Goal: Task Accomplishment & Management: Manage account settings

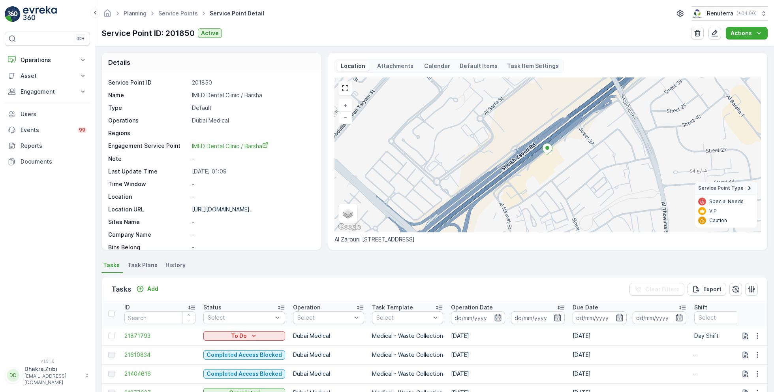
click at [182, 13] on link "Service Points" at bounding box center [178, 13] width 40 height 7
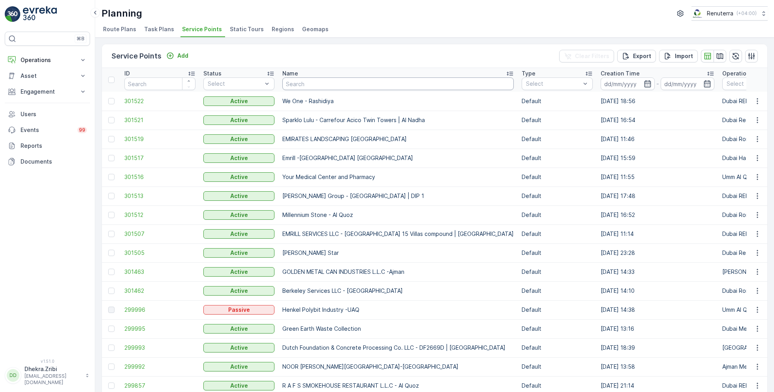
click at [306, 79] on input "text" at bounding box center [398, 83] width 232 height 13
type input "rixos"
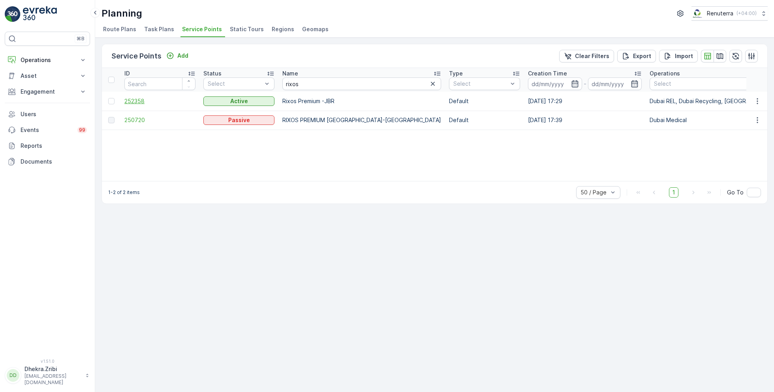
click at [139, 100] on span "252358" at bounding box center [159, 101] width 71 height 8
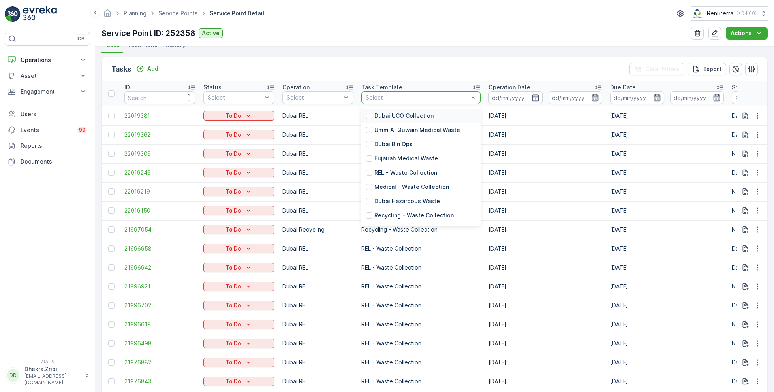
click at [393, 116] on p "Dubai UCO Collection" at bounding box center [404, 116] width 59 height 8
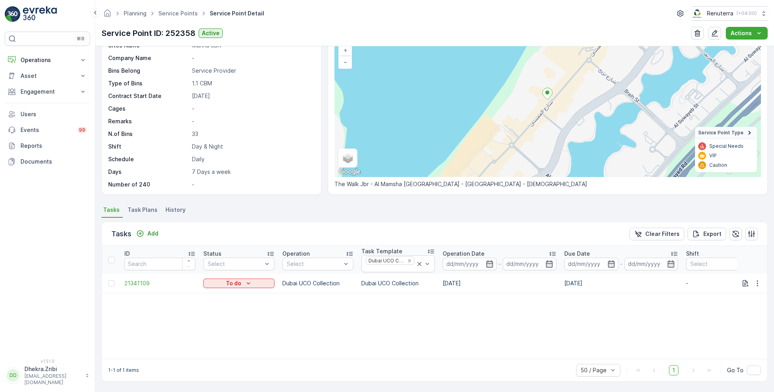
scroll to position [55, 0]
click at [416, 263] on icon at bounding box center [420, 265] width 8 height 8
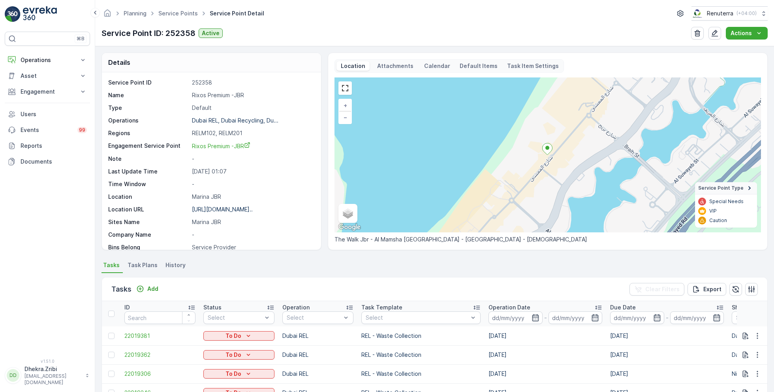
click at [222, 94] on p "Rixos Premium -JBR" at bounding box center [252, 95] width 121 height 8
copy p "Rixos Premium -JBR"
click at [217, 208] on p "https://maps.app.goo.gl/pRwh1P..." at bounding box center [222, 209] width 61 height 7
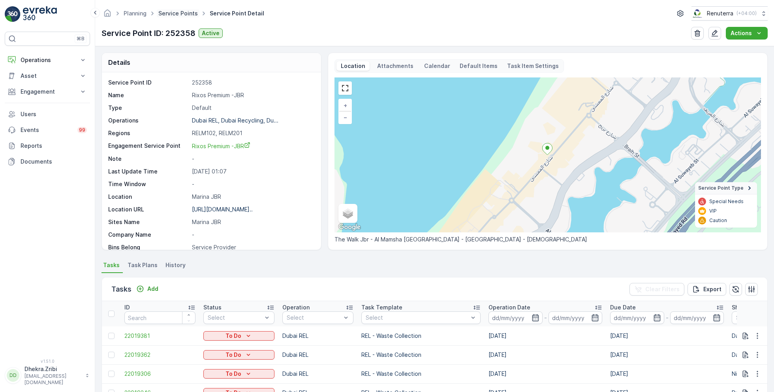
click at [185, 15] on link "Service Points" at bounding box center [178, 13] width 40 height 7
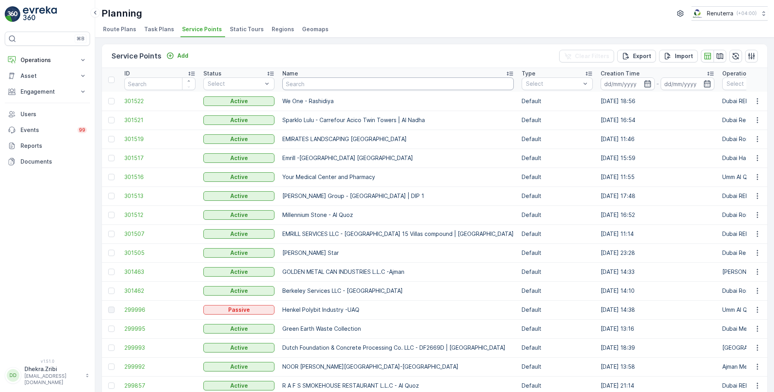
click at [318, 82] on input "text" at bounding box center [398, 83] width 232 height 13
type input "berkeley"
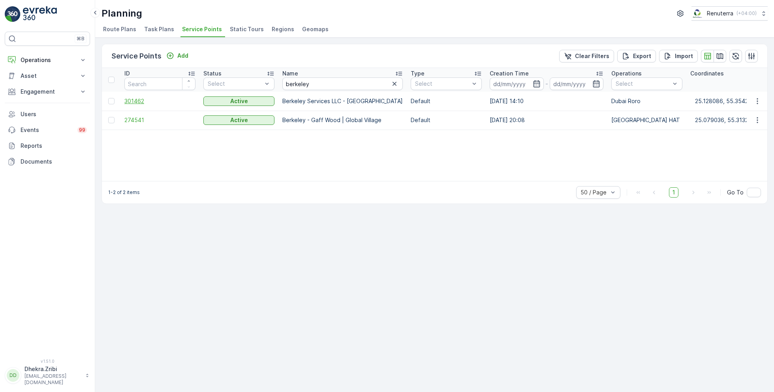
click at [143, 100] on span "301462" at bounding box center [159, 101] width 71 height 8
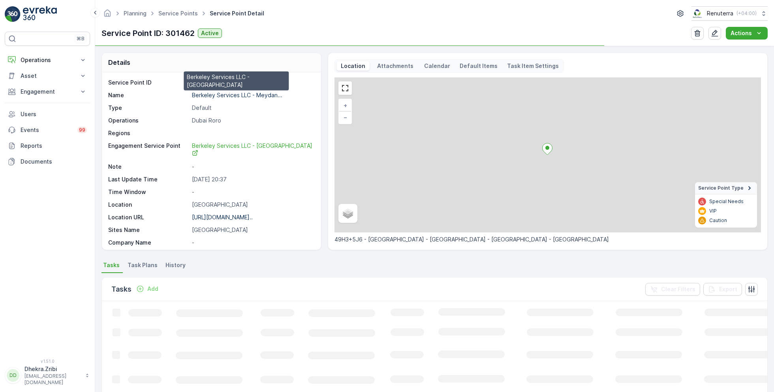
click at [231, 96] on p "Berkeley Services LLC - Meydan..." at bounding box center [237, 95] width 90 height 7
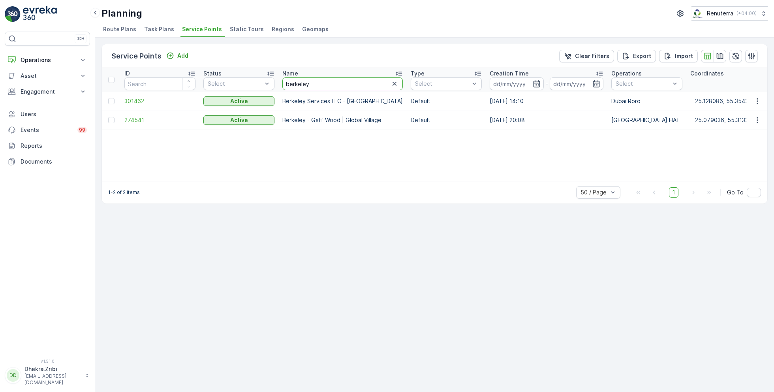
drag, startPoint x: 313, startPoint y: 83, endPoint x: 245, endPoint y: 76, distance: 67.5
type input "al serh"
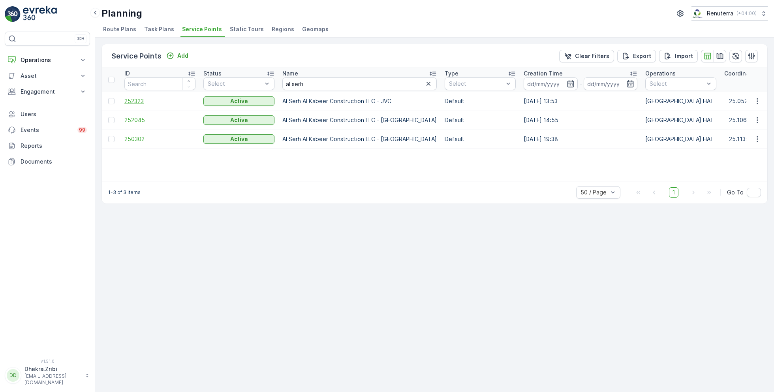
click at [141, 101] on span "252323" at bounding box center [159, 101] width 71 height 8
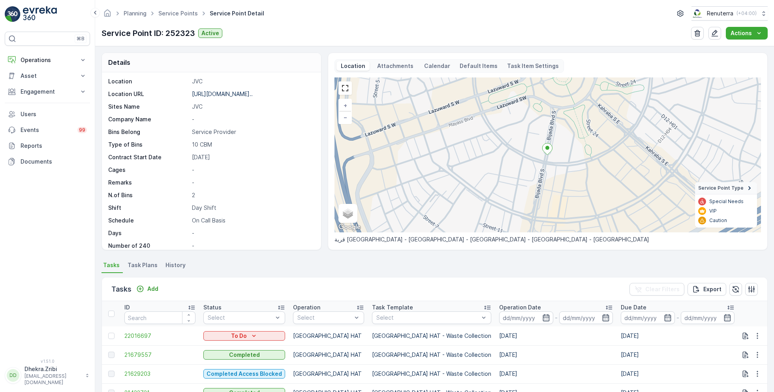
scroll to position [121, 0]
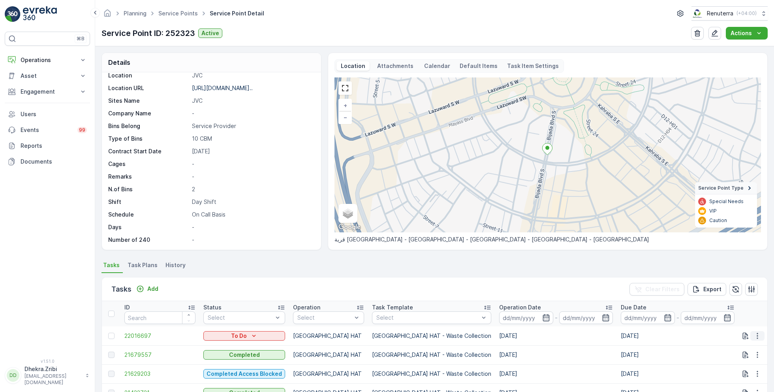
click at [761, 337] on button "button" at bounding box center [758, 335] width 14 height 9
click at [734, 298] on span "Change Route" at bounding box center [737, 298] width 38 height 8
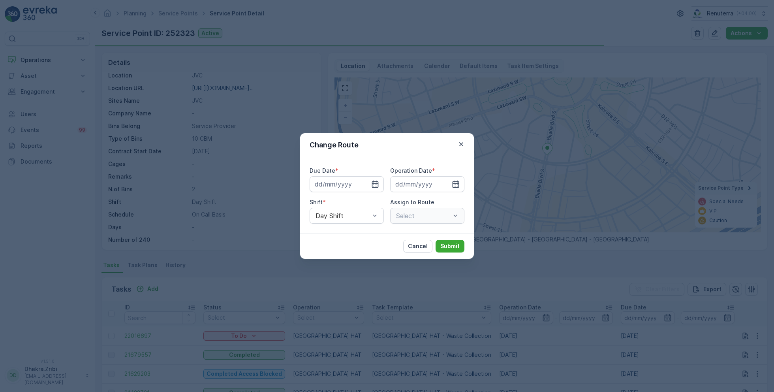
type input "[DATE]"
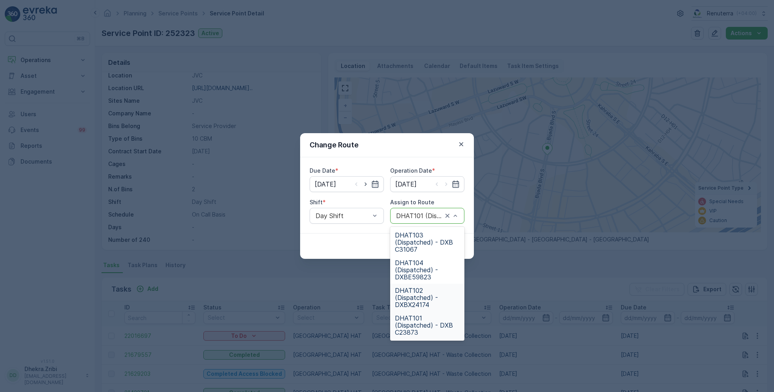
click at [417, 297] on span "DHAT102 (Dispatched) - DXBX24174" at bounding box center [427, 297] width 65 height 21
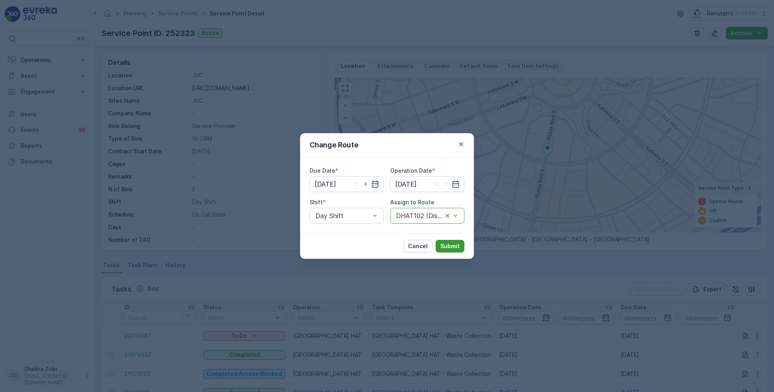
click at [453, 249] on p "Submit" at bounding box center [450, 246] width 19 height 8
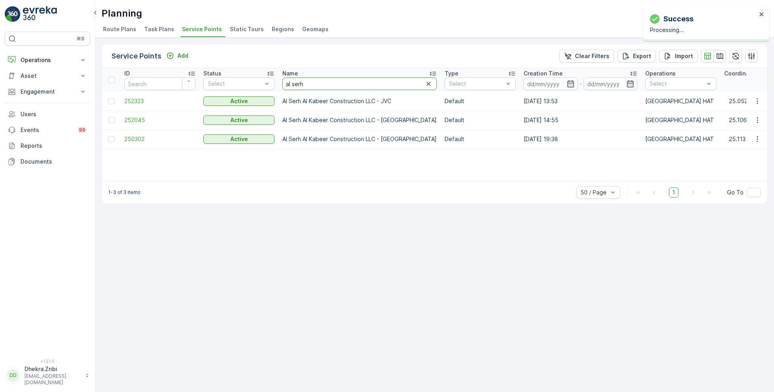
drag, startPoint x: 317, startPoint y: 81, endPoint x: 226, endPoint y: 71, distance: 91.4
type input "IDT"
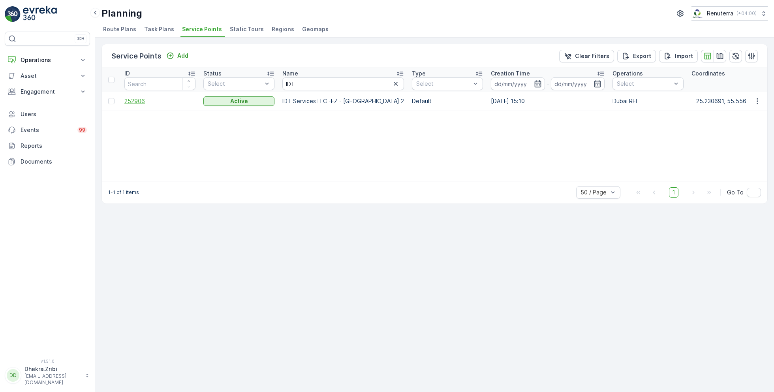
click at [136, 104] on span "252906" at bounding box center [159, 101] width 71 height 8
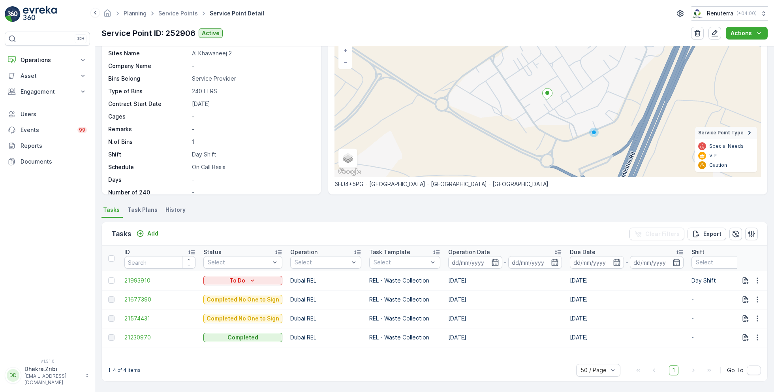
scroll to position [55, 0]
click at [755, 279] on icon "button" at bounding box center [758, 281] width 8 height 8
click at [732, 317] on span "Change Route" at bounding box center [737, 315] width 38 height 8
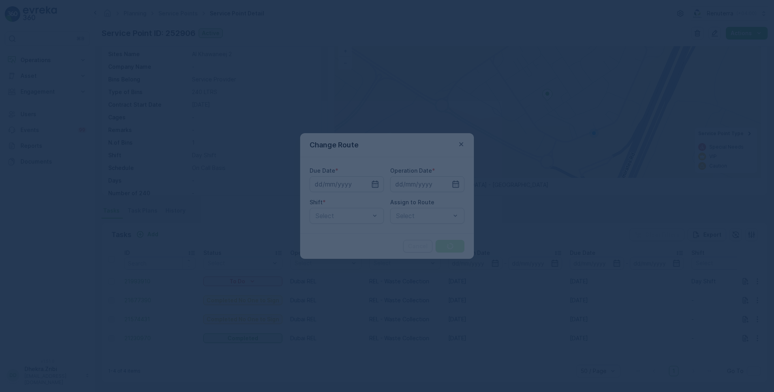
type input "24.09.2025"
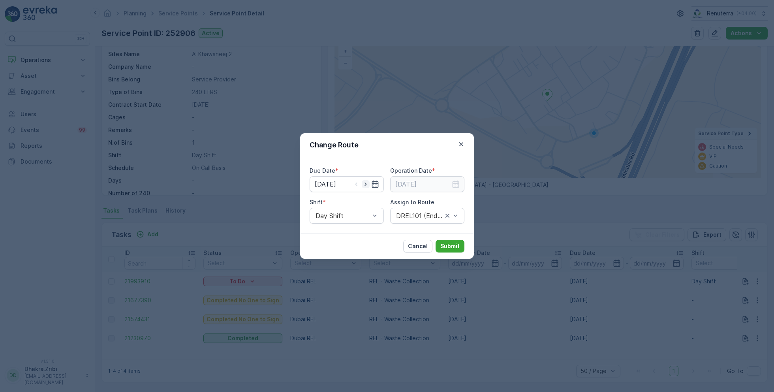
click at [368, 184] on icon "button" at bounding box center [366, 184] width 8 height 8
type input "[DATE]"
click at [433, 185] on input at bounding box center [427, 184] width 74 height 16
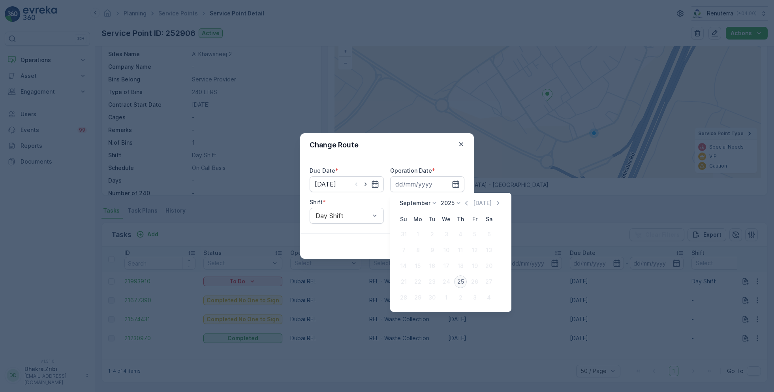
click at [461, 281] on div "25" at bounding box center [460, 281] width 13 height 13
type input "[DATE]"
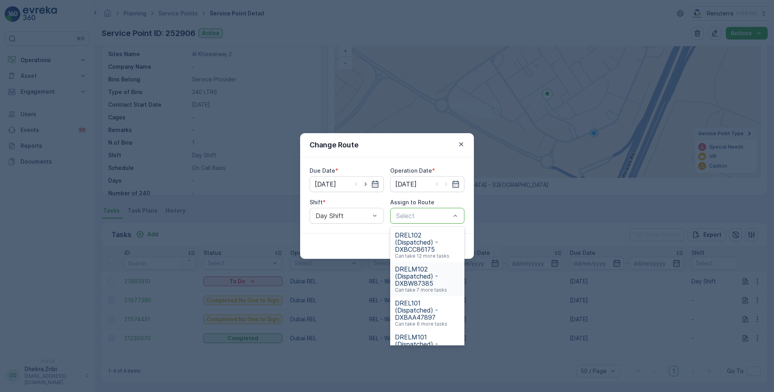
click at [418, 274] on span "DRELM102 (Dispatched) - DXBW87385" at bounding box center [427, 275] width 65 height 21
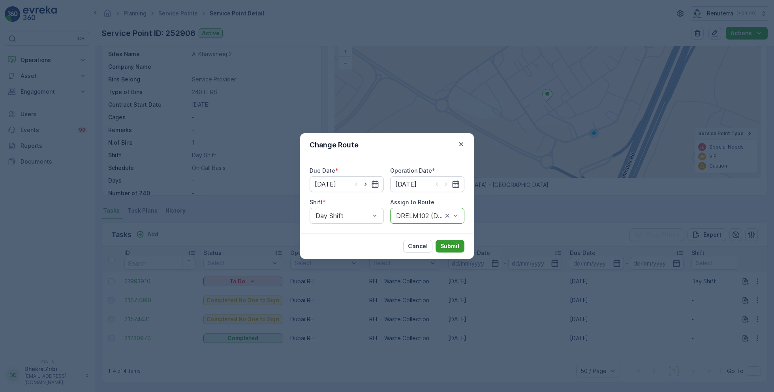
click at [446, 245] on p "Submit" at bounding box center [450, 246] width 19 height 8
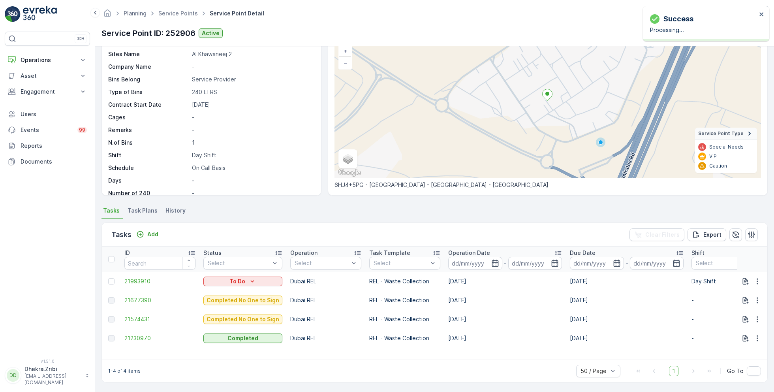
click at [173, 9] on ul "Service Points" at bounding box center [182, 13] width 51 height 11
click at [176, 16] on link "Service Points" at bounding box center [178, 13] width 40 height 7
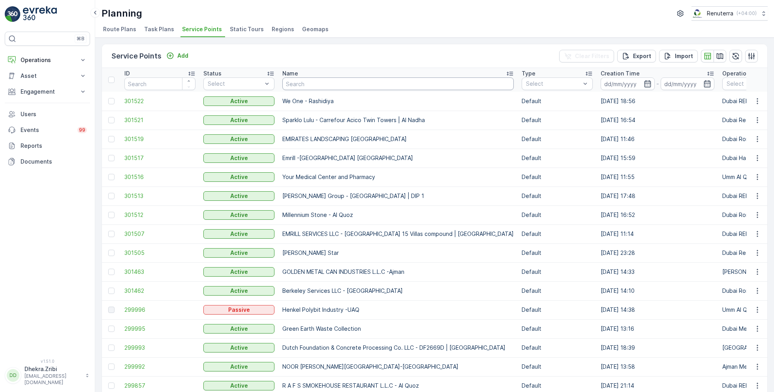
click at [322, 82] on input "text" at bounding box center [398, 83] width 232 height 13
type input "dutch"
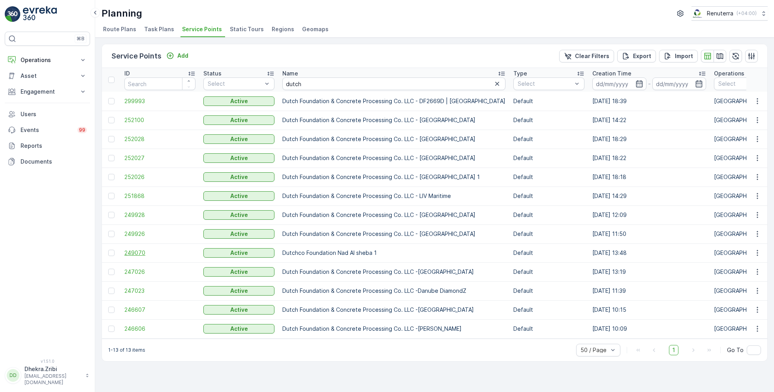
click at [135, 252] on span "249070" at bounding box center [159, 253] width 71 height 8
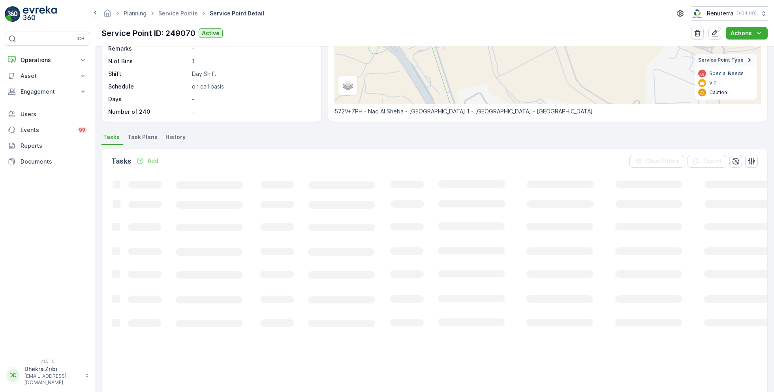
scroll to position [66, 0]
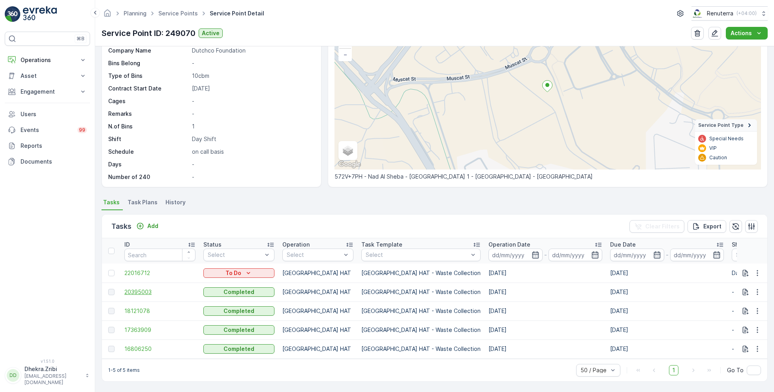
click at [145, 288] on span "20395003" at bounding box center [159, 292] width 71 height 8
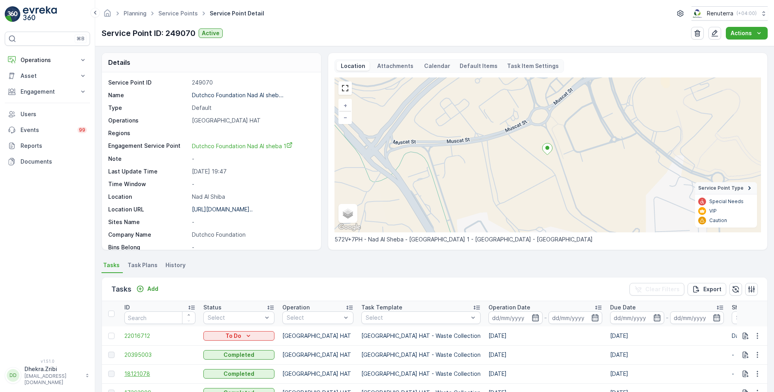
click at [138, 375] on span "18121078" at bounding box center [159, 374] width 71 height 8
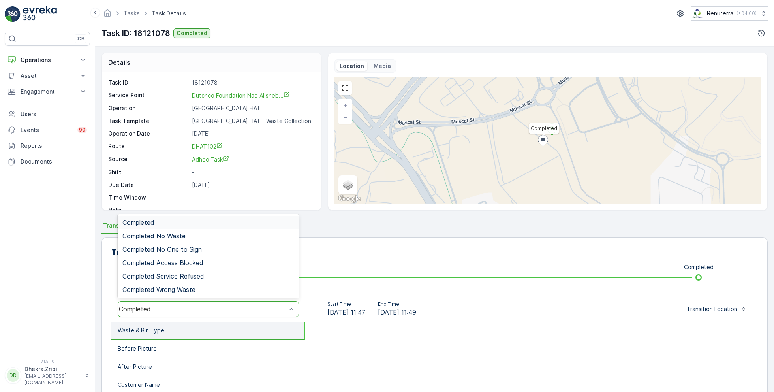
click at [175, 221] on div "Completed" at bounding box center [208, 222] width 172 height 7
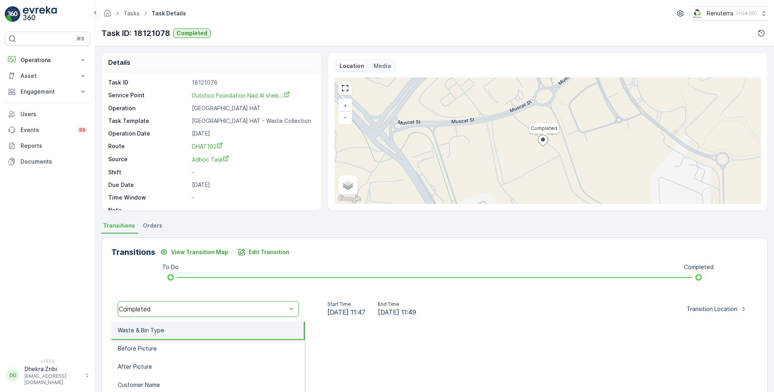
scroll to position [105, 0]
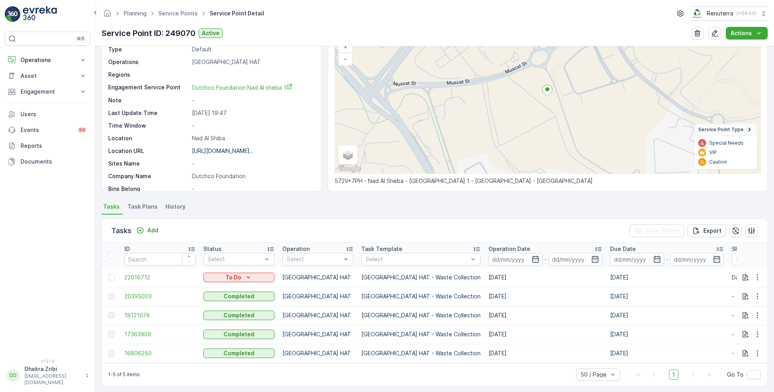
scroll to position [59, 0]
click at [144, 334] on span "17363909" at bounding box center [159, 334] width 71 height 8
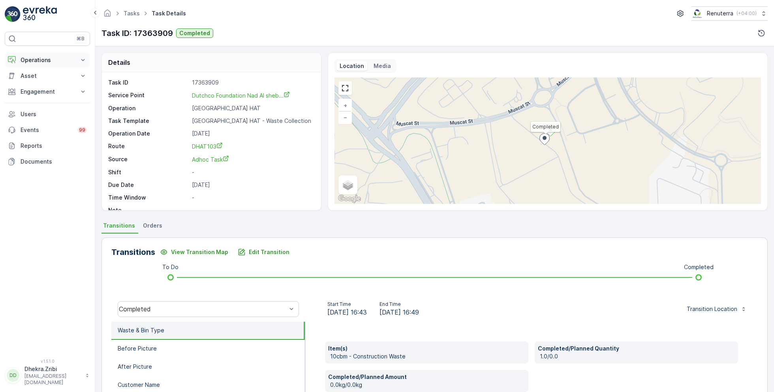
click at [41, 62] on p "Operations" at bounding box center [48, 60] width 54 height 8
click at [36, 83] on p "Planning" at bounding box center [31, 85] width 22 height 8
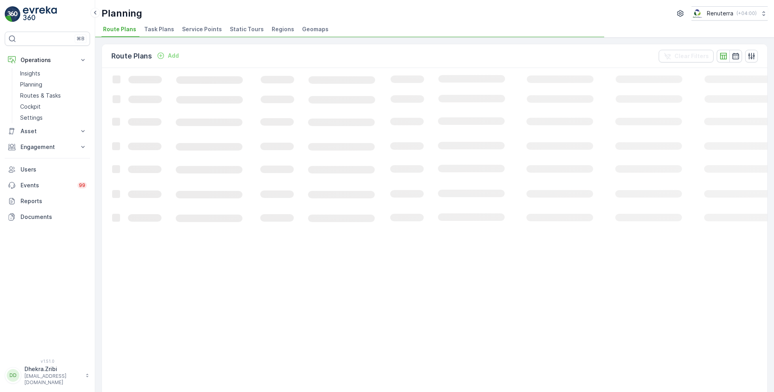
click at [201, 31] on span "Service Points" at bounding box center [202, 29] width 40 height 8
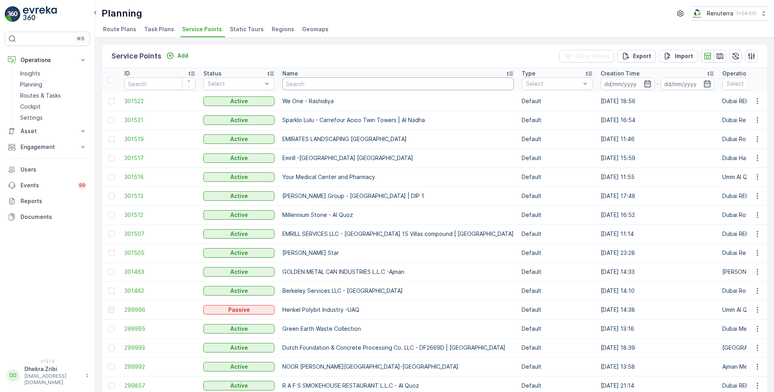
click at [326, 88] on input "text" at bounding box center [398, 83] width 232 height 13
type input "navt"
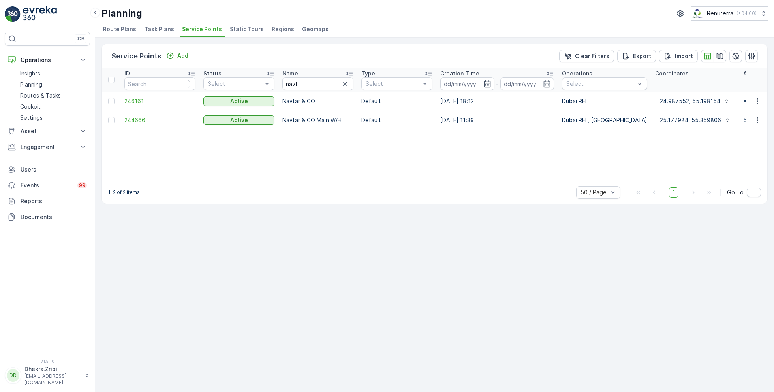
click at [134, 102] on span "246161" at bounding box center [159, 101] width 71 height 8
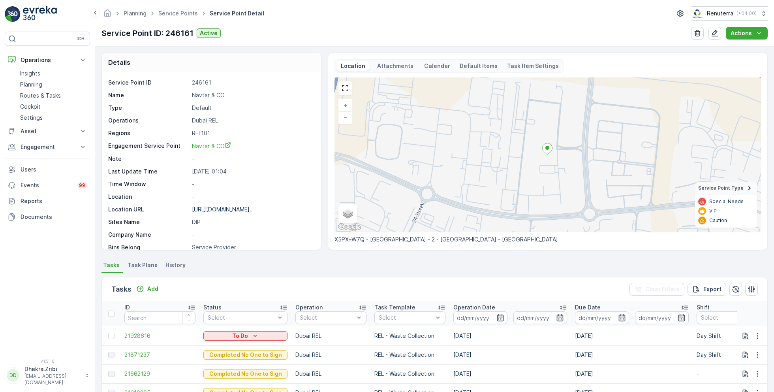
click at [209, 97] on p "Navtar & CO" at bounding box center [252, 95] width 121 height 8
copy p "Navtar & CO"
click at [181, 18] on ul "Service Points" at bounding box center [182, 13] width 51 height 11
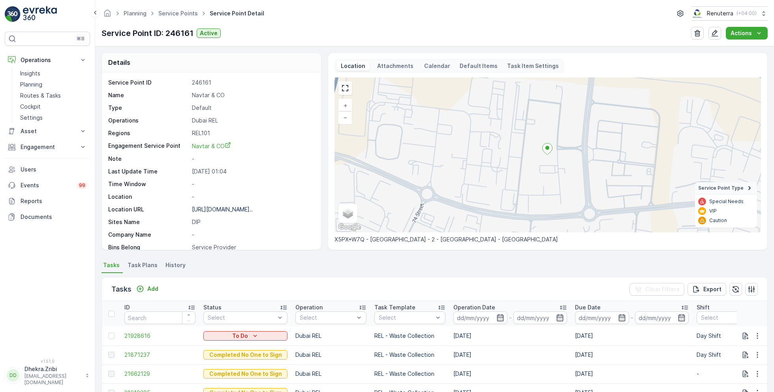
click at [178, 17] on span "Service Points" at bounding box center [178, 13] width 43 height 8
click at [177, 13] on link "Service Points" at bounding box center [178, 13] width 40 height 7
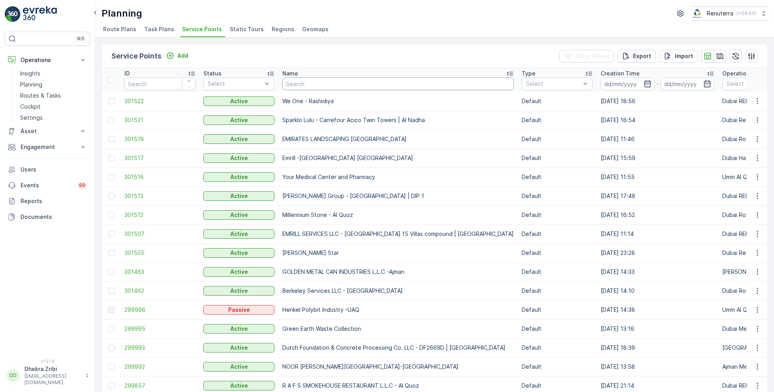
click at [322, 81] on input "text" at bounding box center [398, 83] width 232 height 13
type input "tamil"
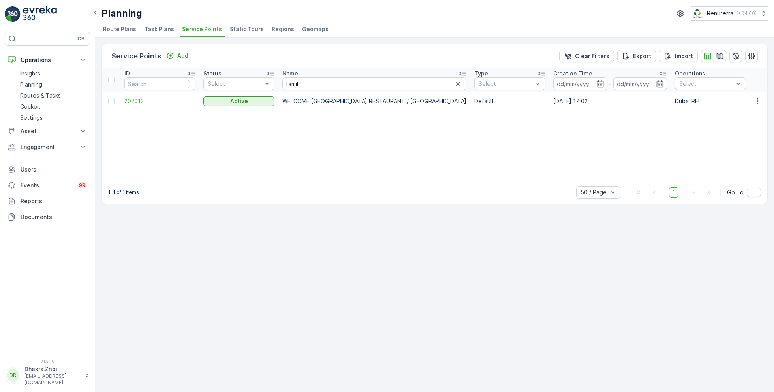
click at [137, 101] on span "202013" at bounding box center [159, 101] width 71 height 8
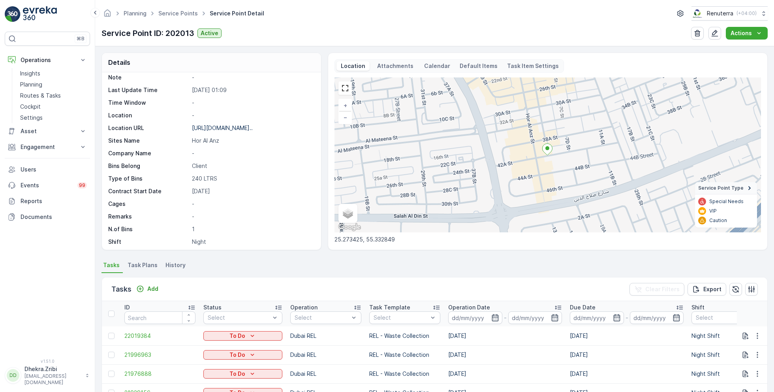
scroll to position [129, 0]
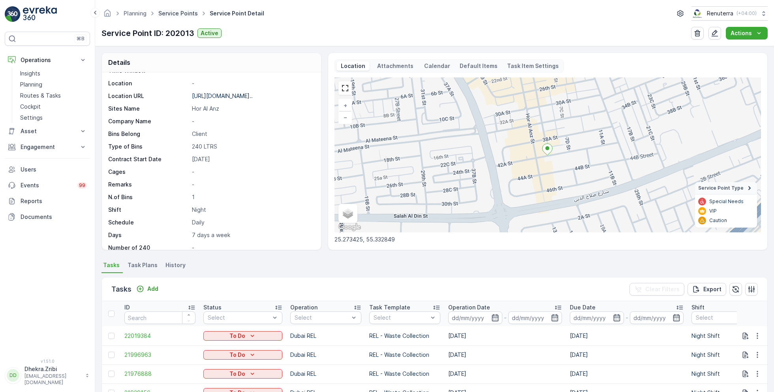
click at [180, 12] on link "Service Points" at bounding box center [178, 13] width 40 height 7
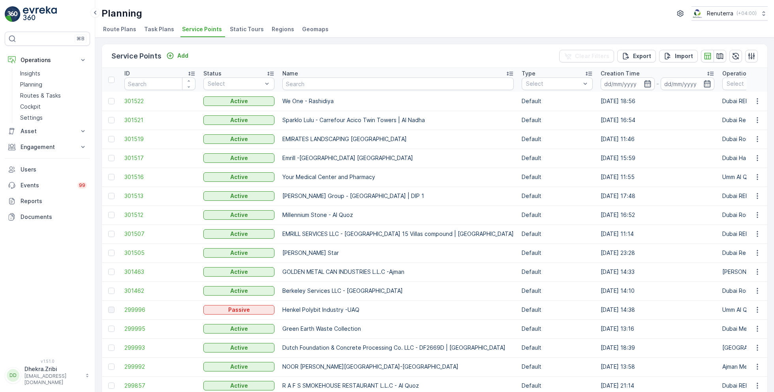
click at [309, 85] on input "text" at bounding box center [398, 83] width 232 height 13
type input "emeco"
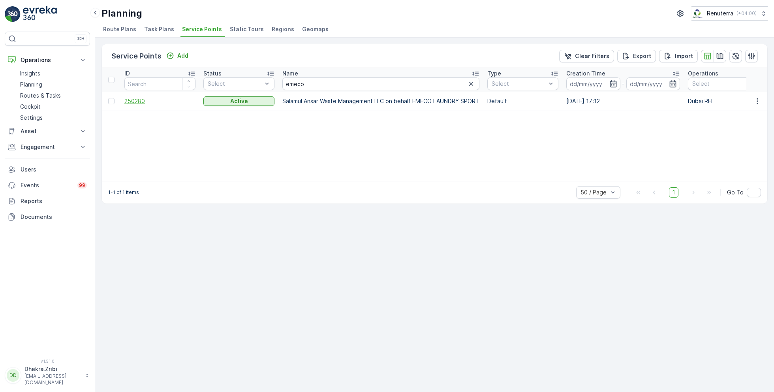
click at [138, 101] on span "250280" at bounding box center [159, 101] width 71 height 8
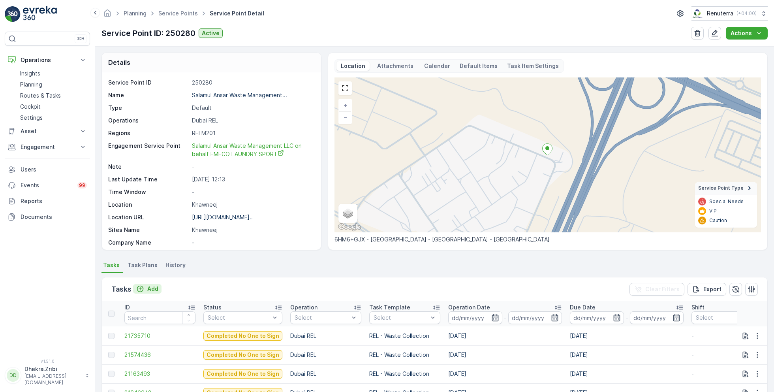
click at [150, 288] on p "Add" at bounding box center [152, 289] width 11 height 8
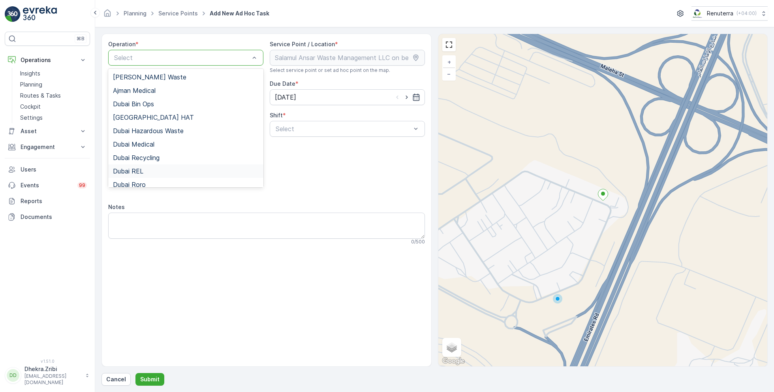
click at [147, 171] on div "Dubai REL" at bounding box center [186, 171] width 146 height 7
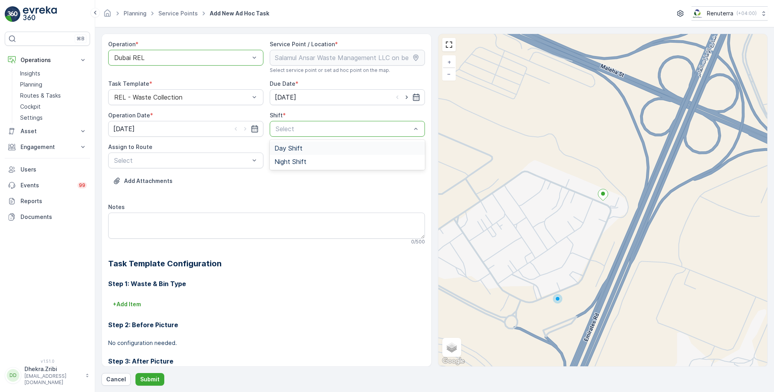
click at [297, 151] on span "Day Shift" at bounding box center [289, 148] width 28 height 7
click at [211, 150] on div "Assign to Route Select" at bounding box center [185, 155] width 155 height 25
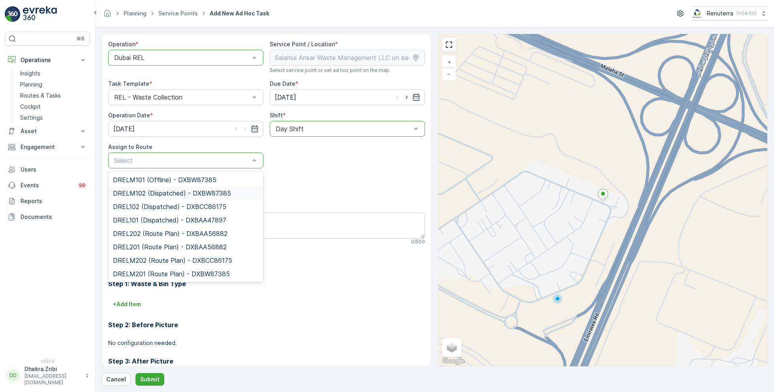
click at [158, 193] on span "DRELM102 (Dispatched) - DXBW87385" at bounding box center [172, 193] width 118 height 7
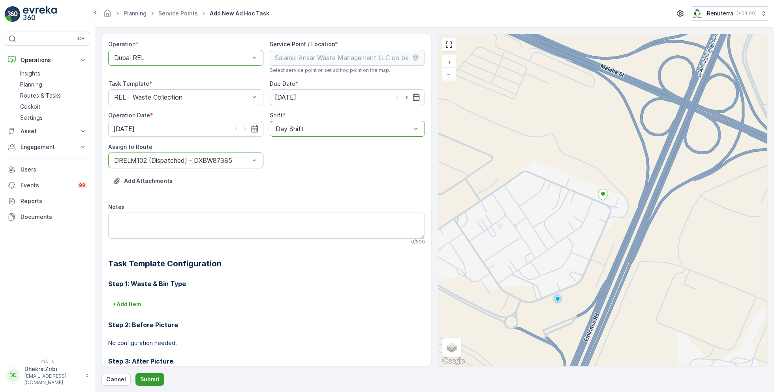
click at [150, 380] on p "Submit" at bounding box center [149, 379] width 19 height 8
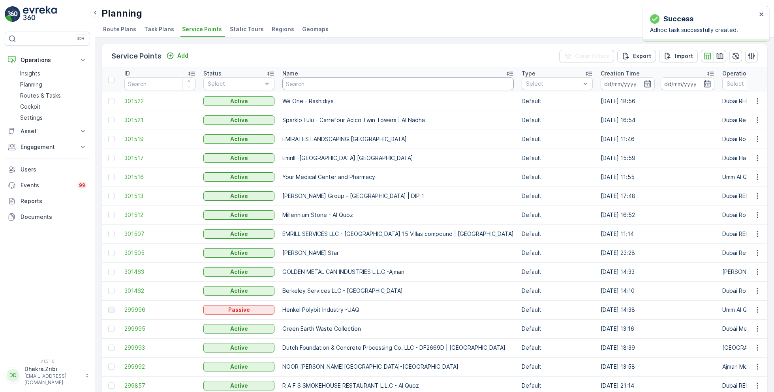
click at [313, 87] on input "text" at bounding box center [398, 83] width 232 height 13
type input "vaah"
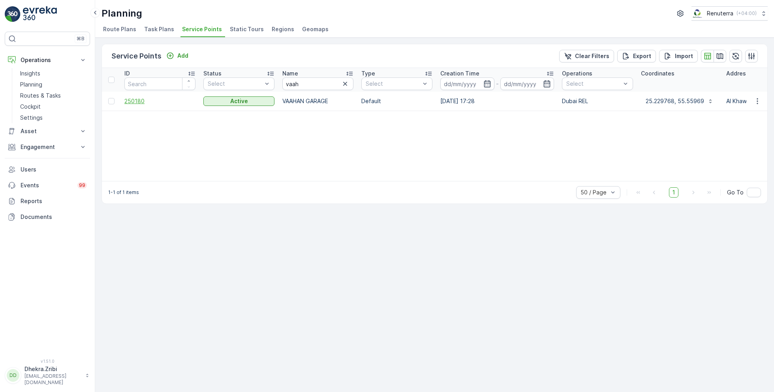
click at [132, 100] on span "250180" at bounding box center [159, 101] width 71 height 8
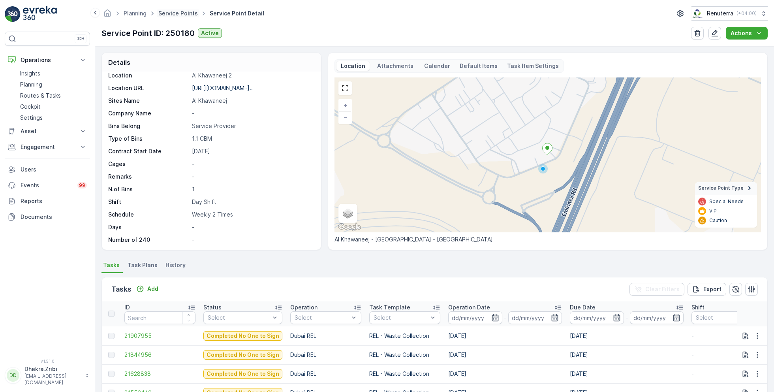
click at [190, 13] on link "Service Points" at bounding box center [178, 13] width 40 height 7
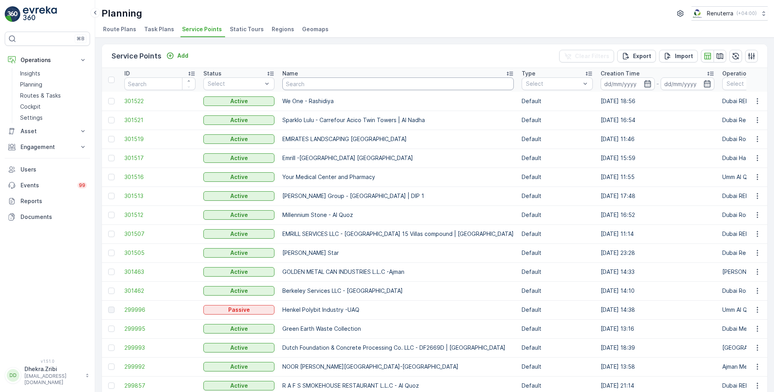
click at [348, 82] on input "text" at bounding box center [398, 83] width 232 height 13
type input "wade"
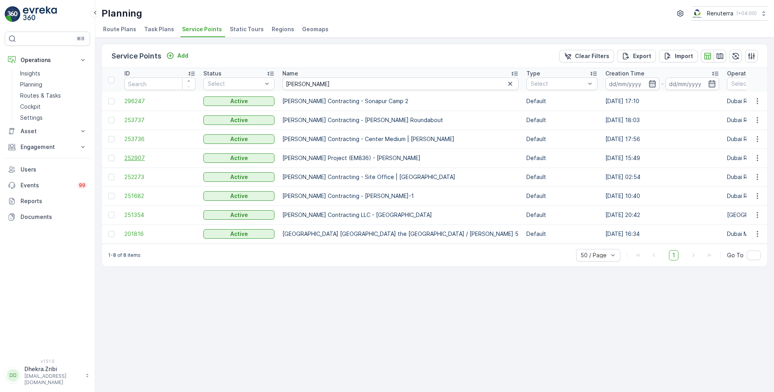
click at [134, 154] on span "252907" at bounding box center [159, 158] width 71 height 8
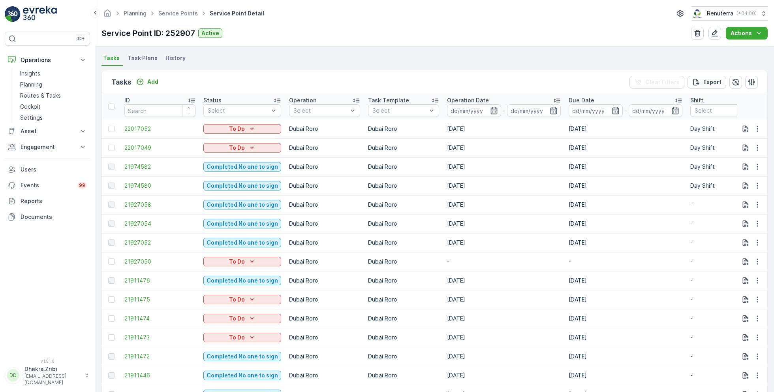
scroll to position [207, 0]
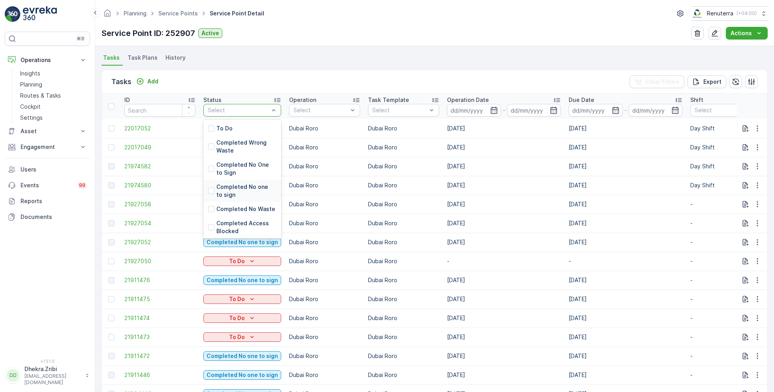
click at [241, 183] on p "Completed No one to sign" at bounding box center [247, 191] width 60 height 16
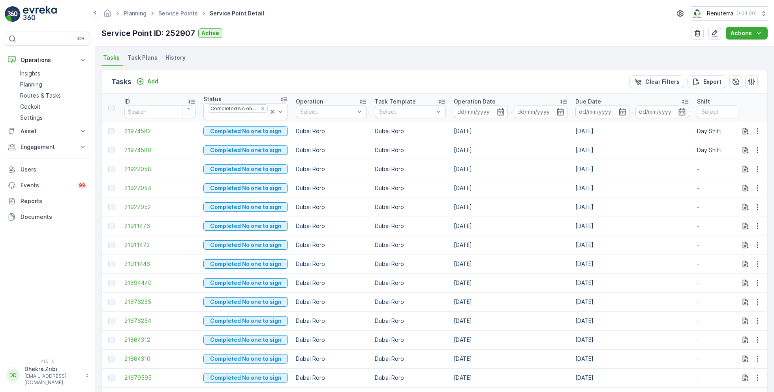
click at [560, 100] on icon at bounding box center [564, 102] width 8 height 8
click at [134, 128] on span "21614328" at bounding box center [159, 131] width 71 height 8
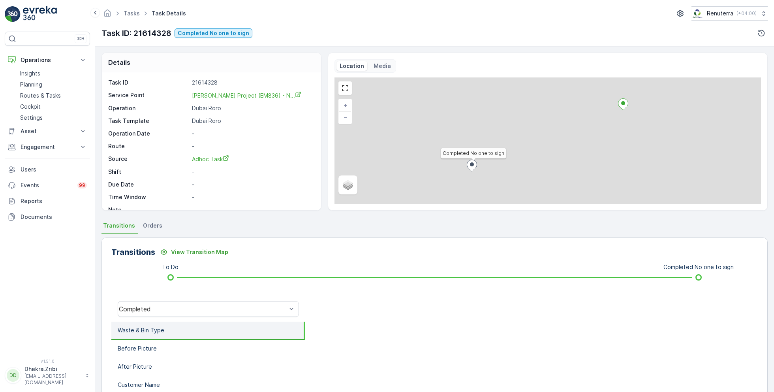
scroll to position [9, 0]
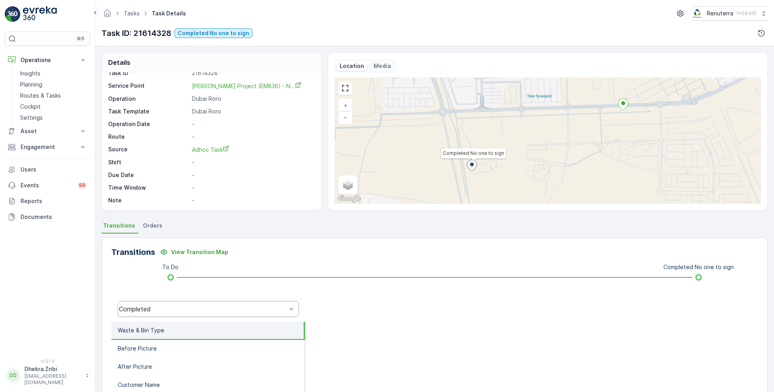
click at [179, 313] on div "Completed" at bounding box center [208, 309] width 181 height 16
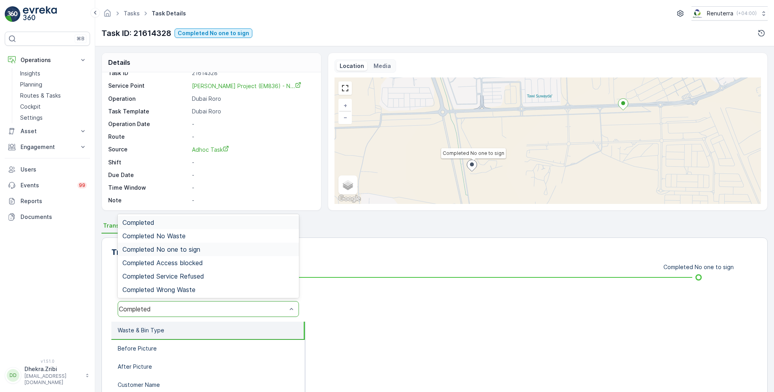
click at [194, 248] on span "Completed No one to sign" at bounding box center [161, 249] width 78 height 7
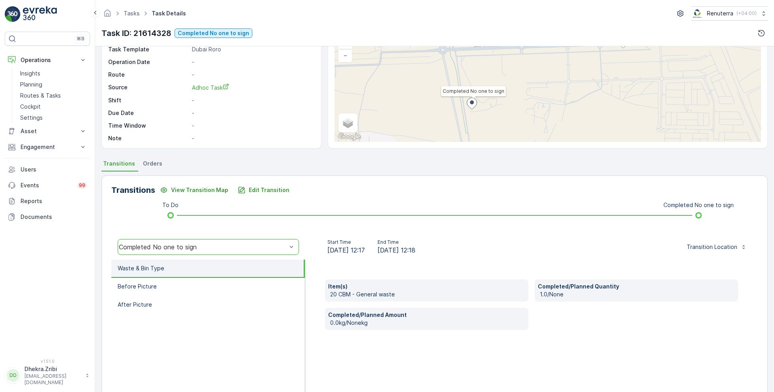
scroll to position [63, 0]
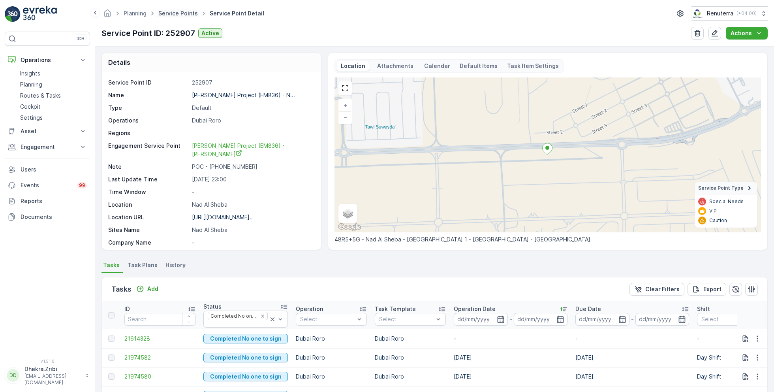
click at [177, 12] on link "Service Points" at bounding box center [178, 13] width 40 height 7
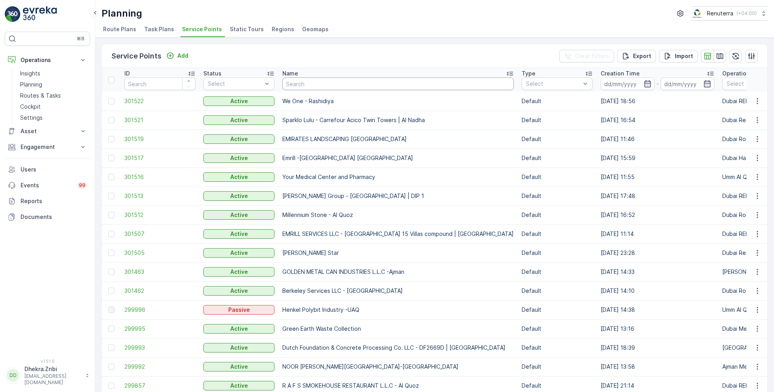
click at [299, 86] on input "text" at bounding box center [398, 83] width 232 height 13
type input "vaahan"
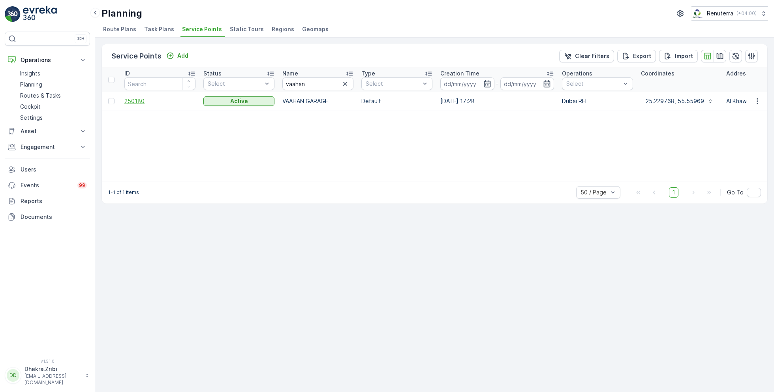
click at [139, 102] on span "250180" at bounding box center [159, 101] width 71 height 8
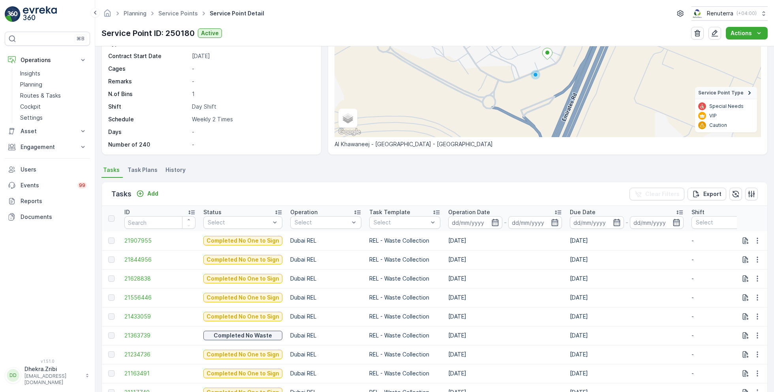
scroll to position [92, 0]
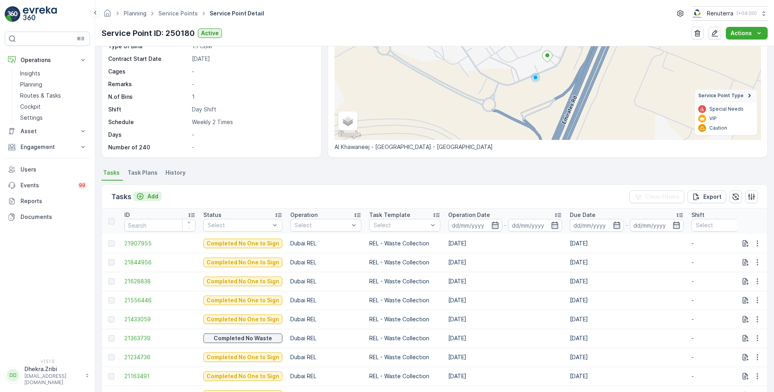
click at [149, 195] on p "Add" at bounding box center [152, 196] width 11 height 8
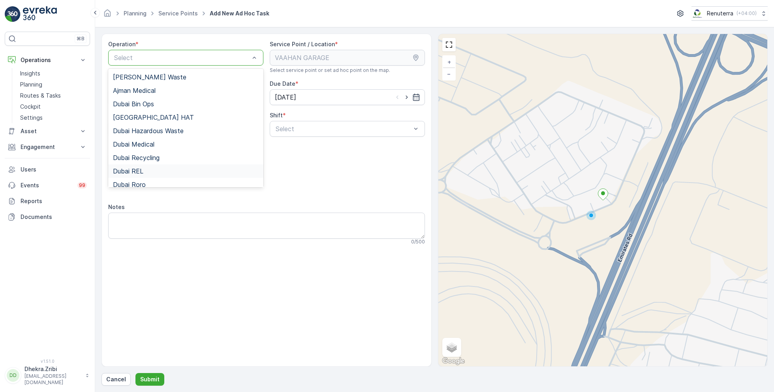
click at [160, 170] on div "Dubai REL" at bounding box center [186, 171] width 146 height 7
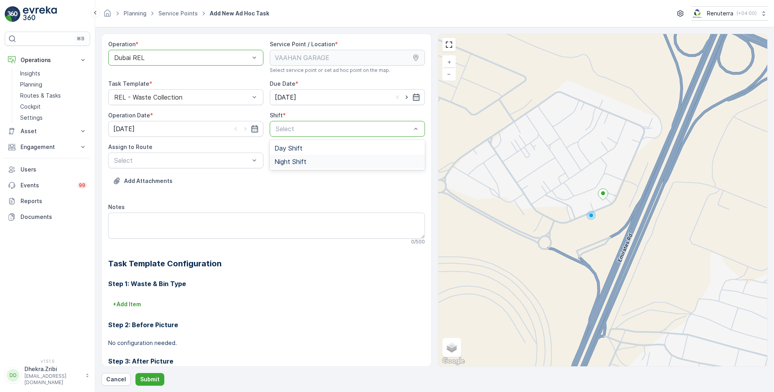
click at [290, 155] on div "Night Shift" at bounding box center [347, 161] width 155 height 13
click at [308, 126] on div at bounding box center [343, 128] width 137 height 7
click at [289, 143] on div "Day Shift" at bounding box center [347, 147] width 155 height 13
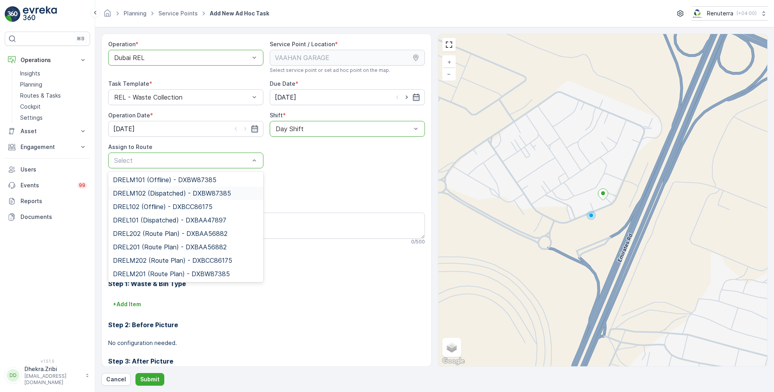
click at [162, 193] on span "DRELM102 (Dispatched) - DXBW87385" at bounding box center [172, 193] width 118 height 7
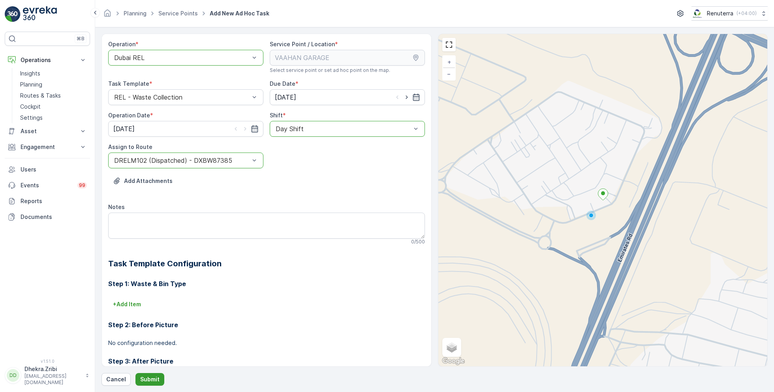
click at [151, 377] on p "Submit" at bounding box center [149, 379] width 19 height 8
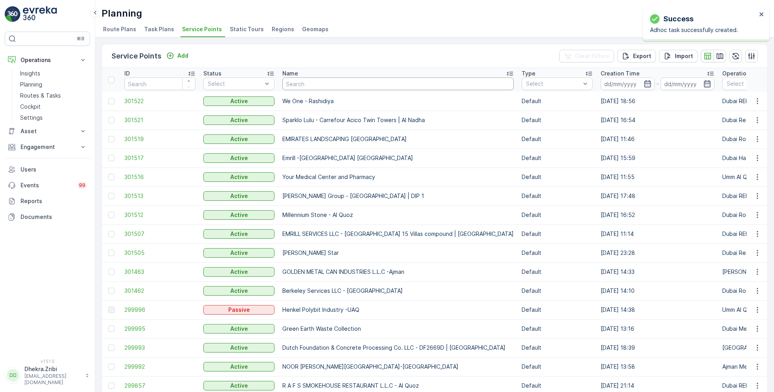
click at [344, 86] on input "text" at bounding box center [398, 83] width 232 height 13
click at [716, 59] on icon "button" at bounding box center [720, 56] width 8 height 8
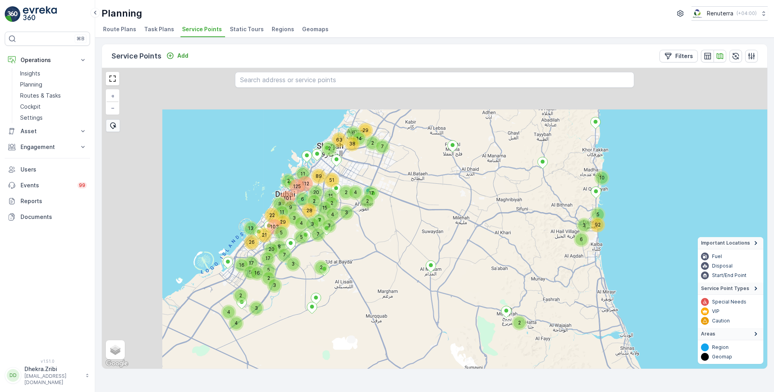
drag, startPoint x: 350, startPoint y: 195, endPoint x: 463, endPoint y: 251, distance: 125.4
click at [463, 251] on div "10 7 17 11 3 6 2 2 2 3 2 7 2 15 15 2 3 14 2 4 51 2 3 9 4 63 29 17 38 2 5 3 92 1…" at bounding box center [435, 218] width 666 height 301
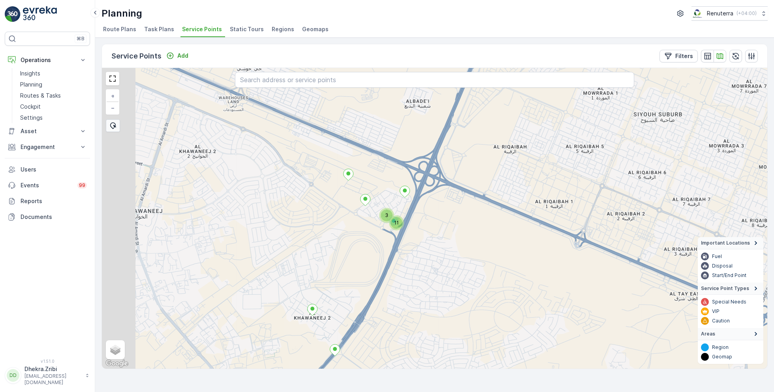
drag, startPoint x: 273, startPoint y: 184, endPoint x: 390, endPoint y: 228, distance: 125.4
click at [391, 229] on div "11 3 + − Satellite Roadmap Terrain Hybrid Leaflet Keyboard shortcuts Map Data M…" at bounding box center [435, 218] width 666 height 301
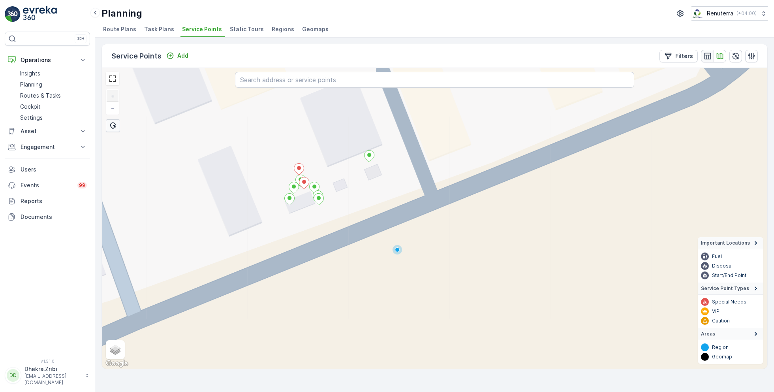
click at [705, 58] on icon "button" at bounding box center [707, 56] width 7 height 7
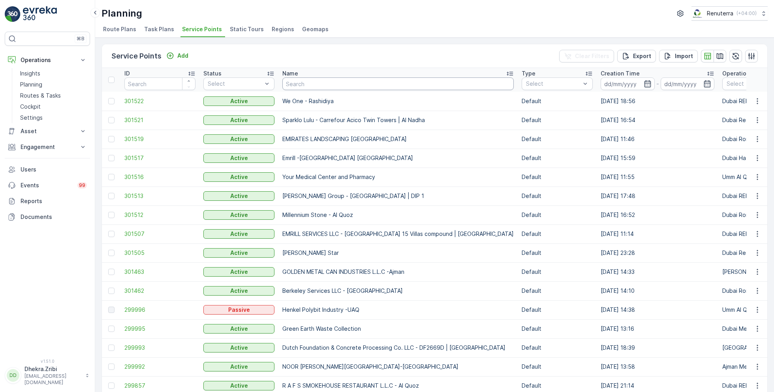
click at [344, 79] on input "text" at bounding box center [398, 83] width 232 height 13
type input "mar"
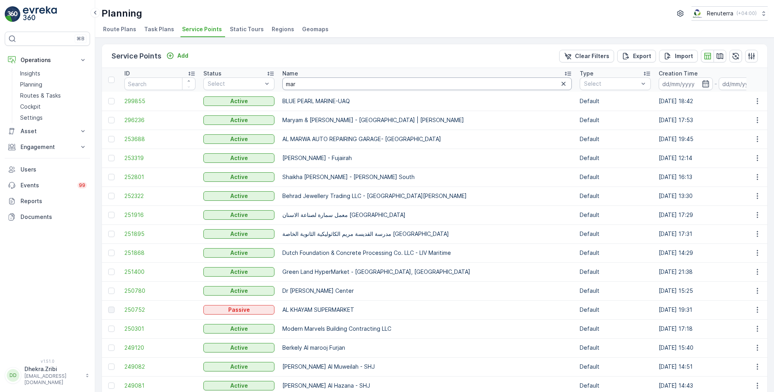
click at [326, 84] on input "mar" at bounding box center [427, 83] width 290 height 13
type input "marwa"
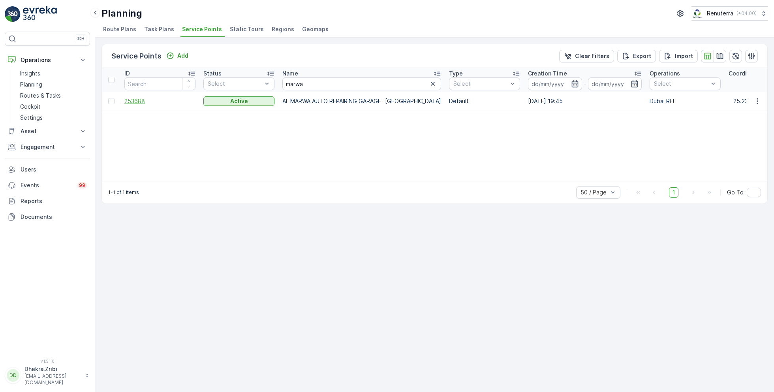
click at [138, 100] on span "253688" at bounding box center [159, 101] width 71 height 8
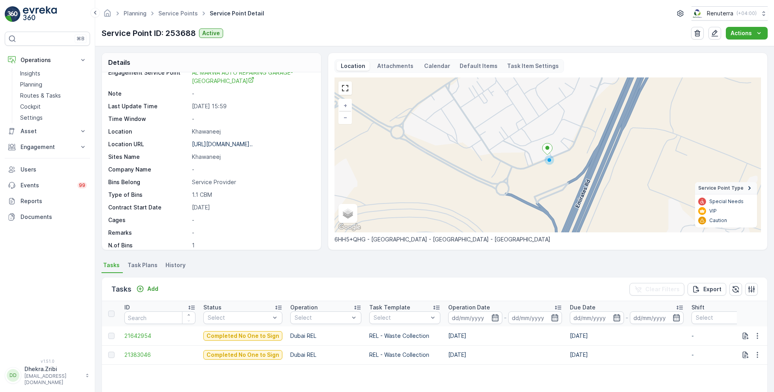
scroll to position [78, 0]
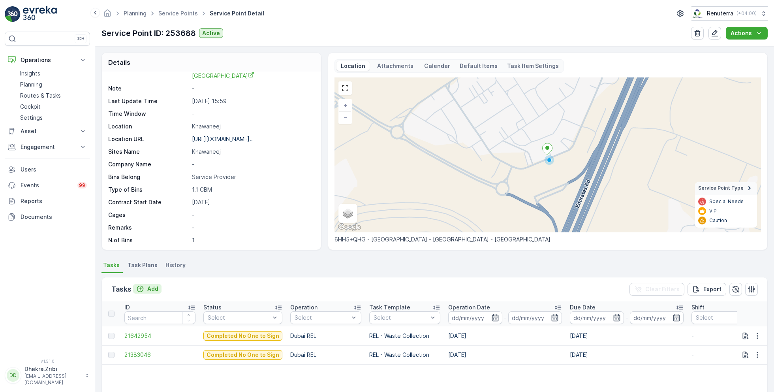
click at [151, 285] on p "Add" at bounding box center [152, 289] width 11 height 8
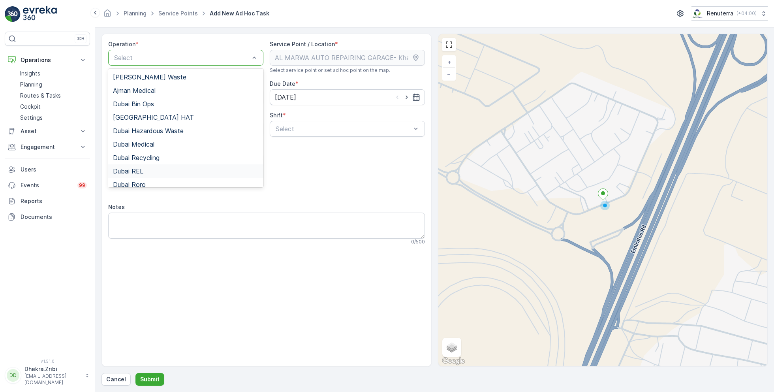
click at [145, 169] on div "Dubai REL" at bounding box center [186, 171] width 146 height 7
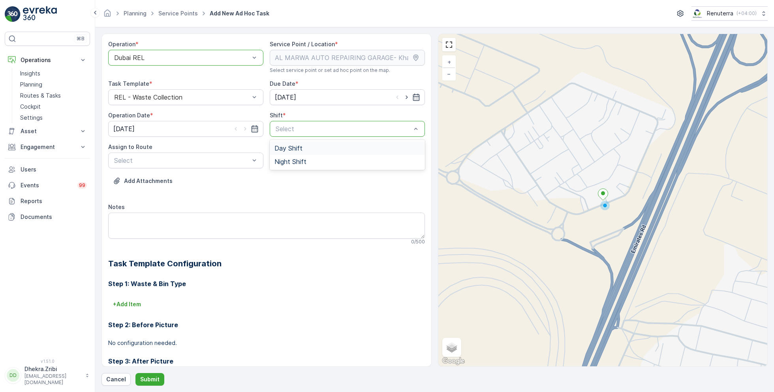
click at [288, 149] on span "Day Shift" at bounding box center [289, 148] width 28 height 7
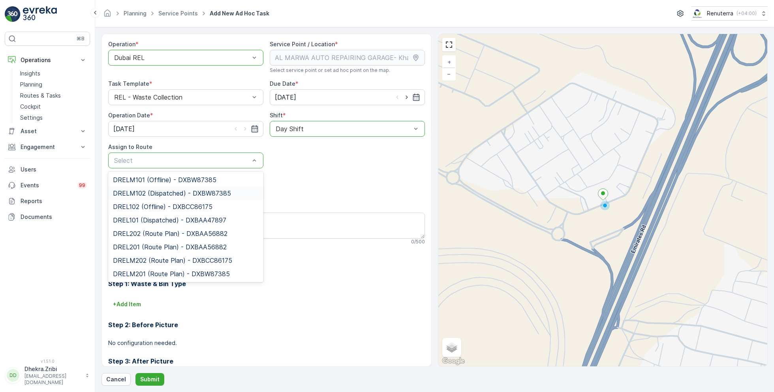
click at [170, 192] on span "DRELM102 (Dispatched) - DXBW87385" at bounding box center [172, 193] width 118 height 7
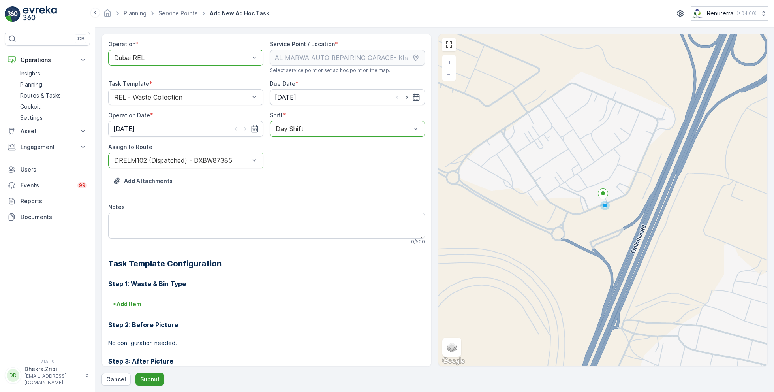
click at [147, 377] on p "Submit" at bounding box center [149, 379] width 19 height 8
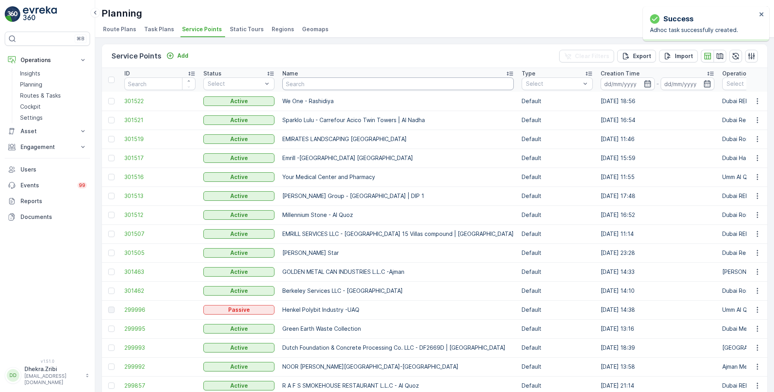
click at [314, 86] on input "text" at bounding box center [398, 83] width 232 height 13
type input "vaahan"
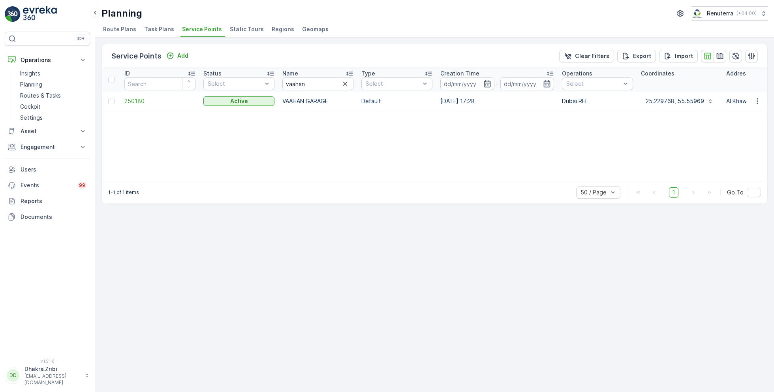
click at [138, 104] on td "250180" at bounding box center [159, 101] width 79 height 19
click at [136, 100] on span "250180" at bounding box center [159, 101] width 71 height 8
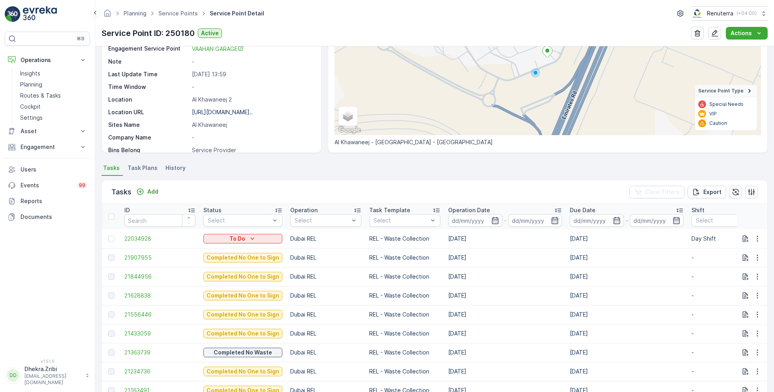
scroll to position [472, 0]
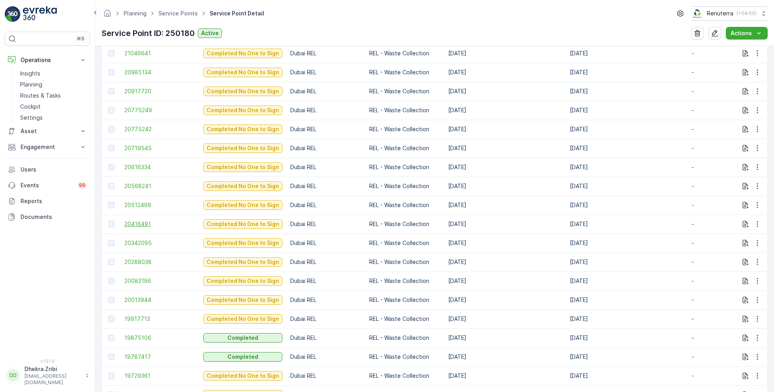
click at [141, 220] on span "20416491" at bounding box center [159, 224] width 71 height 8
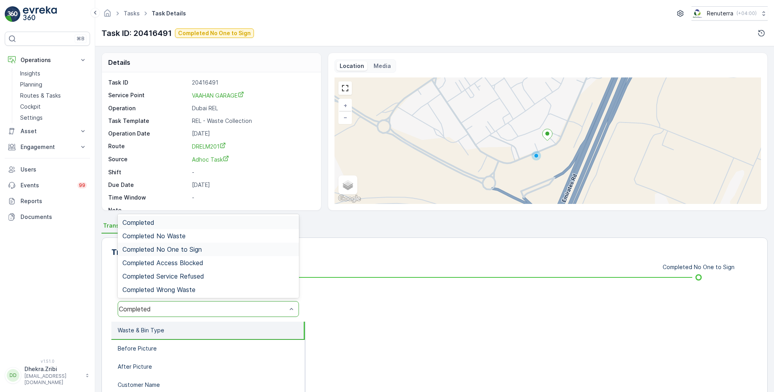
click at [197, 248] on span "Completed No One to Sign" at bounding box center [161, 249] width 79 height 7
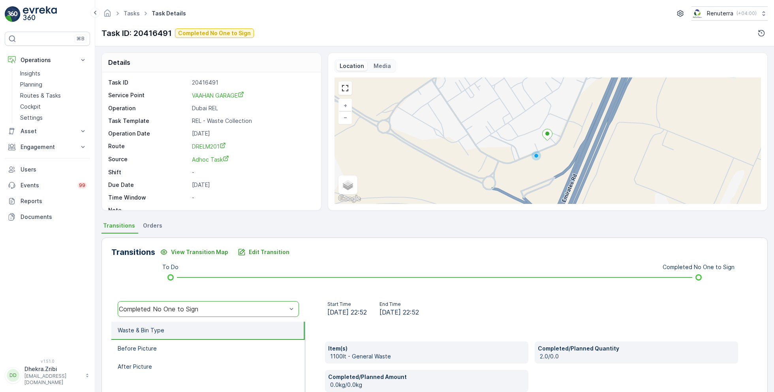
scroll to position [105, 0]
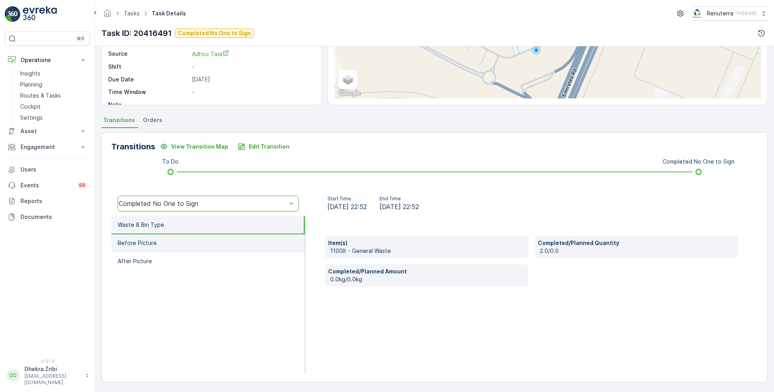
click at [181, 243] on li "Before Picture" at bounding box center [208, 243] width 194 height 18
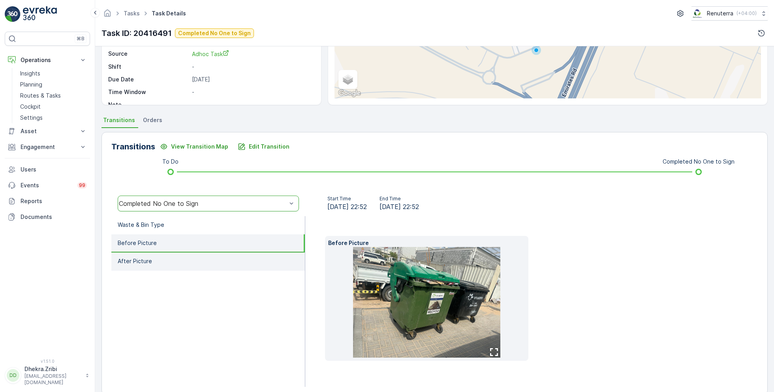
click at [200, 262] on li "After Picture" at bounding box center [208, 261] width 194 height 18
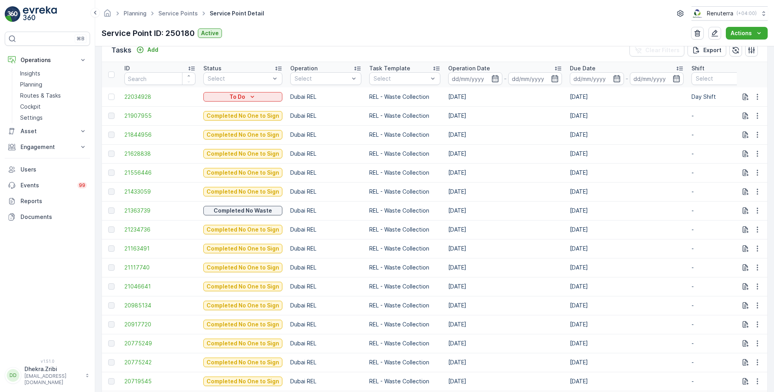
scroll to position [242, 0]
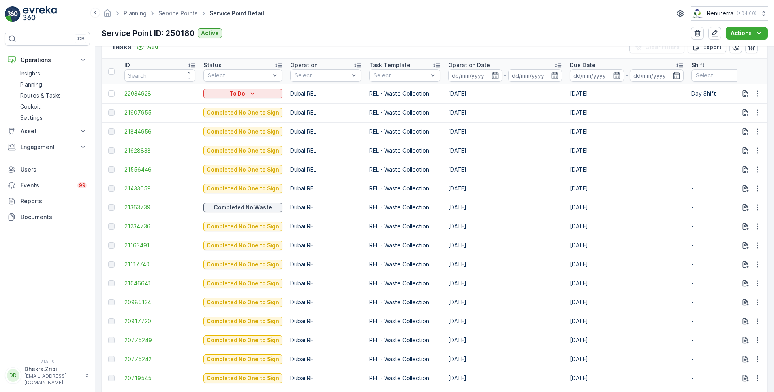
click at [142, 241] on span "21163491" at bounding box center [159, 245] width 71 height 8
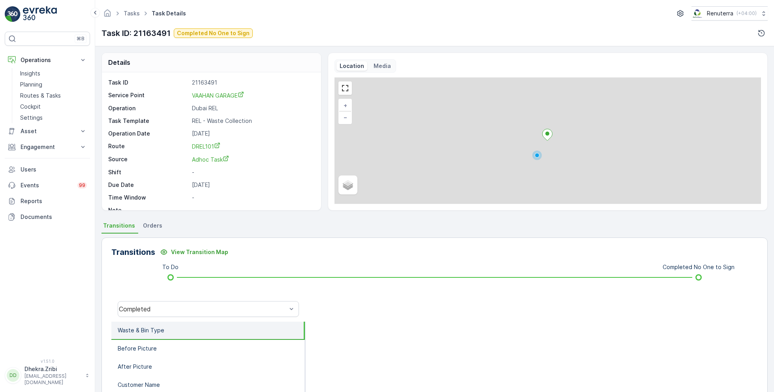
scroll to position [105, 0]
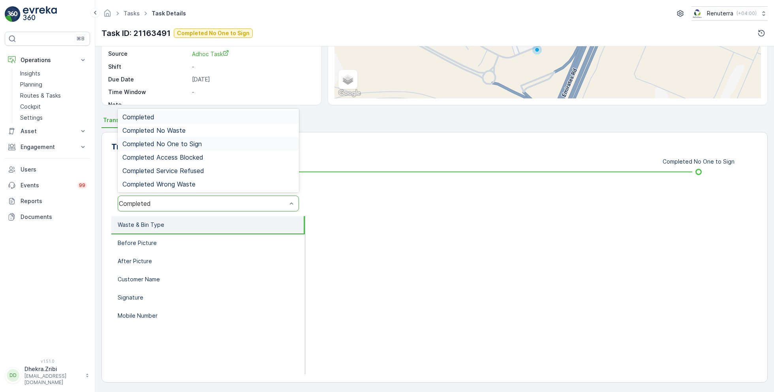
click at [194, 142] on span "Completed No One to Sign" at bounding box center [161, 143] width 79 height 7
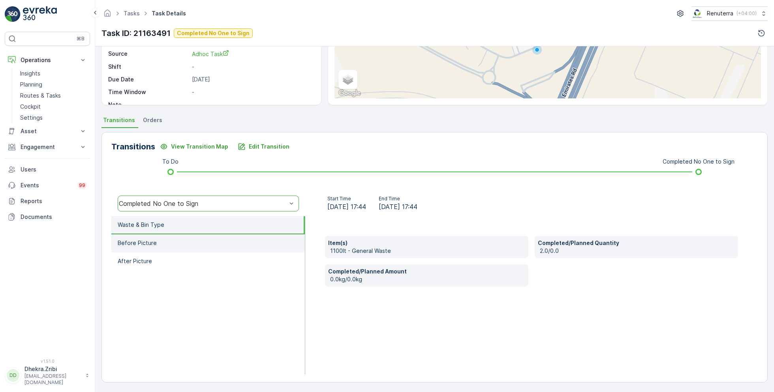
click at [182, 235] on li "Before Picture" at bounding box center [208, 243] width 194 height 18
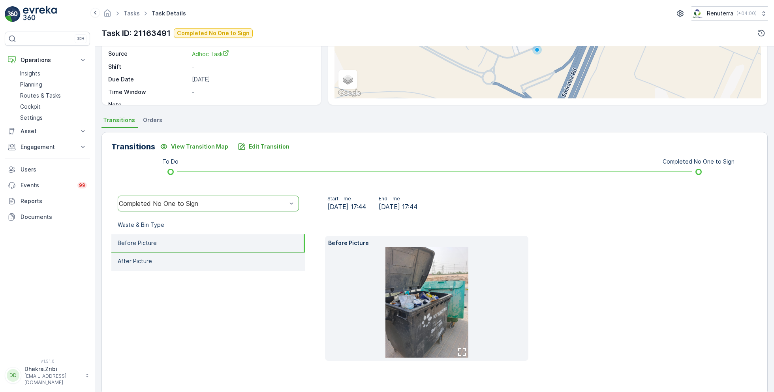
click at [152, 260] on li "After Picture" at bounding box center [208, 261] width 194 height 18
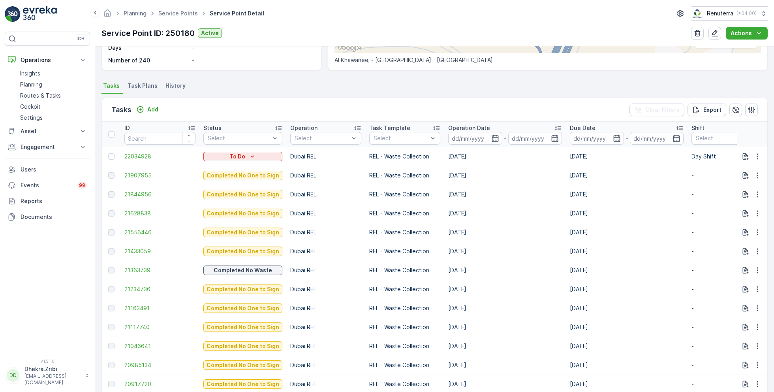
scroll to position [209, 0]
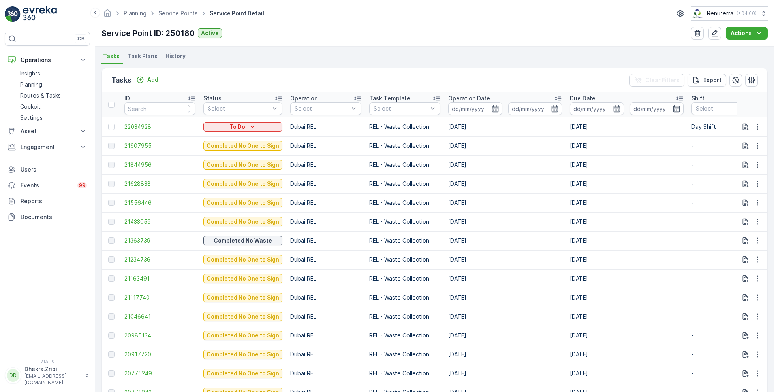
click at [146, 260] on span "21234736" at bounding box center [159, 260] width 71 height 8
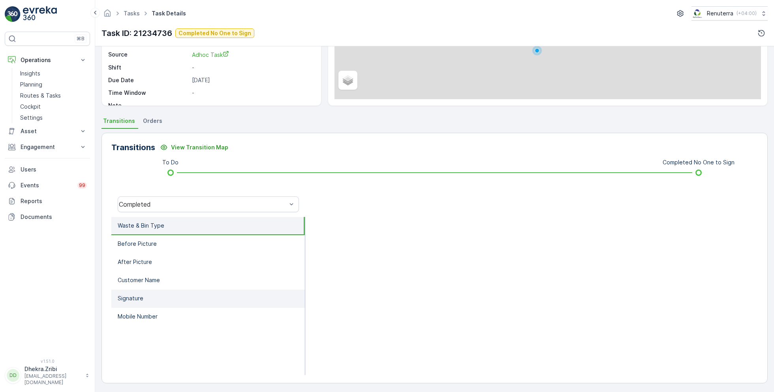
scroll to position [105, 0]
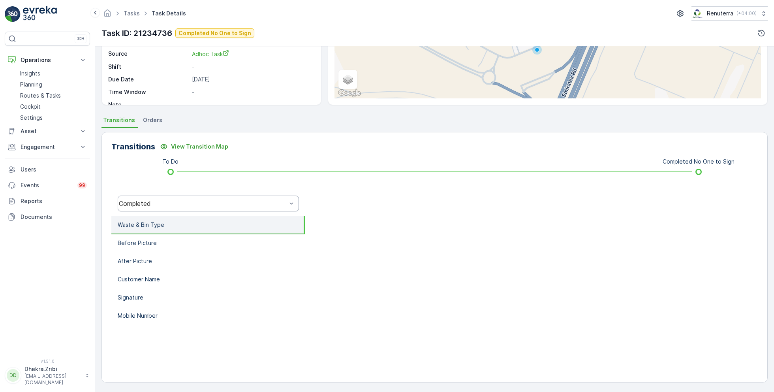
click at [204, 208] on div "Completed" at bounding box center [208, 204] width 181 height 16
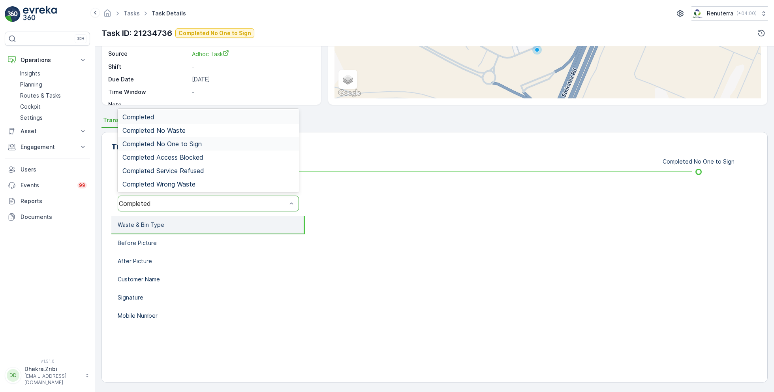
click at [196, 143] on span "Completed No One to Sign" at bounding box center [161, 143] width 79 height 7
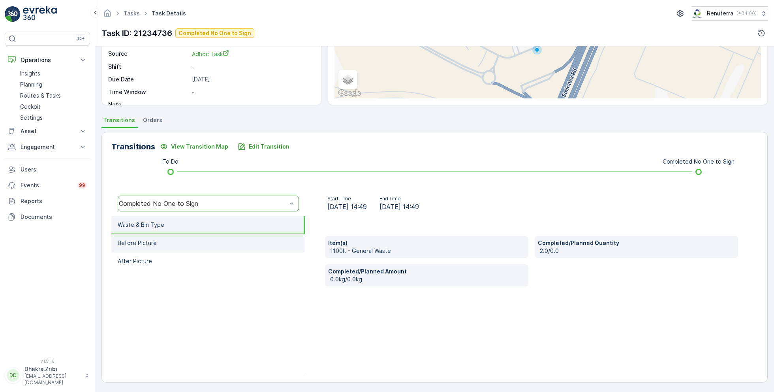
click at [158, 241] on li "Before Picture" at bounding box center [208, 243] width 194 height 18
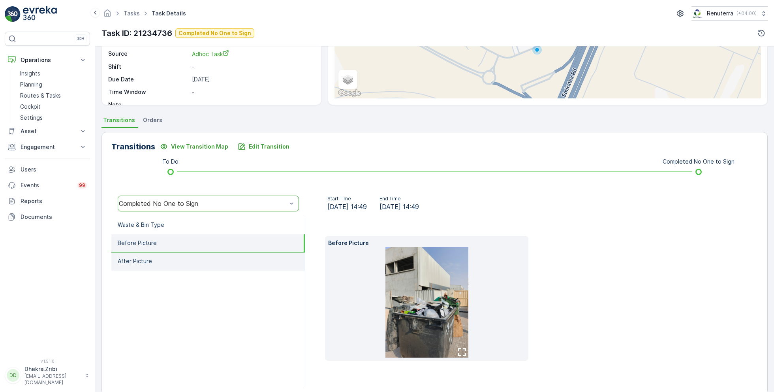
click at [145, 256] on li "After Picture" at bounding box center [208, 261] width 194 height 18
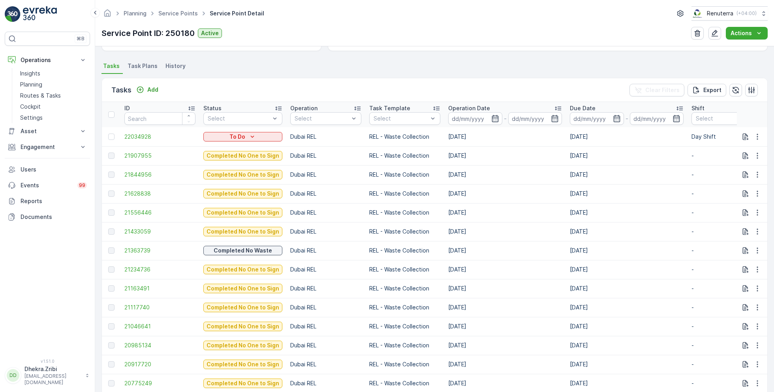
scroll to position [201, 0]
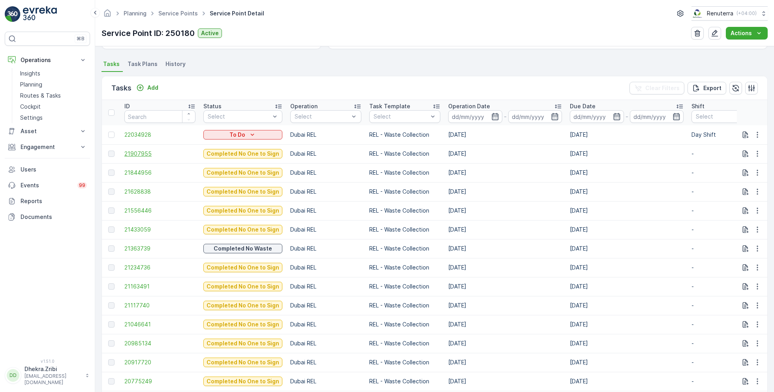
click at [130, 152] on span "21907955" at bounding box center [159, 154] width 71 height 8
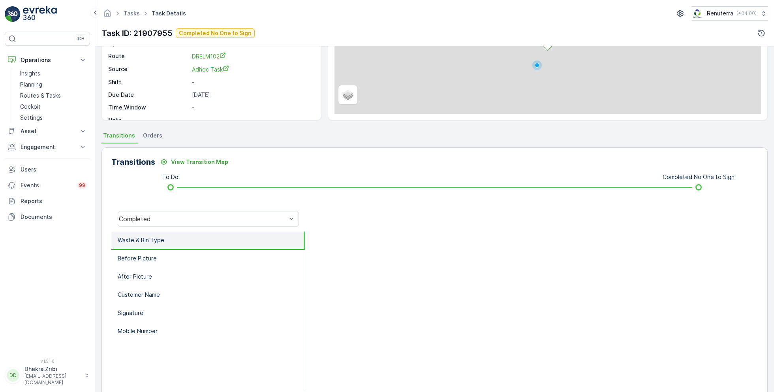
scroll to position [105, 0]
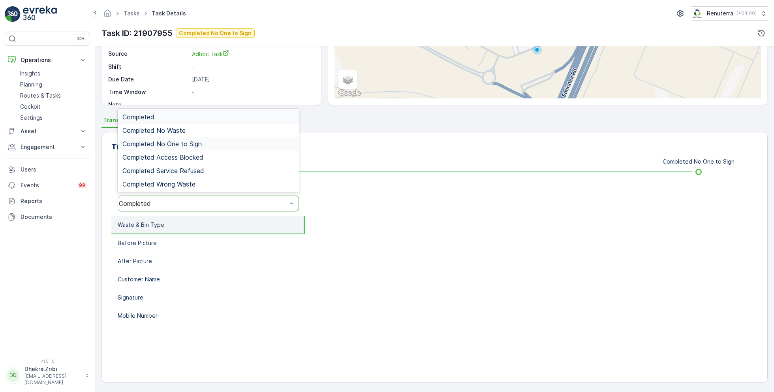
click at [184, 143] on span "Completed No One to Sign" at bounding box center [161, 143] width 79 height 7
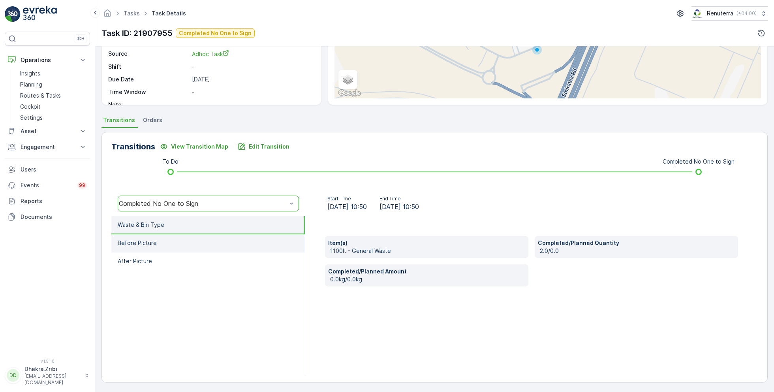
click at [184, 243] on li "Before Picture" at bounding box center [208, 243] width 194 height 18
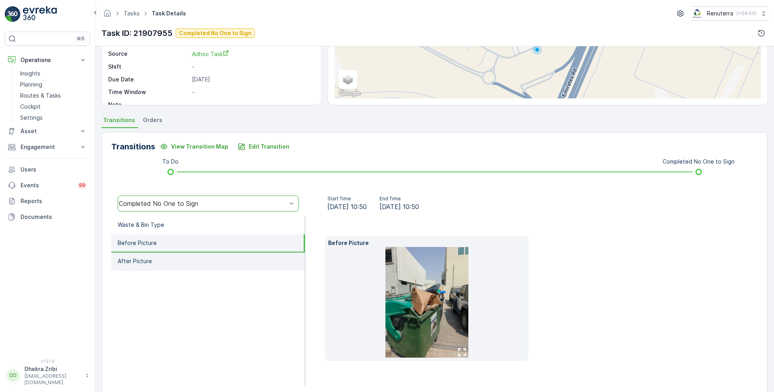
click at [184, 263] on li "After Picture" at bounding box center [208, 261] width 194 height 18
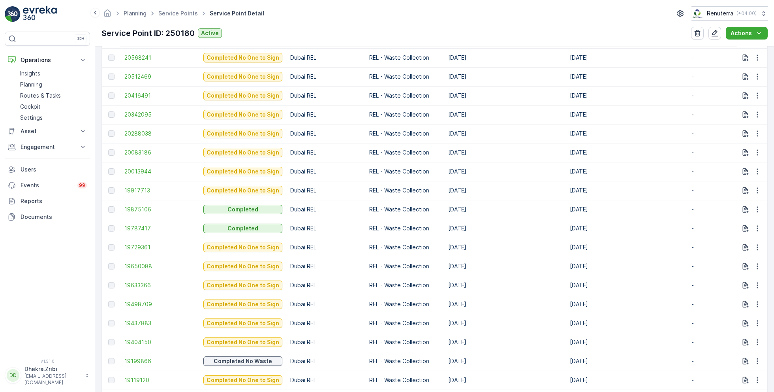
scroll to position [672, 0]
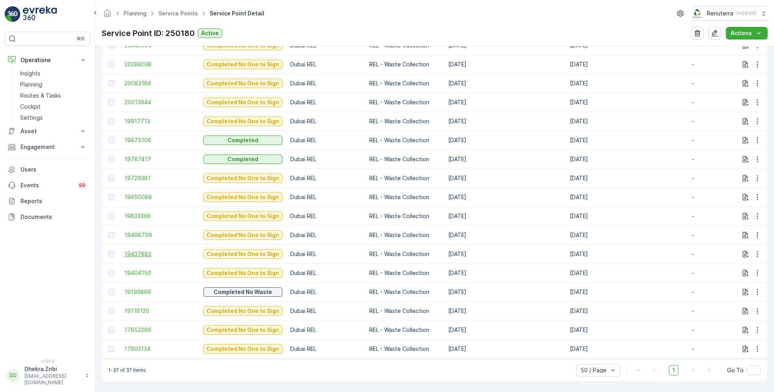
click at [148, 250] on span "19437883" at bounding box center [159, 254] width 71 height 8
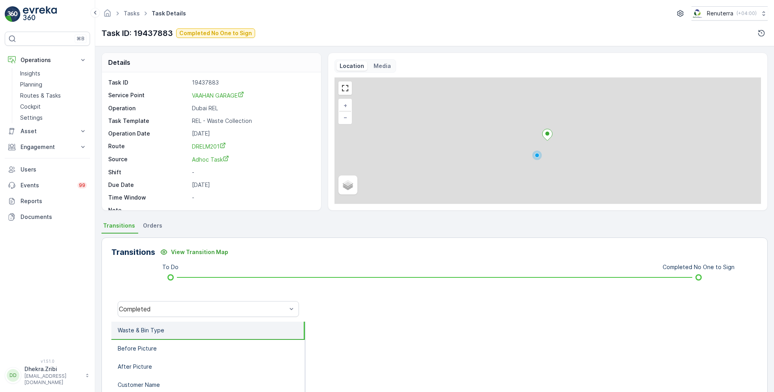
scroll to position [105, 0]
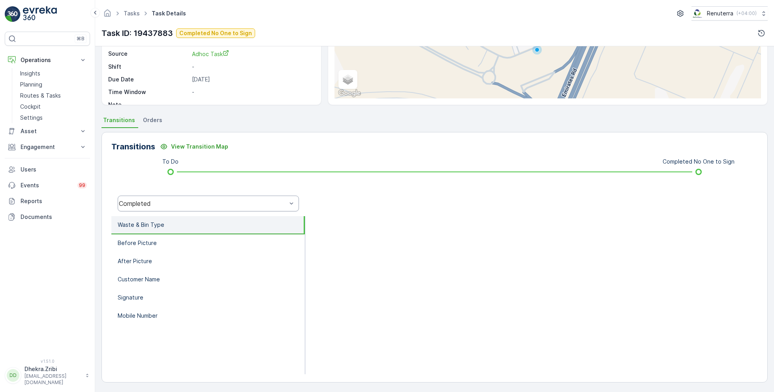
click at [175, 209] on div "Completed" at bounding box center [208, 204] width 181 height 16
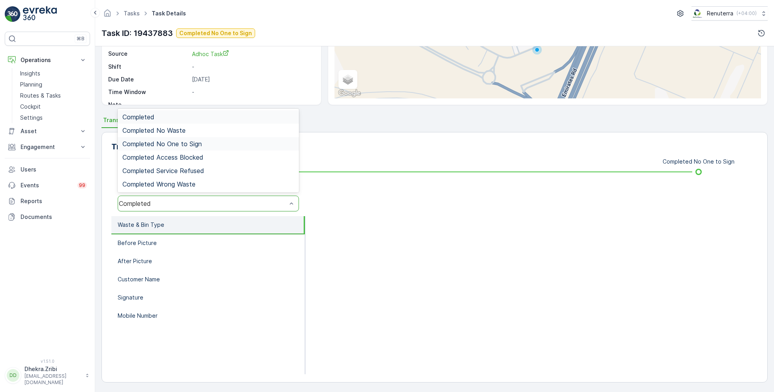
click at [194, 141] on span "Completed No One to Sign" at bounding box center [161, 143] width 79 height 7
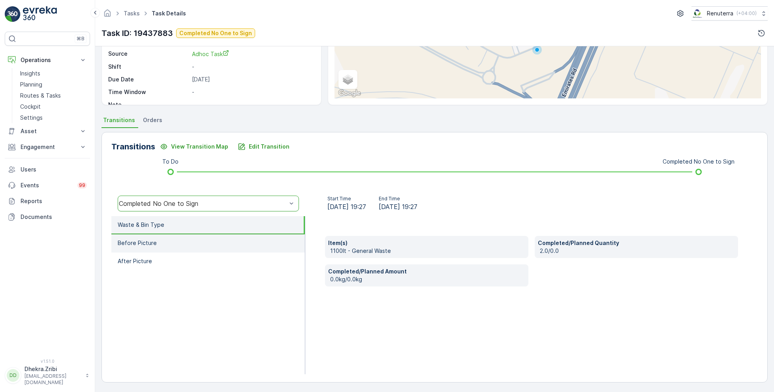
click at [160, 243] on li "Before Picture" at bounding box center [208, 243] width 194 height 18
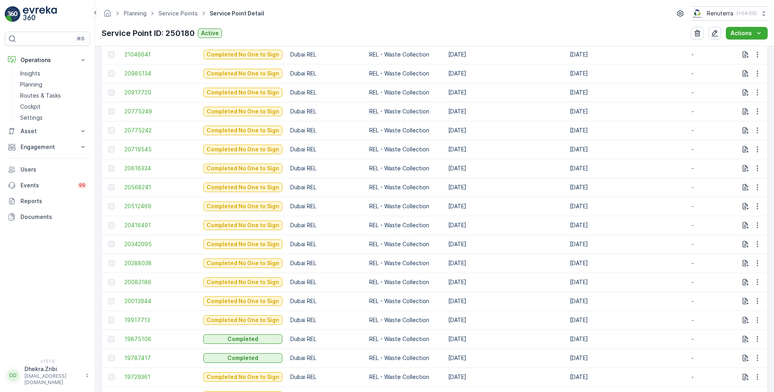
scroll to position [477, 0]
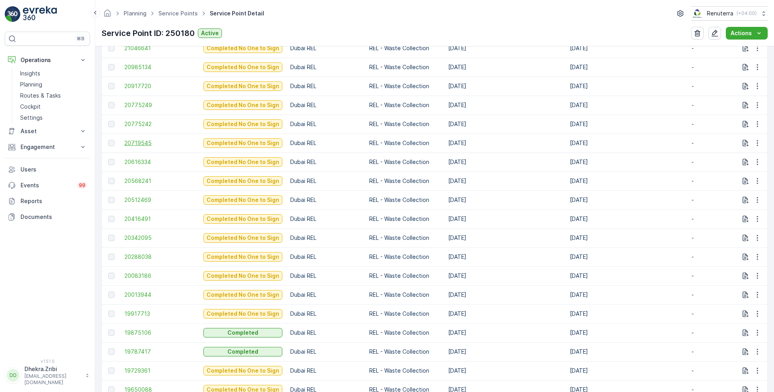
click at [142, 140] on span "20719545" at bounding box center [159, 143] width 71 height 8
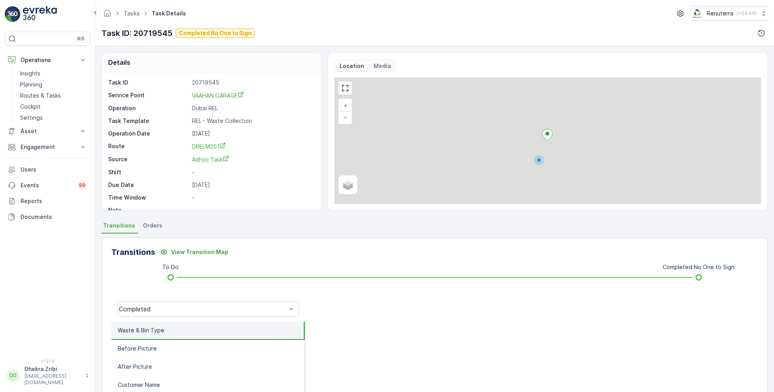
scroll to position [105, 0]
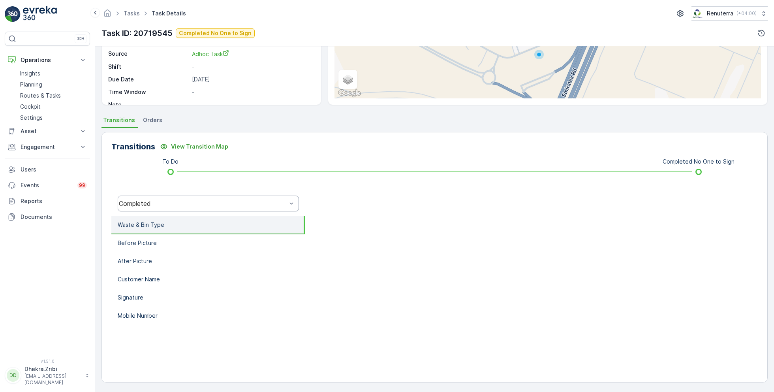
click at [195, 197] on div "Completed" at bounding box center [208, 204] width 181 height 16
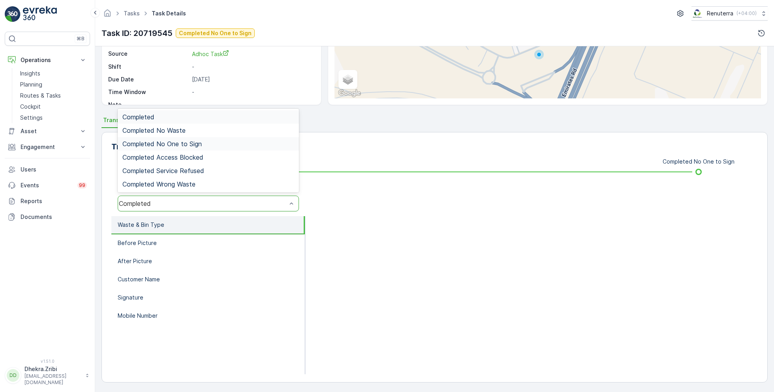
click at [201, 141] on span "Completed No One to Sign" at bounding box center [161, 143] width 79 height 7
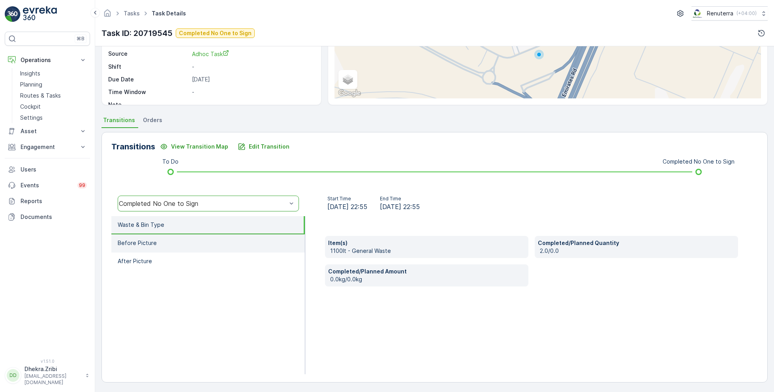
click at [177, 237] on li "Before Picture" at bounding box center [208, 243] width 194 height 18
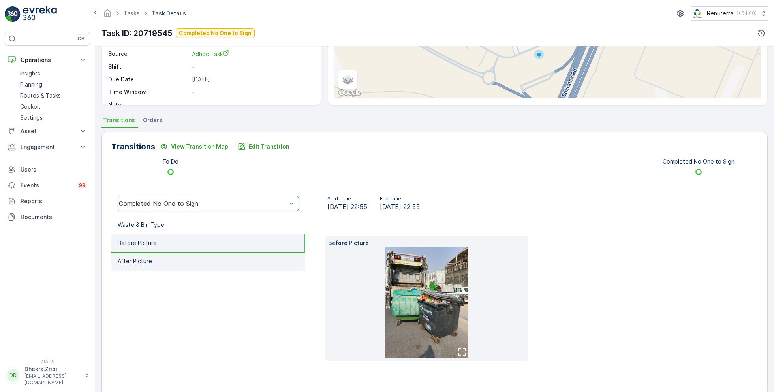
click at [191, 260] on li "After Picture" at bounding box center [208, 261] width 194 height 18
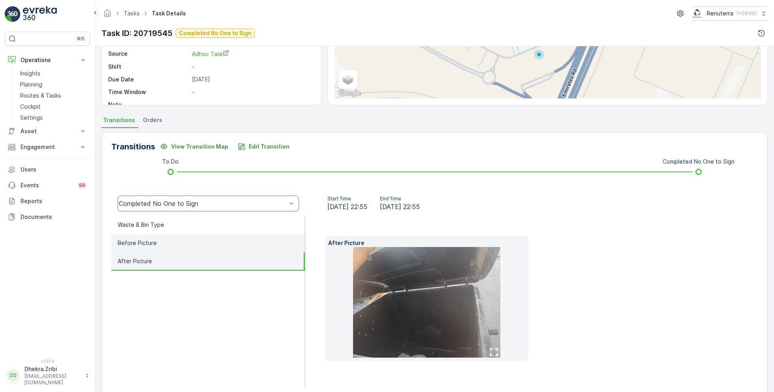
click at [168, 239] on li "Before Picture" at bounding box center [208, 243] width 194 height 18
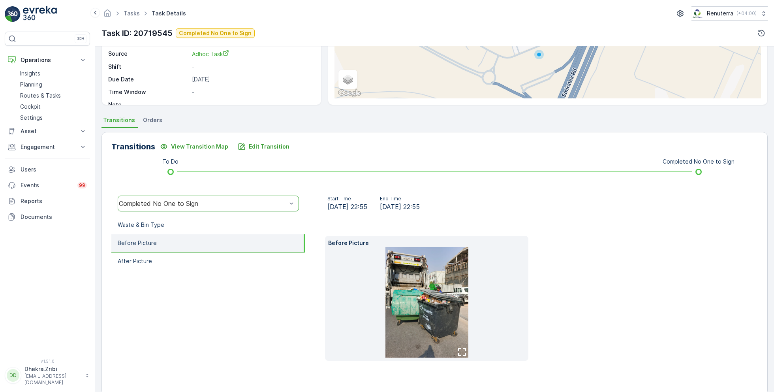
click at [452, 281] on img at bounding box center [427, 302] width 83 height 111
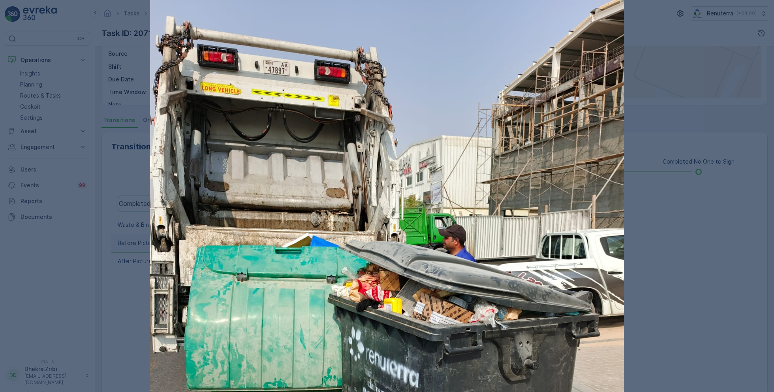
click at [692, 265] on div at bounding box center [387, 196] width 774 height 392
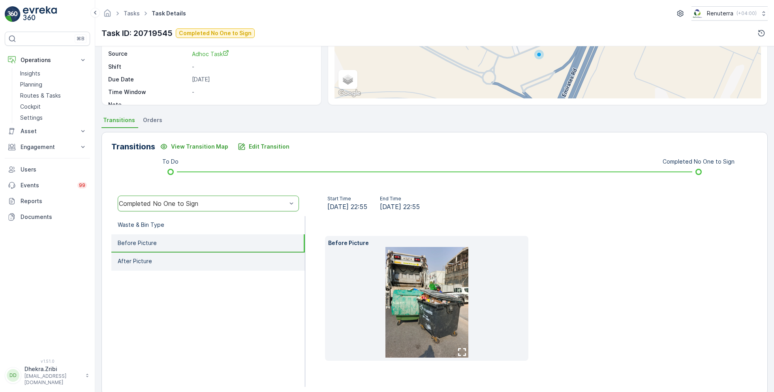
click at [181, 262] on li "After Picture" at bounding box center [208, 261] width 194 height 18
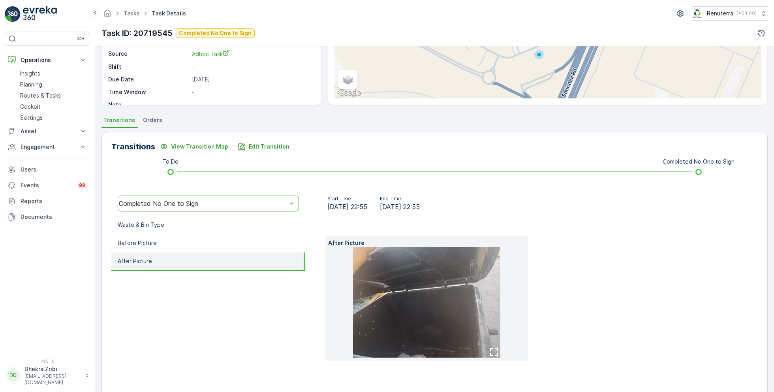
click at [394, 283] on img at bounding box center [426, 302] width 147 height 111
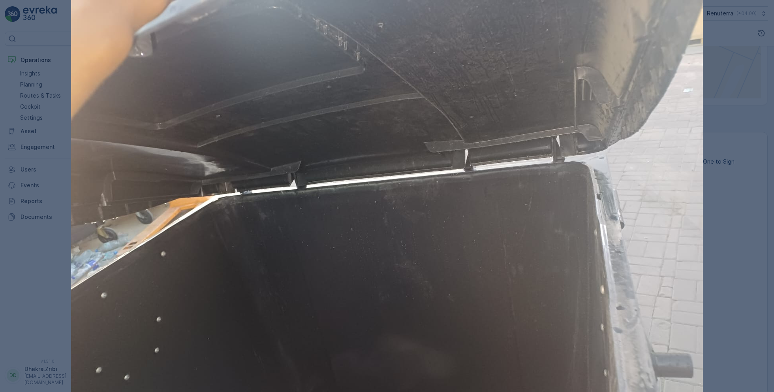
click at [764, 236] on div at bounding box center [387, 196] width 774 height 392
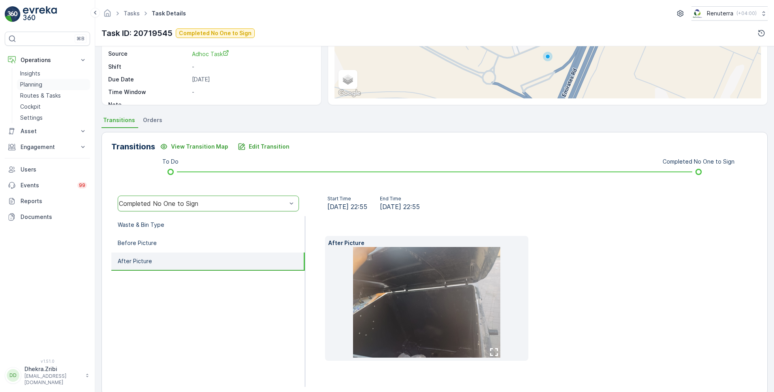
click at [40, 87] on p "Planning" at bounding box center [31, 85] width 22 height 8
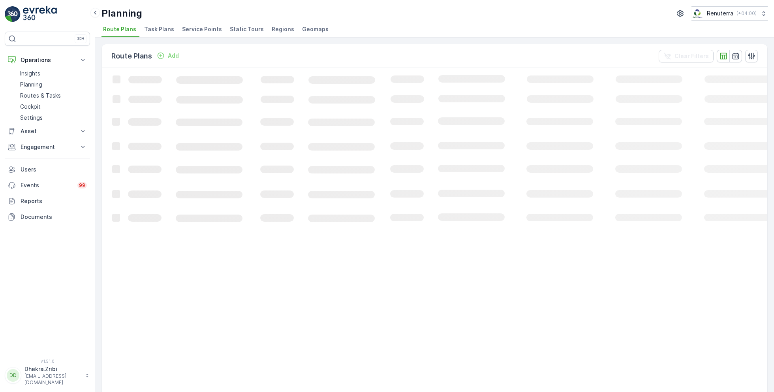
click at [195, 29] on span "Service Points" at bounding box center [202, 29] width 40 height 8
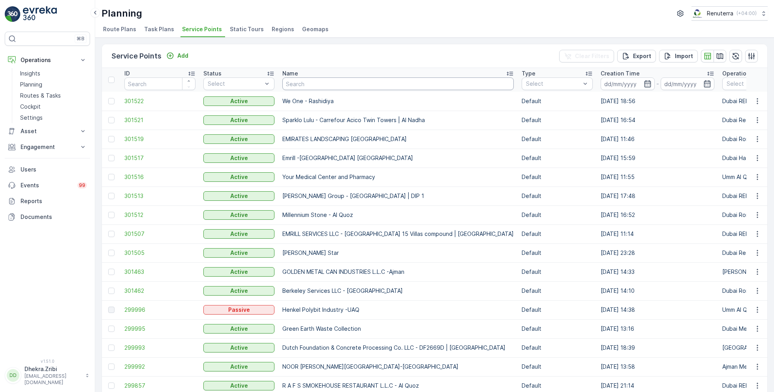
click at [306, 83] on input "text" at bounding box center [398, 83] width 232 height 13
type input "marw"
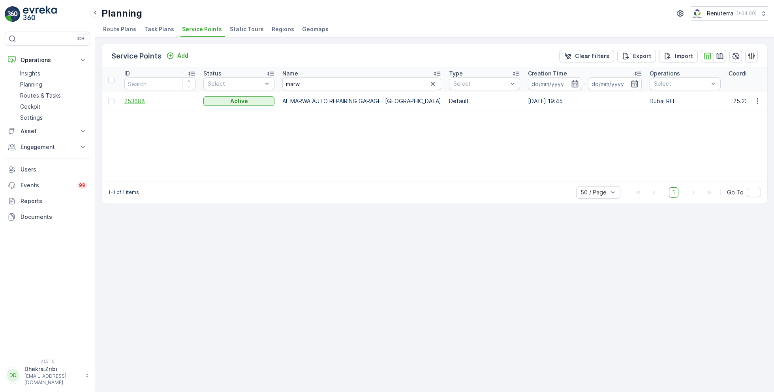
click at [137, 98] on span "253688" at bounding box center [159, 101] width 71 height 8
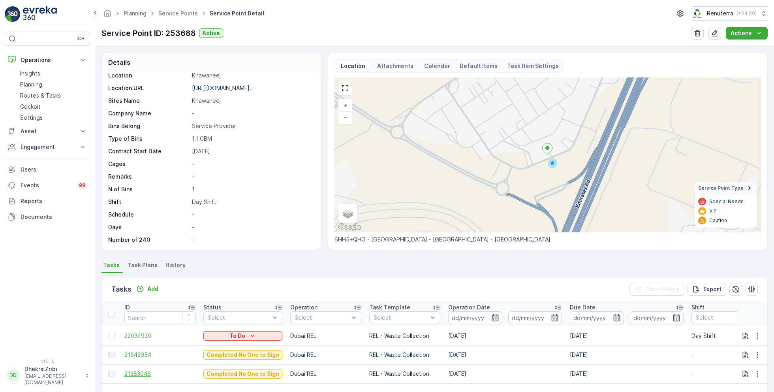
scroll to position [55, 0]
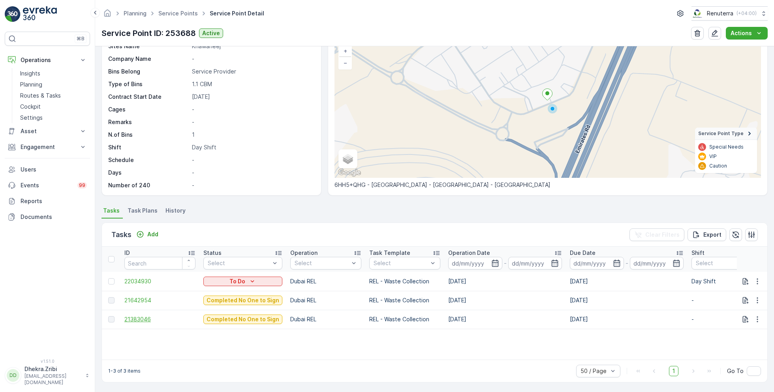
click at [141, 319] on span "21383046" at bounding box center [159, 319] width 71 height 8
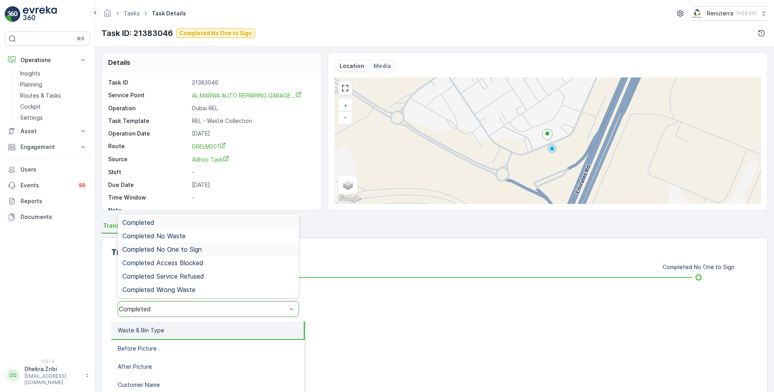
click at [193, 246] on span "Completed No One to Sign" at bounding box center [161, 249] width 79 height 7
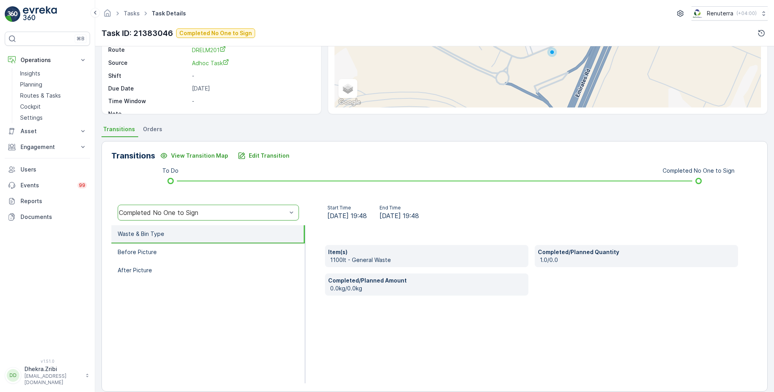
scroll to position [105, 0]
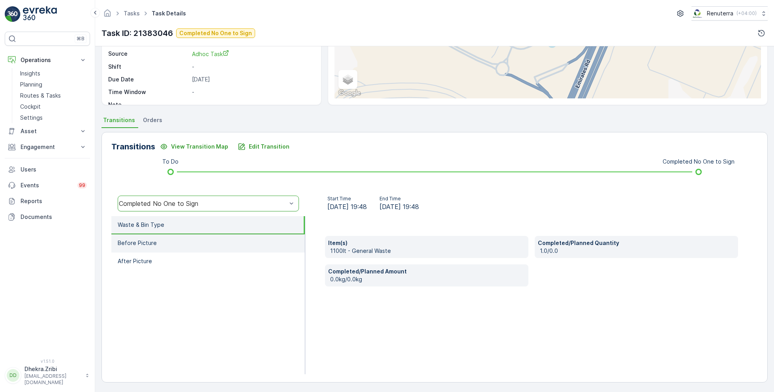
click at [161, 241] on li "Before Picture" at bounding box center [208, 243] width 194 height 18
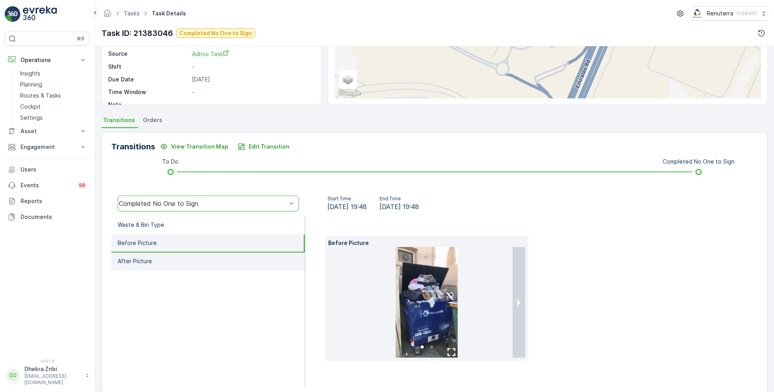
click at [164, 256] on li "After Picture" at bounding box center [208, 261] width 194 height 18
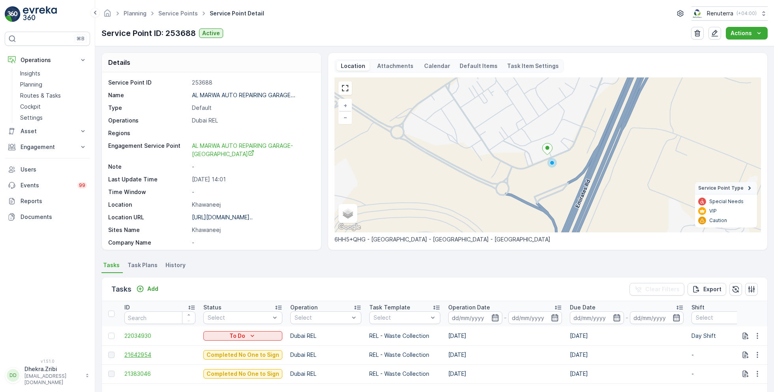
click at [139, 354] on span "21642954" at bounding box center [159, 355] width 71 height 8
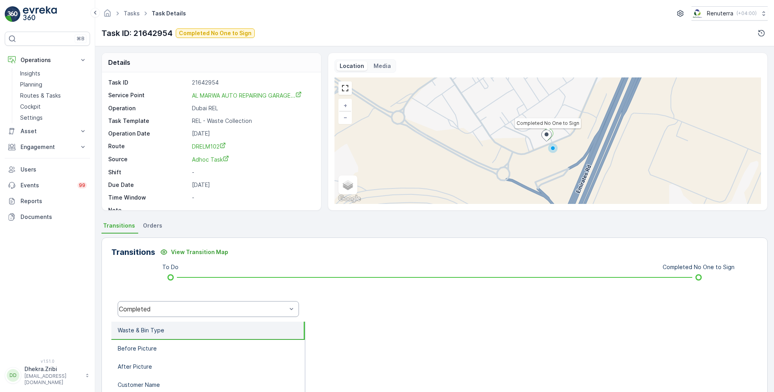
click at [166, 314] on div "Completed" at bounding box center [208, 309] width 181 height 16
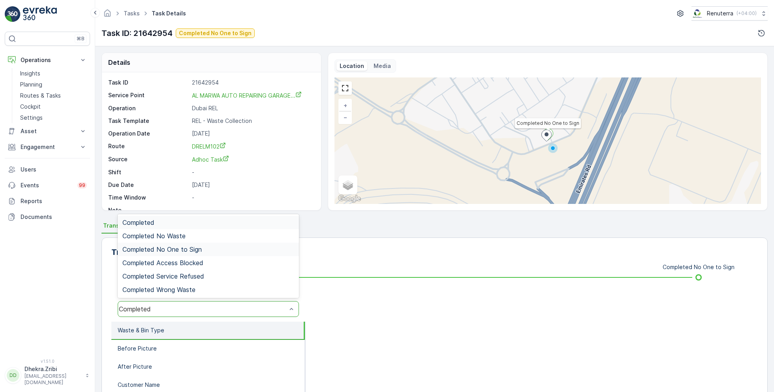
click at [186, 249] on span "Completed No One to Sign" at bounding box center [161, 249] width 79 height 7
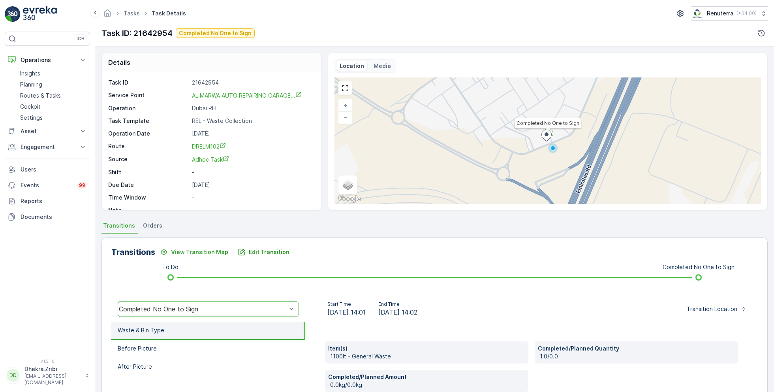
scroll to position [105, 0]
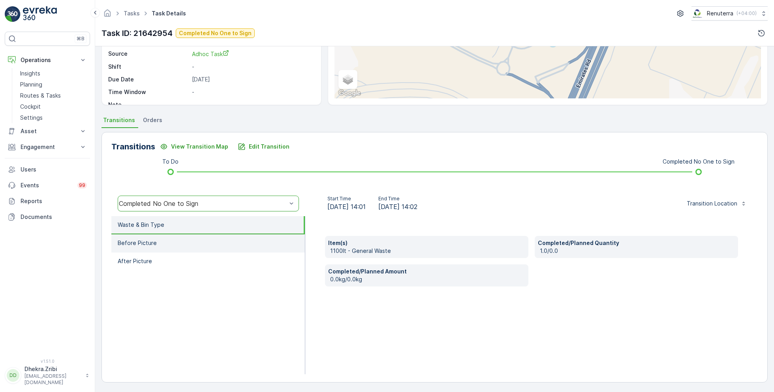
click at [156, 237] on li "Before Picture" at bounding box center [208, 243] width 194 height 18
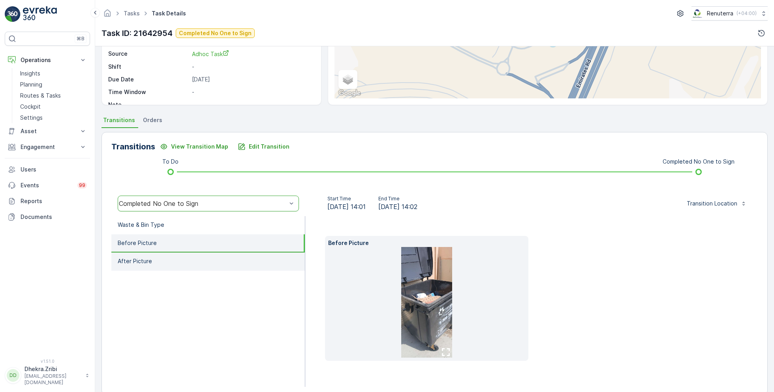
click at [162, 253] on li "After Picture" at bounding box center [208, 261] width 194 height 18
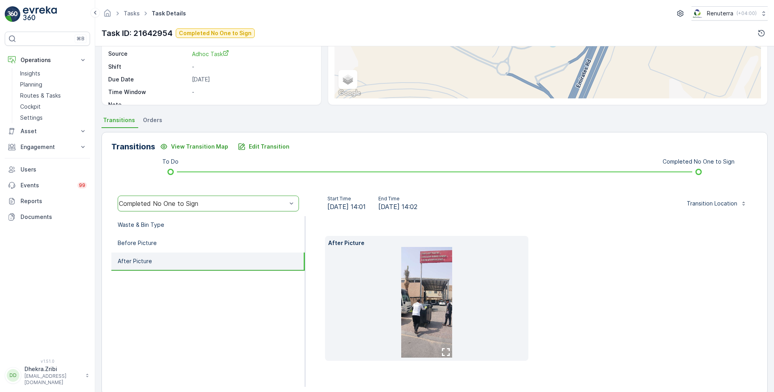
click at [425, 282] on img at bounding box center [426, 302] width 51 height 111
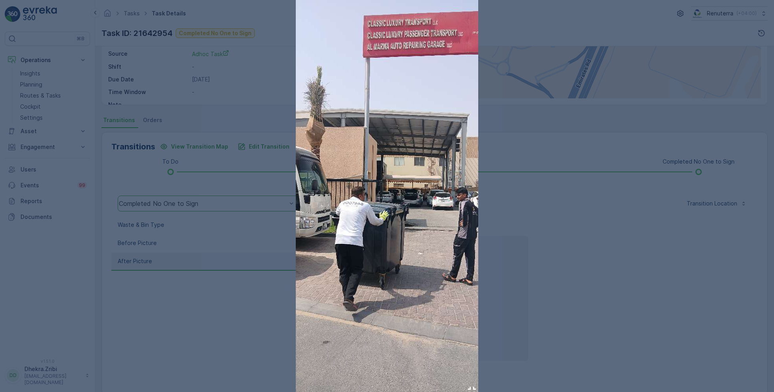
click at [536, 260] on div at bounding box center [387, 196] width 774 height 392
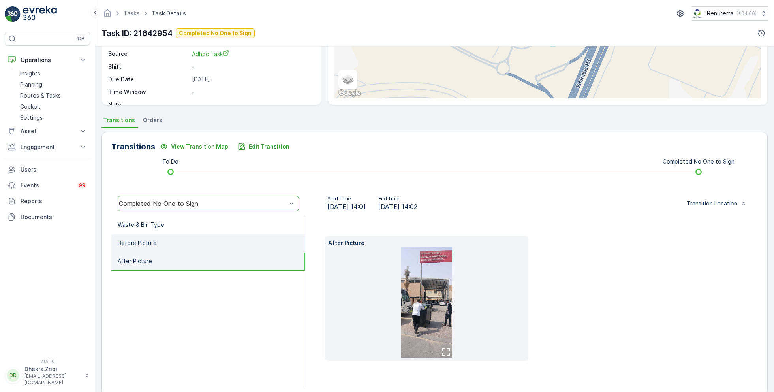
click at [179, 237] on li "Before Picture" at bounding box center [208, 243] width 194 height 18
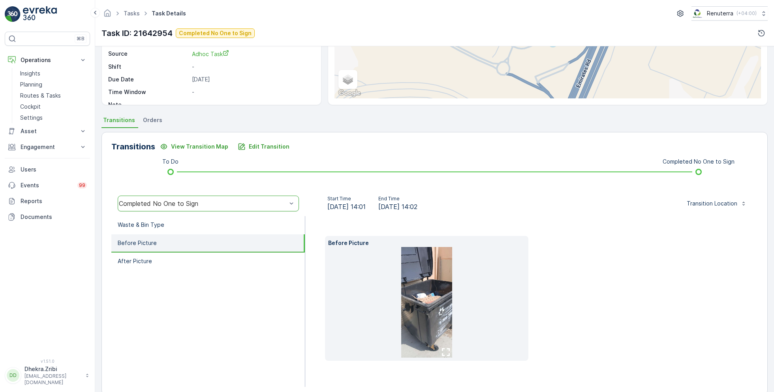
click at [416, 269] on img at bounding box center [426, 302] width 51 height 111
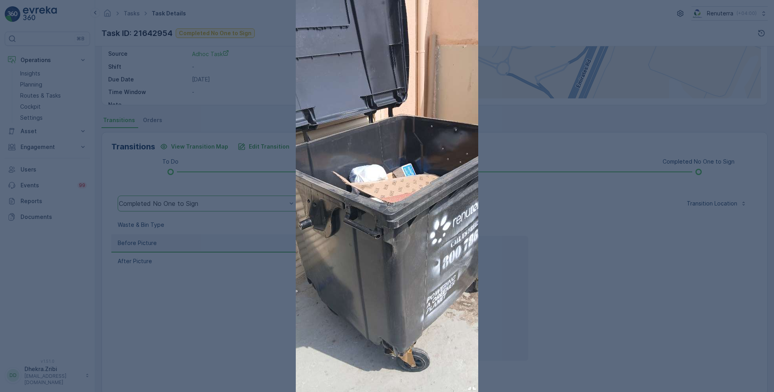
click at [563, 264] on div at bounding box center [387, 196] width 774 height 392
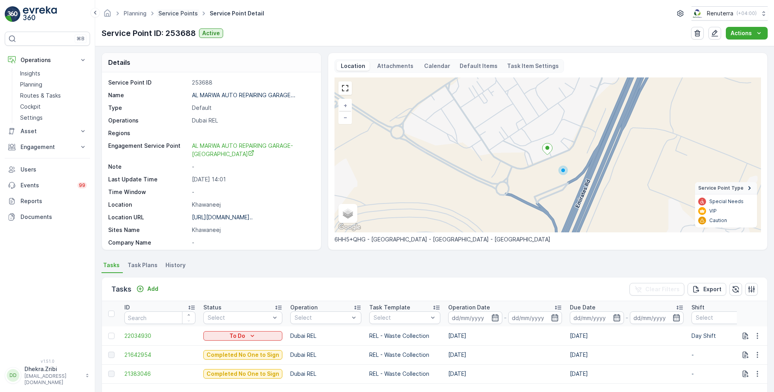
click at [183, 13] on link "Service Points" at bounding box center [178, 13] width 40 height 7
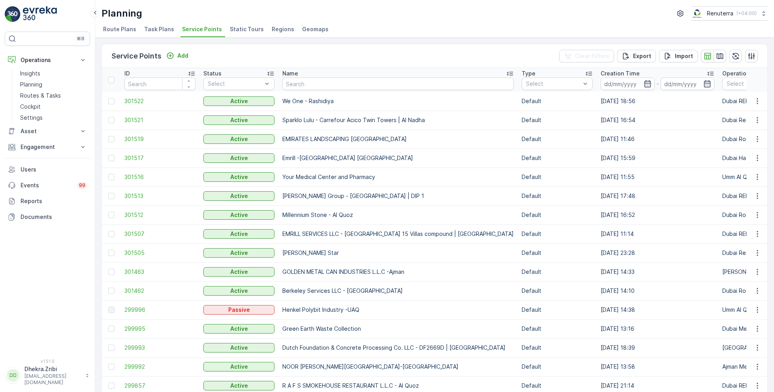
click at [325, 81] on input "text" at bounding box center [398, 83] width 232 height 13
type input "arifco"
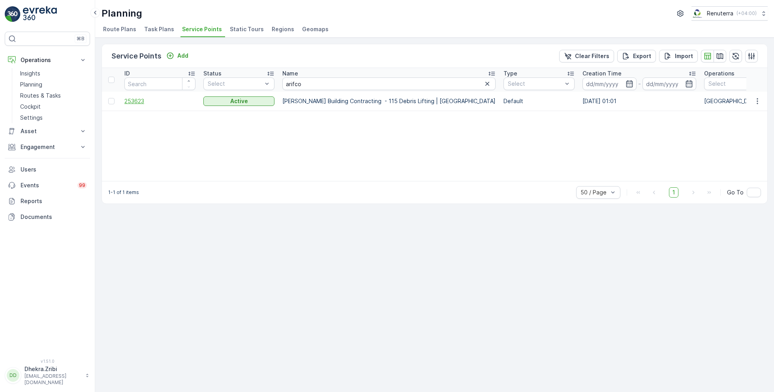
click at [136, 100] on span "253623" at bounding box center [159, 101] width 71 height 8
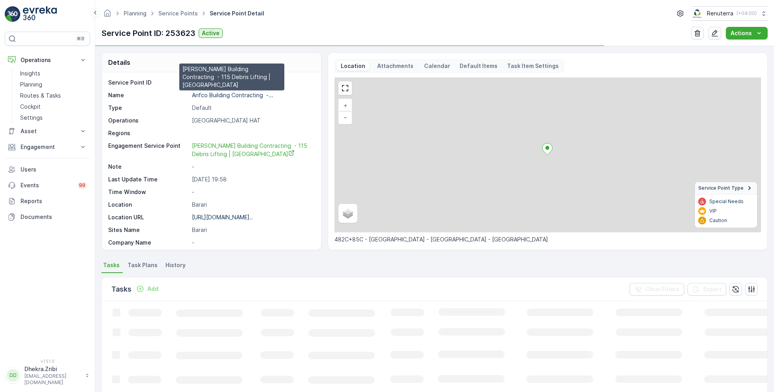
click at [232, 94] on p "Arifco Building Contracting -..." at bounding box center [232, 95] width 81 height 7
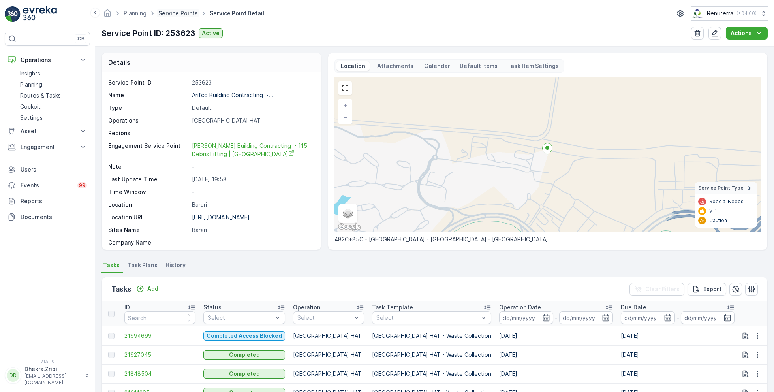
click at [182, 14] on link "Service Points" at bounding box center [178, 13] width 40 height 7
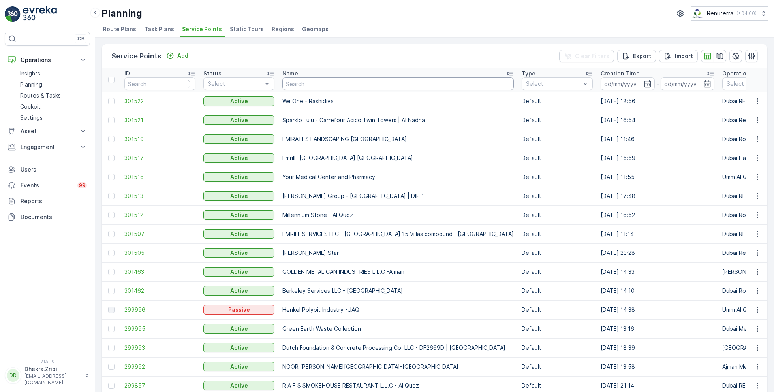
click at [322, 82] on input "text" at bounding box center [398, 83] width 232 height 13
click at [310, 83] on input "text" at bounding box center [398, 83] width 232 height 13
type input "we o"
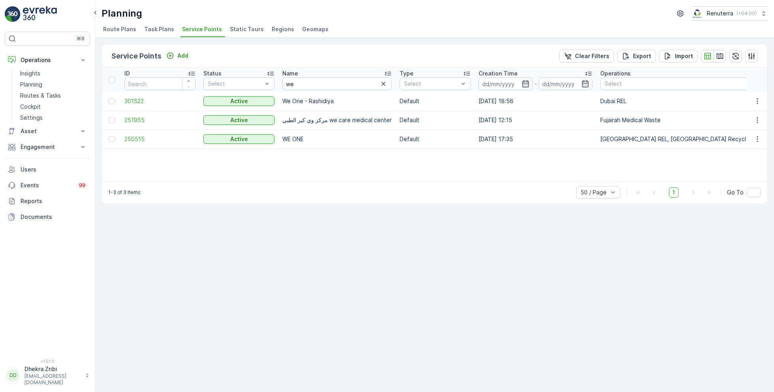
click at [131, 94] on td "301522" at bounding box center [159, 101] width 79 height 19
click at [136, 98] on span "301522" at bounding box center [159, 101] width 71 height 8
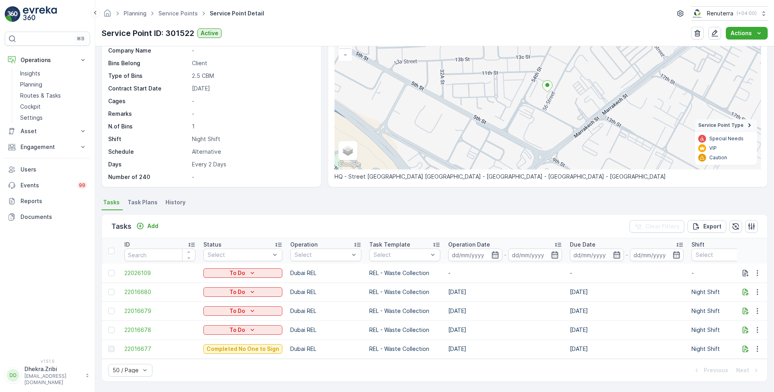
scroll to position [66, 0]
click at [140, 345] on span "22016677" at bounding box center [159, 349] width 71 height 8
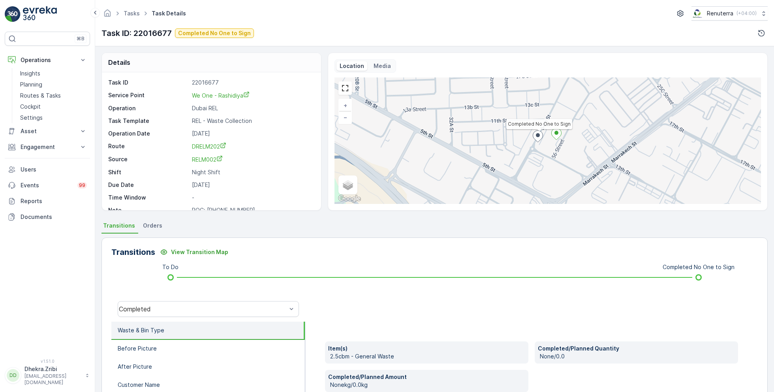
click at [162, 323] on li "Waste & Bin Type" at bounding box center [208, 331] width 194 height 18
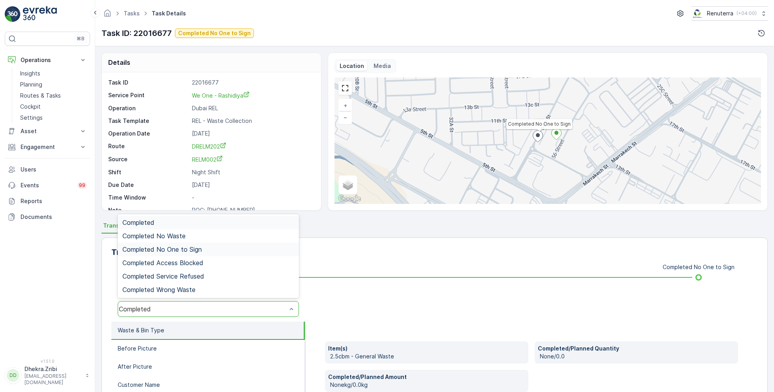
click at [179, 248] on span "Completed No One to Sign" at bounding box center [161, 249] width 79 height 7
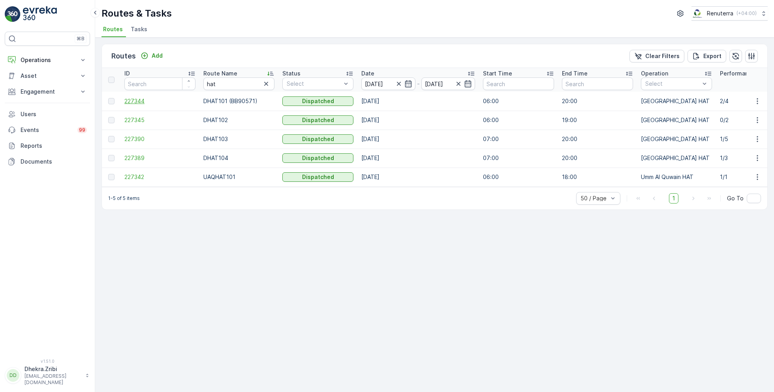
click at [137, 103] on span "227344" at bounding box center [159, 101] width 71 height 8
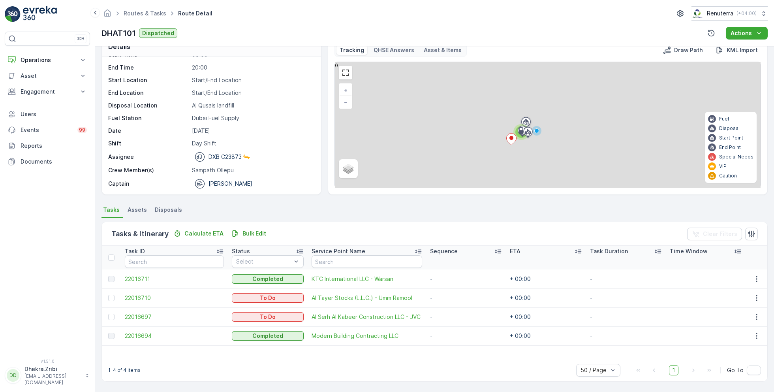
scroll to position [15, 0]
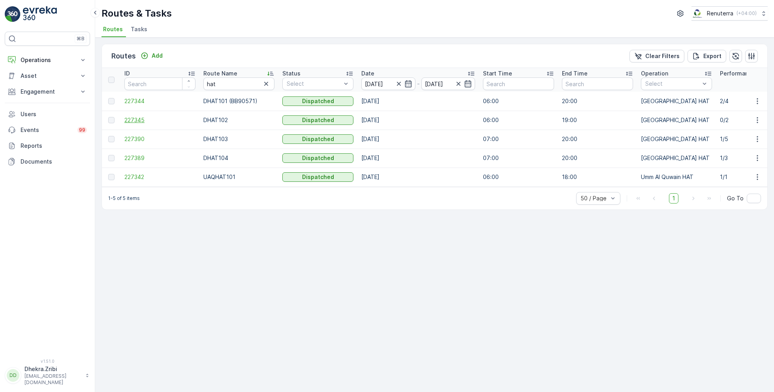
click at [139, 120] on span "227345" at bounding box center [159, 120] width 71 height 8
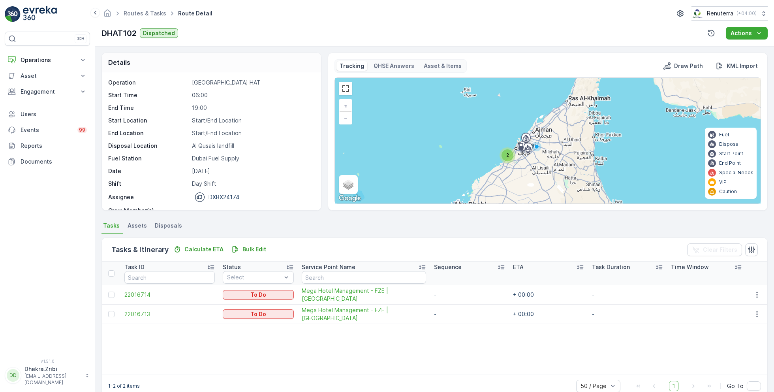
scroll to position [17, 0]
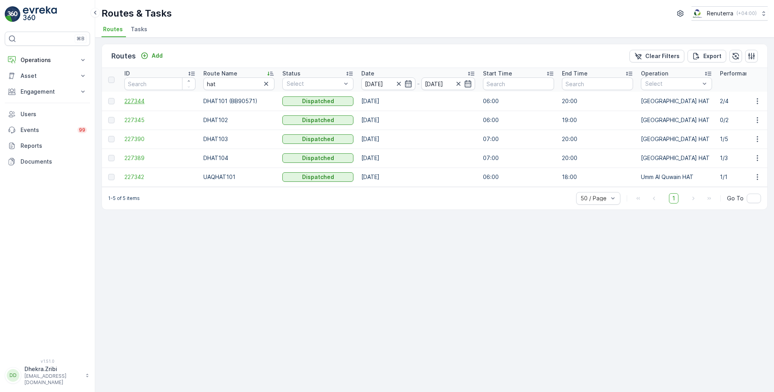
click at [135, 99] on span "227344" at bounding box center [159, 101] width 71 height 8
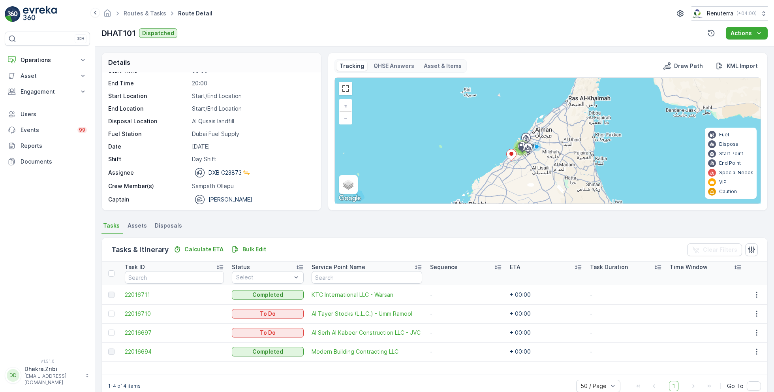
scroll to position [15, 0]
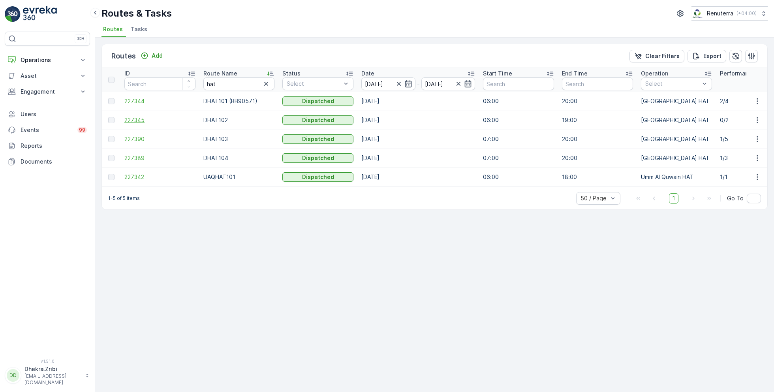
click at [145, 117] on span "227345" at bounding box center [159, 120] width 71 height 8
click at [137, 139] on span "227390" at bounding box center [159, 139] width 71 height 8
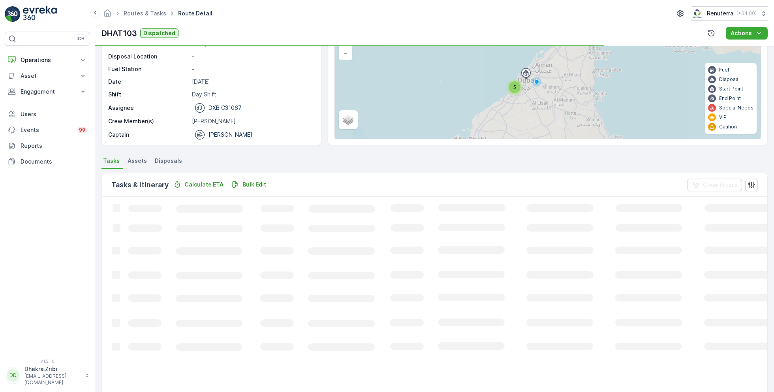
scroll to position [21, 0]
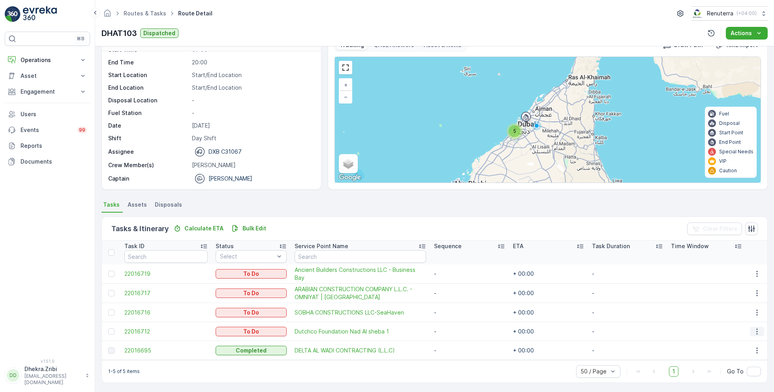
click at [755, 329] on icon "button" at bounding box center [757, 332] width 8 height 8
click at [737, 293] on span "Change Route" at bounding box center [737, 293] width 38 height 8
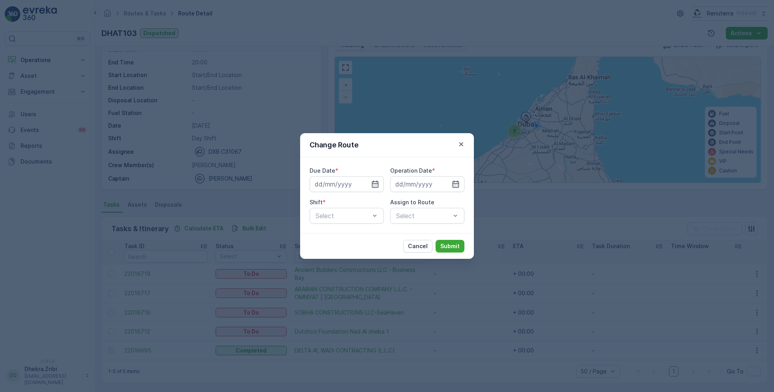
type input "[DATE]"
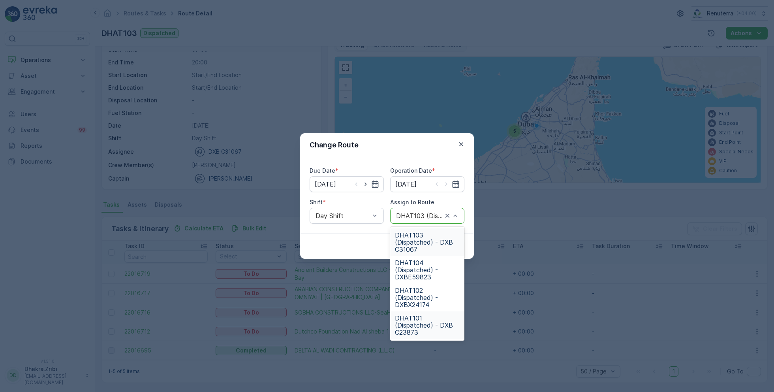
click at [417, 314] on span "DHAT101 (Dispatched) - DXB C23873" at bounding box center [427, 324] width 65 height 21
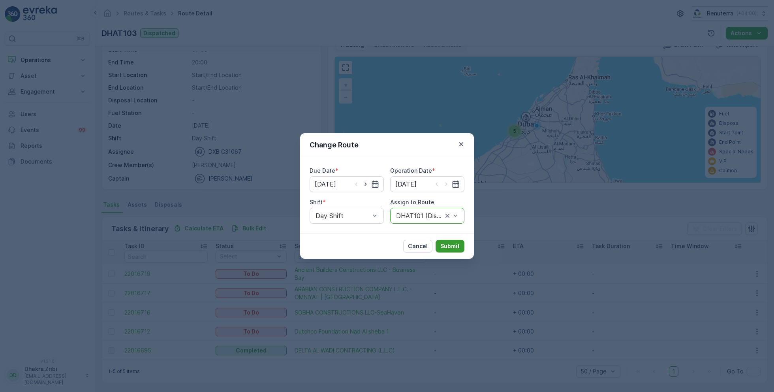
click at [453, 249] on p "Submit" at bounding box center [450, 246] width 19 height 8
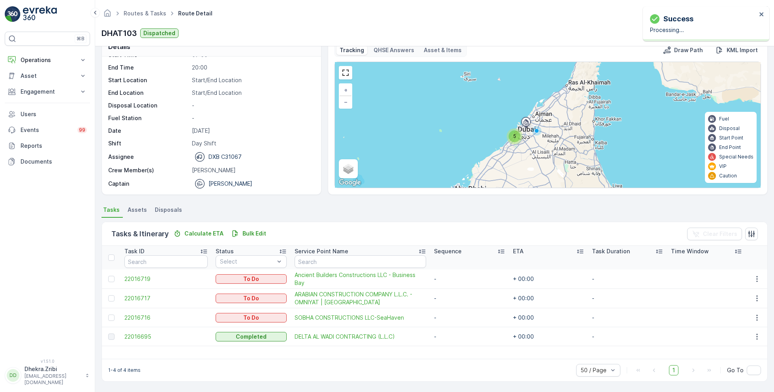
scroll to position [15, 0]
click at [127, 337] on span "22016695" at bounding box center [165, 337] width 83 height 8
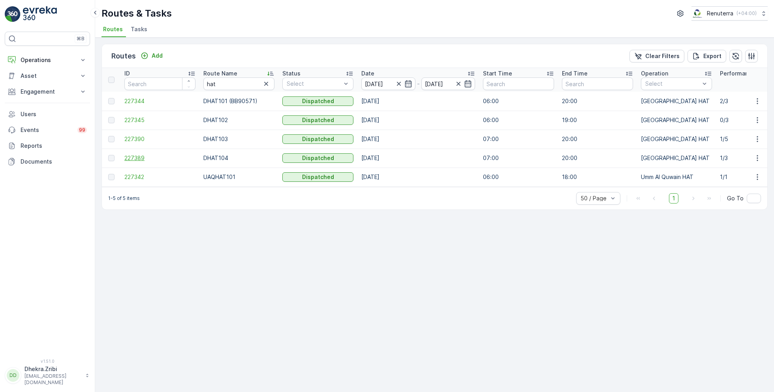
click at [133, 158] on span "227389" at bounding box center [159, 158] width 71 height 8
click at [132, 100] on span "227344" at bounding box center [159, 101] width 71 height 8
drag, startPoint x: 234, startPoint y: 86, endPoint x: 173, endPoint y: 79, distance: 61.6
type input "rel"
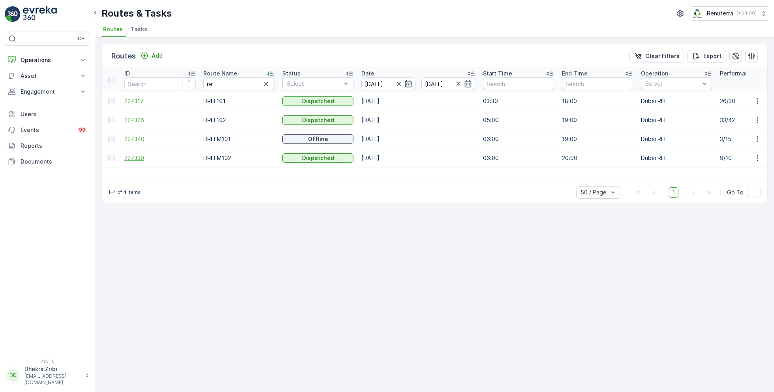
click at [135, 159] on span "227339" at bounding box center [159, 158] width 71 height 8
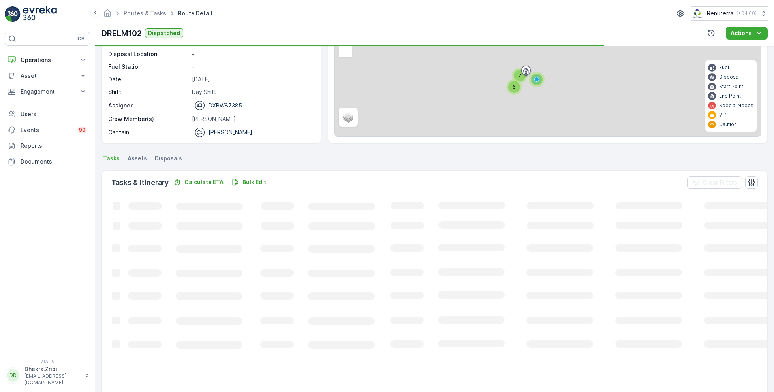
scroll to position [68, 0]
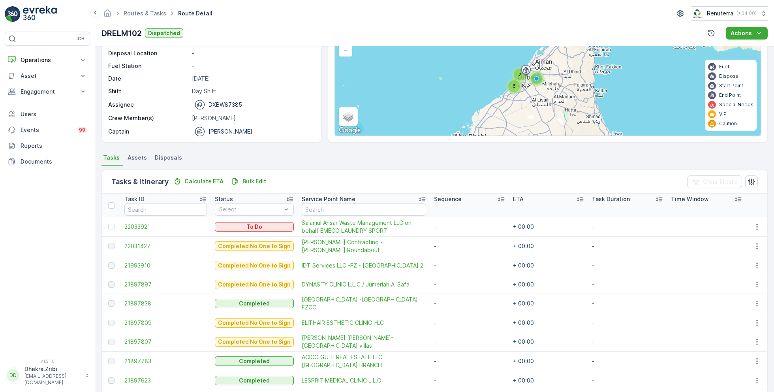
click at [130, 230] on td "22033921" at bounding box center [165, 226] width 90 height 19
click at [138, 226] on span "22033921" at bounding box center [165, 227] width 83 height 8
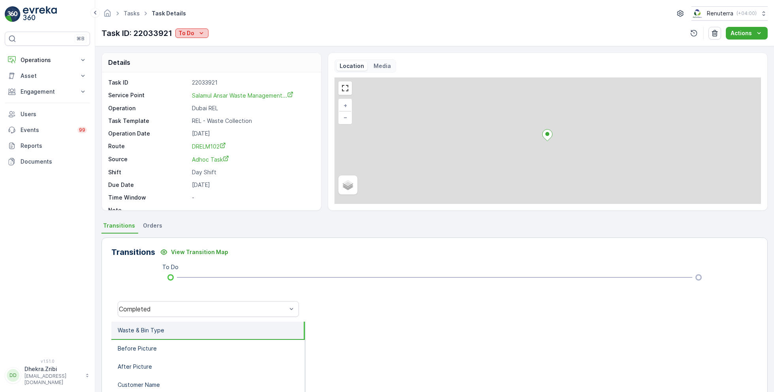
click at [198, 33] on icon "To Do" at bounding box center [202, 33] width 8 height 8
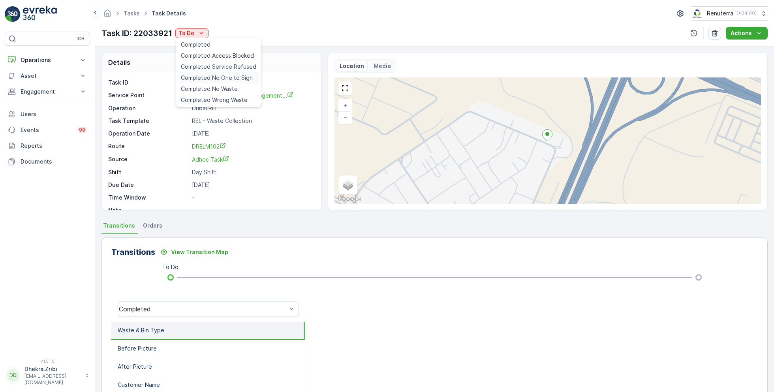
click at [227, 79] on span "Completed No One to Sign" at bounding box center [217, 78] width 72 height 8
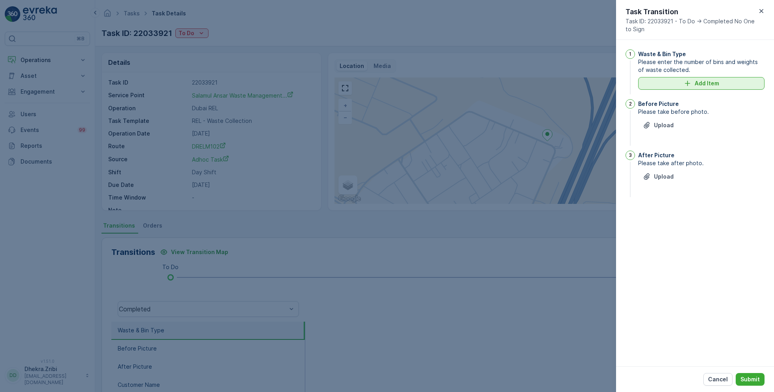
click at [704, 85] on p "Add Item" at bounding box center [707, 83] width 24 height 8
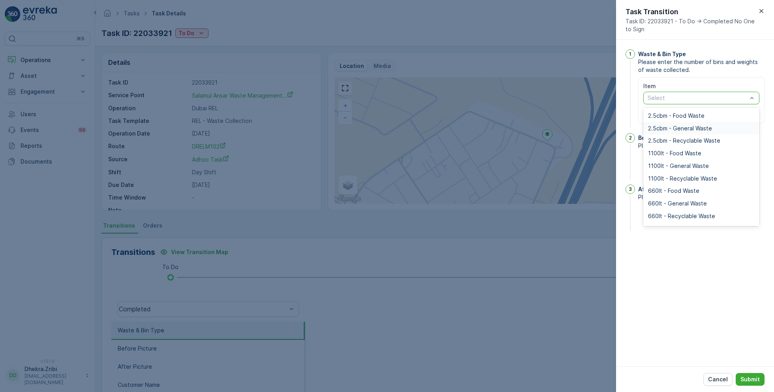
scroll to position [66, 0]
click at [687, 198] on span "660lt - General Waste" at bounding box center [677, 200] width 59 height 6
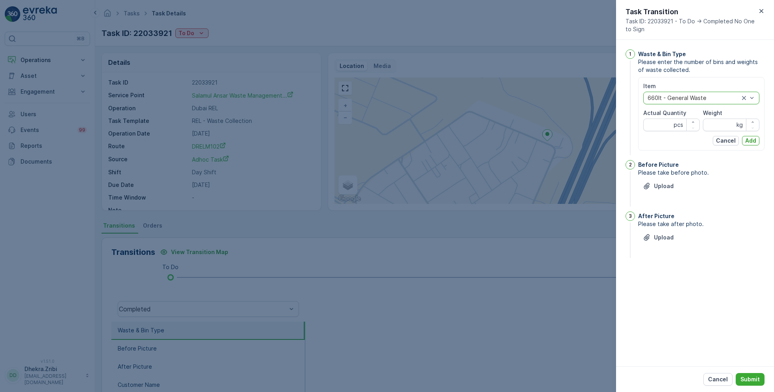
click at [693, 102] on div "660lt - General Waste" at bounding box center [702, 98] width 116 height 13
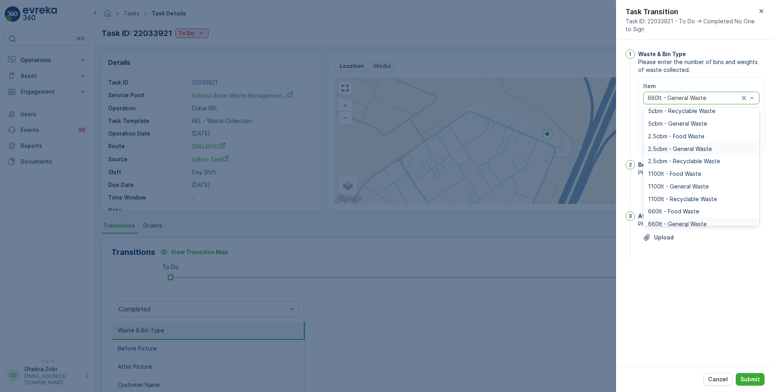
scroll to position [43, 0]
click at [679, 184] on span "1100lt - General Waste" at bounding box center [678, 186] width 61 height 6
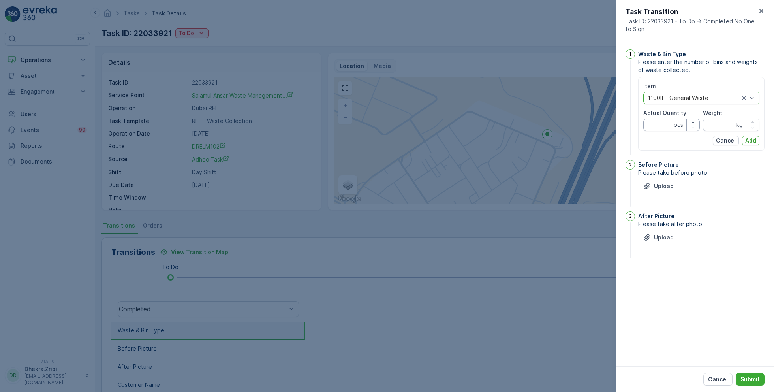
click at [657, 125] on Quantity "Actual Quantity" at bounding box center [672, 125] width 56 height 13
type Quantity "1"
click at [729, 125] on input "Weight" at bounding box center [731, 125] width 56 height 13
type input "0"
click at [753, 142] on p "Add" at bounding box center [751, 141] width 11 height 8
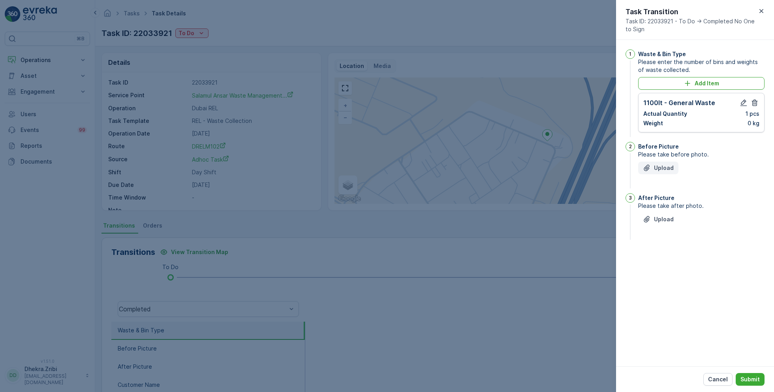
click at [669, 164] on p "Upload" at bounding box center [664, 168] width 20 height 8
click at [660, 263] on p "Upload" at bounding box center [664, 259] width 20 height 8
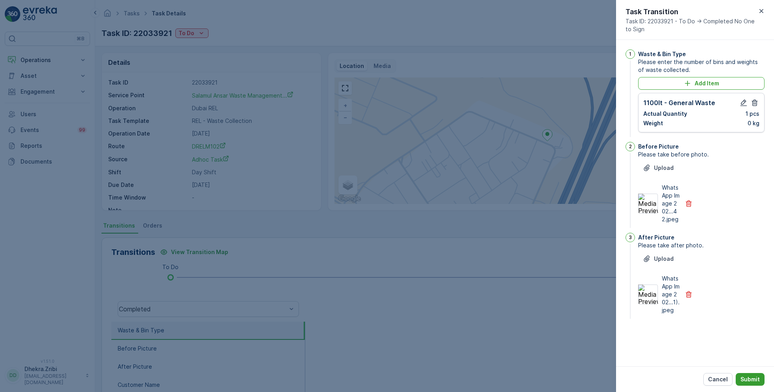
click at [753, 375] on p "Submit" at bounding box center [750, 379] width 19 height 8
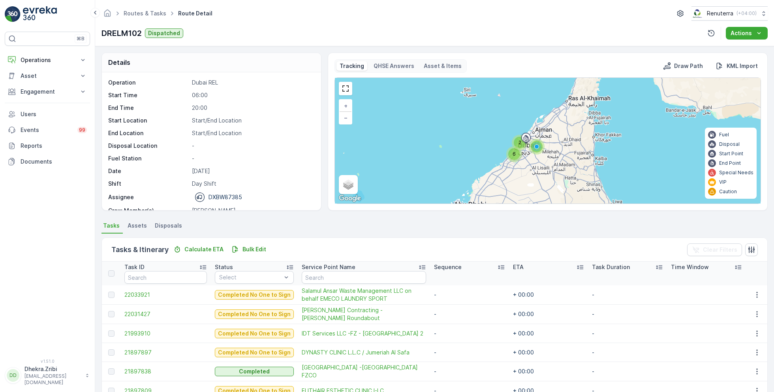
click at [177, 51] on div "Details Operation Dubai REL Start Time 06:00 End Time 20:00 Start Location Star…" at bounding box center [434, 219] width 679 height 346
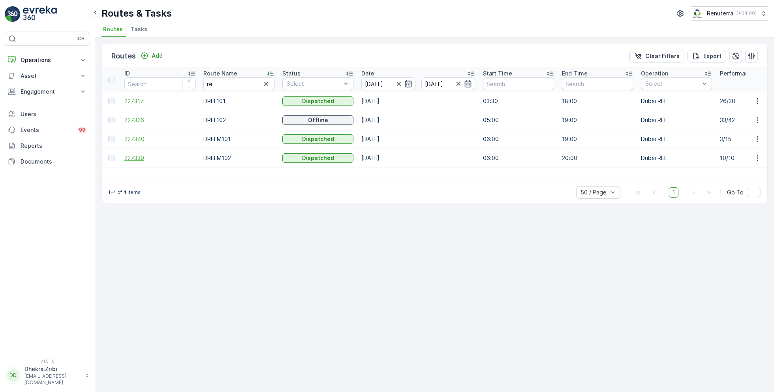
click at [134, 156] on span "227339" at bounding box center [159, 158] width 71 height 8
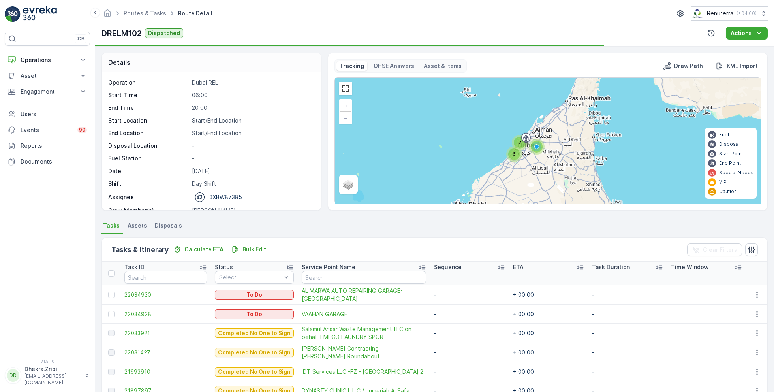
scroll to position [24, 0]
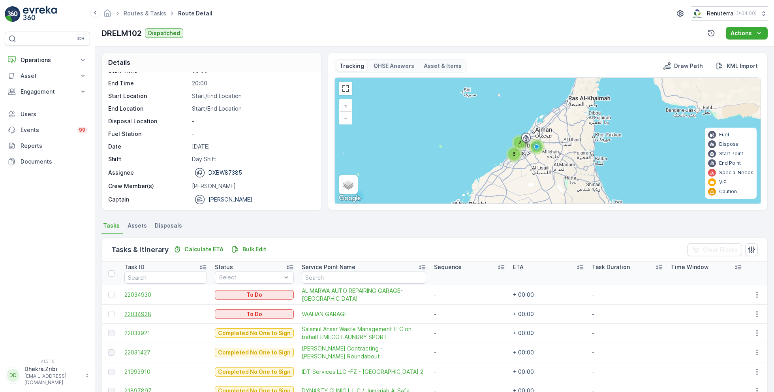
click at [142, 315] on span "22034928" at bounding box center [165, 314] width 83 height 8
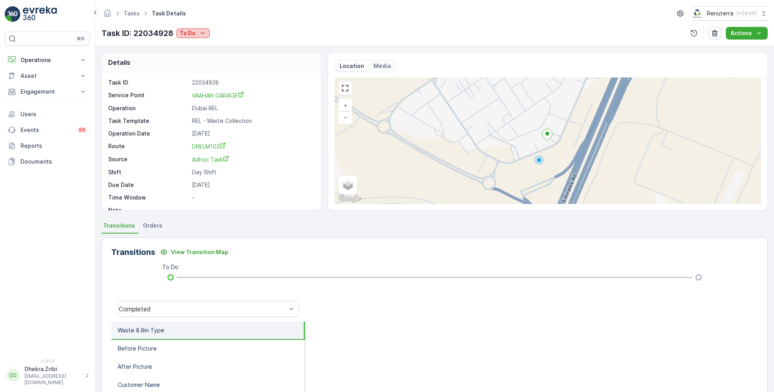
click at [199, 32] on icon "To Do" at bounding box center [203, 33] width 8 height 8
click at [232, 77] on span "Completed No One to Sign" at bounding box center [218, 78] width 72 height 8
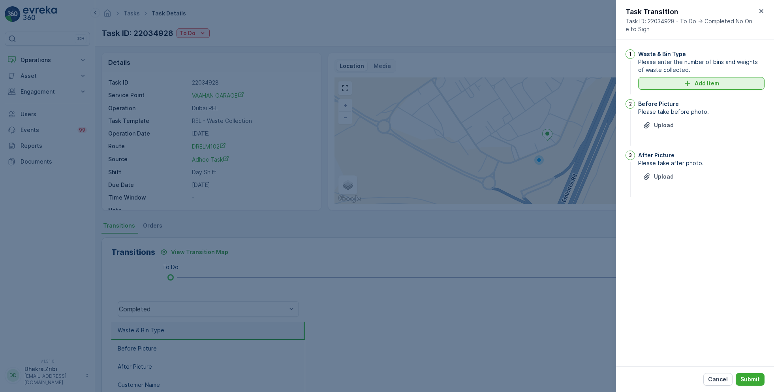
click at [713, 81] on p "Add Item" at bounding box center [707, 83] width 24 height 8
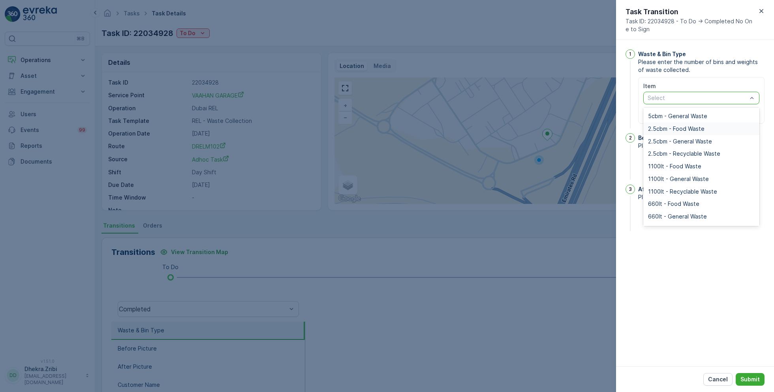
scroll to position [55, 0]
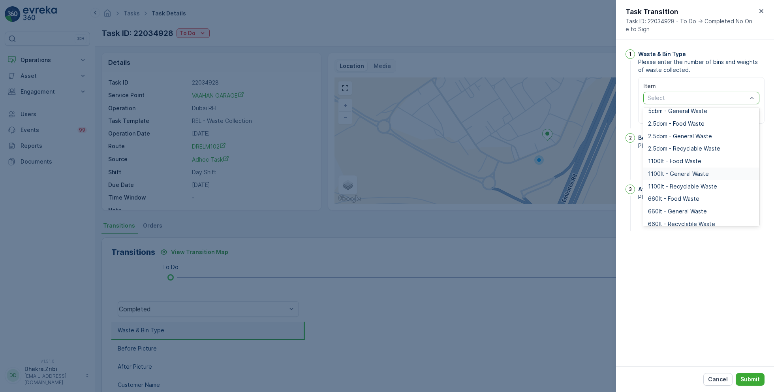
click at [678, 173] on span "1100lt - General Waste" at bounding box center [678, 174] width 61 height 6
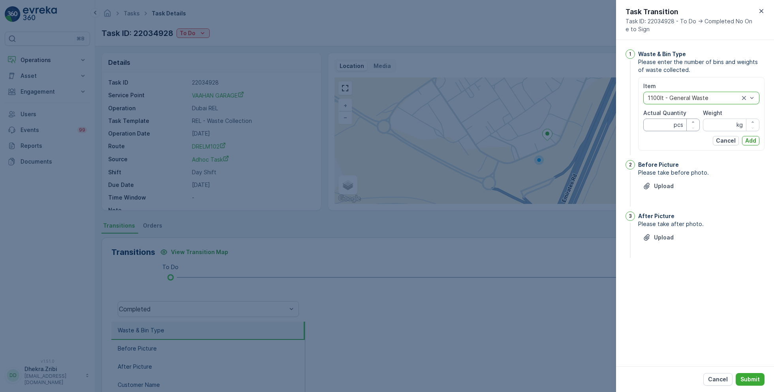
click at [663, 128] on Quantity "Actual Quantity" at bounding box center [672, 125] width 56 height 13
type Quantity "2"
click at [725, 125] on input "Weight" at bounding box center [731, 125] width 56 height 13
type input "0"
click at [749, 139] on p "Add" at bounding box center [751, 141] width 11 height 8
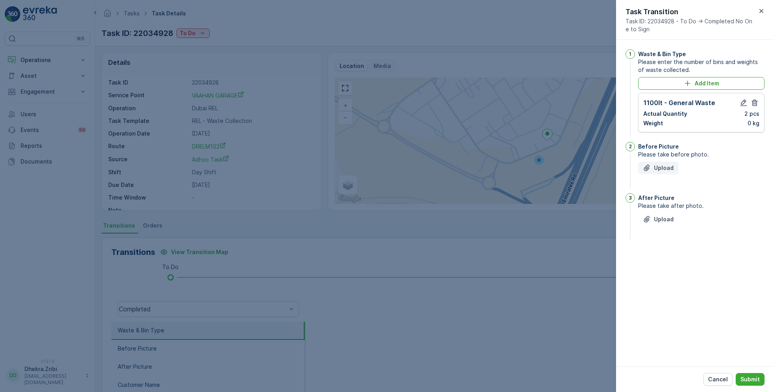
click at [665, 164] on p "Upload" at bounding box center [664, 168] width 20 height 8
click at [666, 258] on p "Upload" at bounding box center [664, 259] width 20 height 8
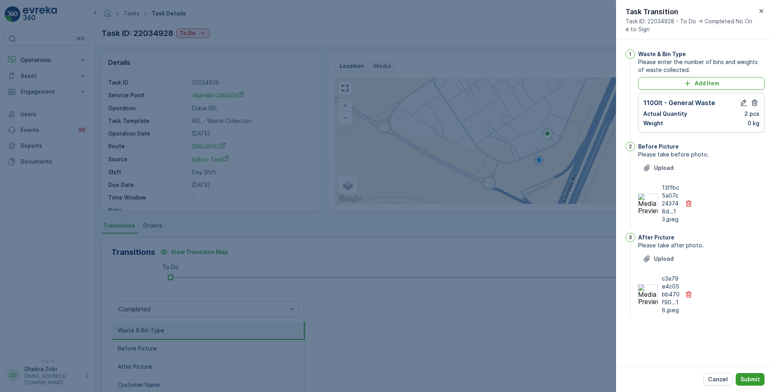
click at [754, 379] on p "Submit" at bounding box center [750, 379] width 19 height 8
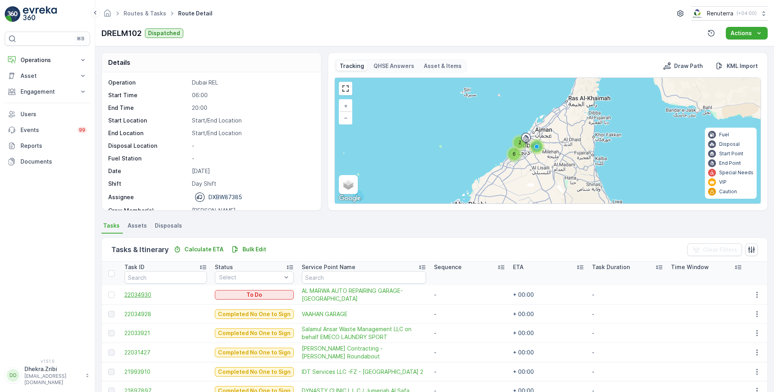
click at [133, 292] on span "22034930" at bounding box center [165, 295] width 83 height 8
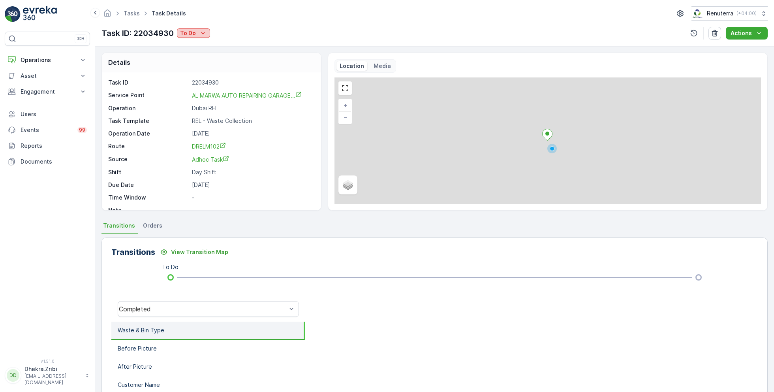
click at [205, 35] on icon "To Do" at bounding box center [203, 33] width 8 height 8
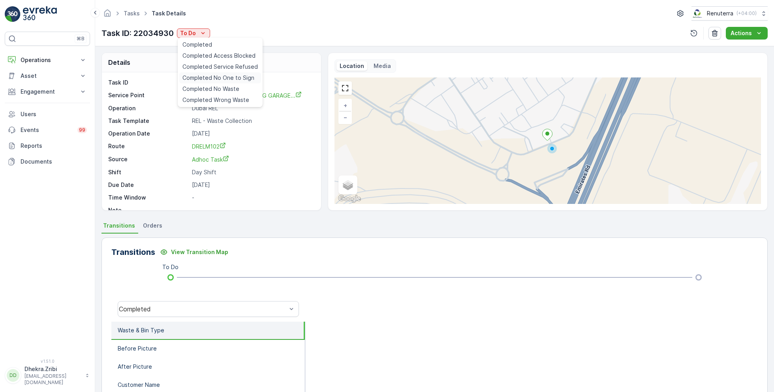
click at [240, 77] on span "Completed No One to Sign" at bounding box center [219, 78] width 72 height 8
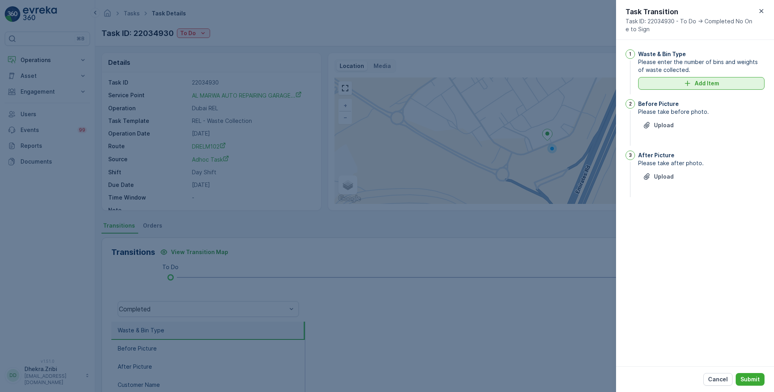
click at [707, 86] on p "Add Item" at bounding box center [707, 83] width 24 height 8
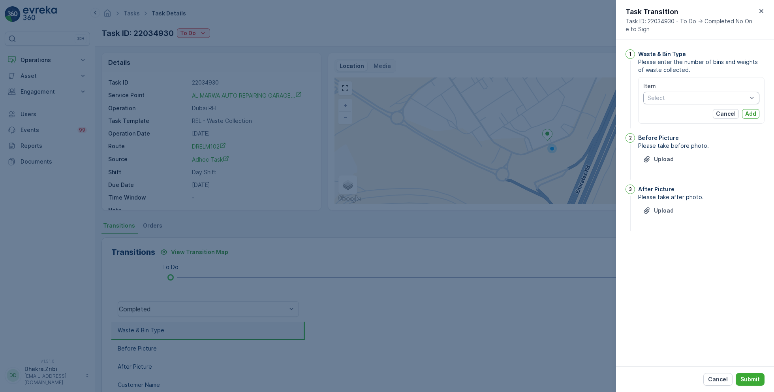
click at [678, 103] on div "Select" at bounding box center [702, 98] width 116 height 13
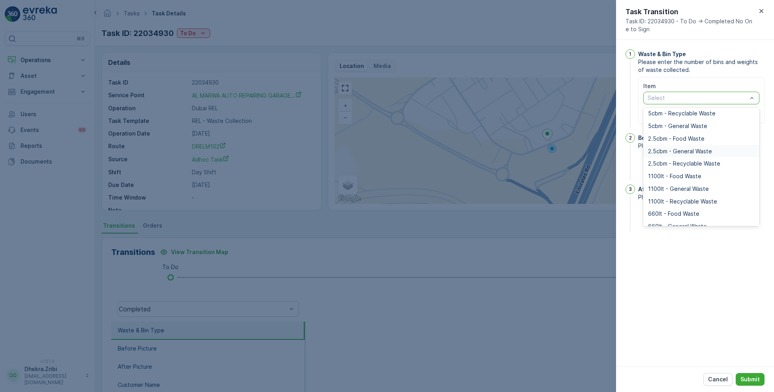
scroll to position [43, 0]
click at [682, 187] on span "1100lt - General Waste" at bounding box center [678, 185] width 61 height 6
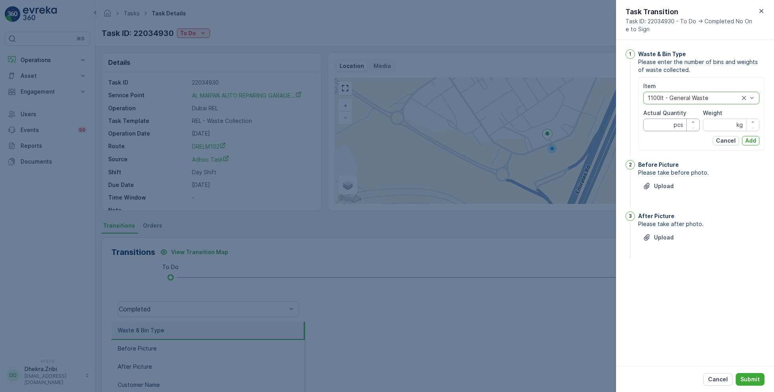
click at [661, 127] on Quantity "Actual Quantity" at bounding box center [672, 125] width 56 height 13
type Quantity "1"
click at [721, 128] on input "Weight" at bounding box center [731, 125] width 56 height 13
type input "0"
click at [753, 141] on p "Add" at bounding box center [751, 141] width 11 height 8
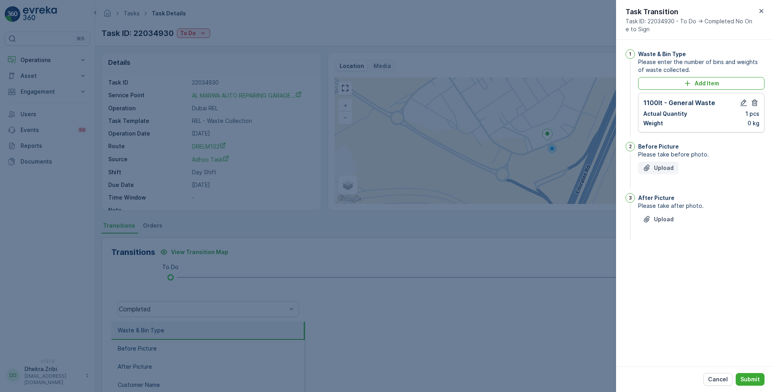
click at [665, 165] on p "Upload" at bounding box center [664, 168] width 20 height 8
click at [663, 263] on p "Upload" at bounding box center [664, 267] width 20 height 8
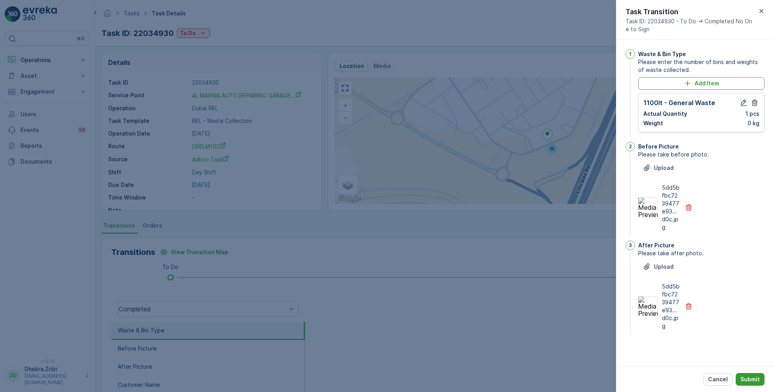
click at [747, 376] on p "Submit" at bounding box center [750, 379] width 19 height 8
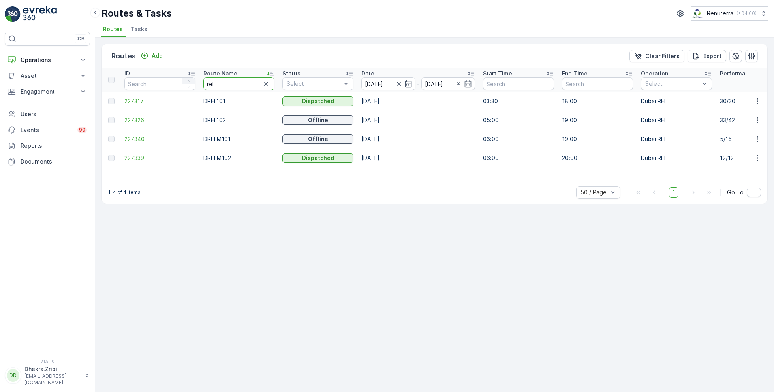
drag, startPoint x: 231, startPoint y: 81, endPoint x: 194, endPoint y: 82, distance: 36.7
type input "hat"
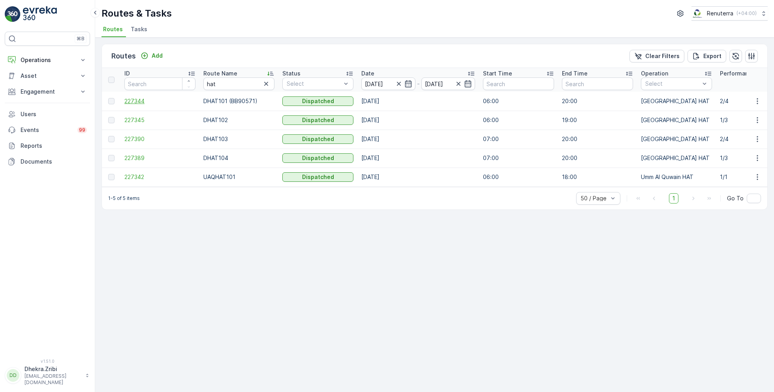
click at [134, 100] on span "227344" at bounding box center [159, 101] width 71 height 8
click at [139, 119] on span "227345" at bounding box center [159, 120] width 71 height 8
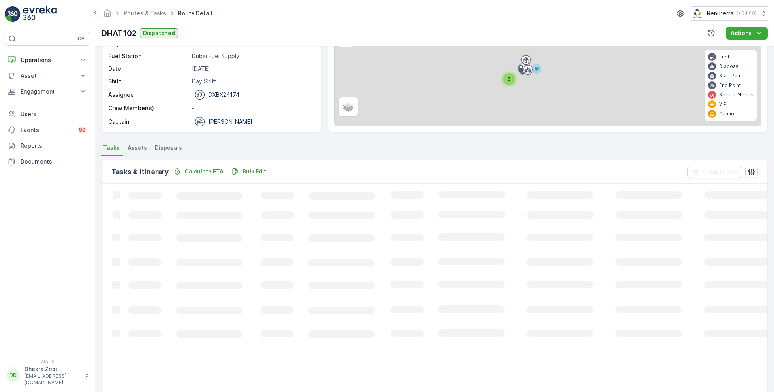
scroll to position [15, 0]
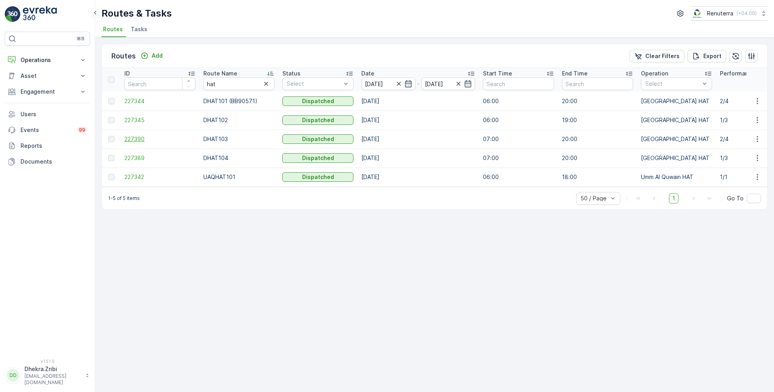
click at [139, 139] on span "227390" at bounding box center [159, 139] width 71 height 8
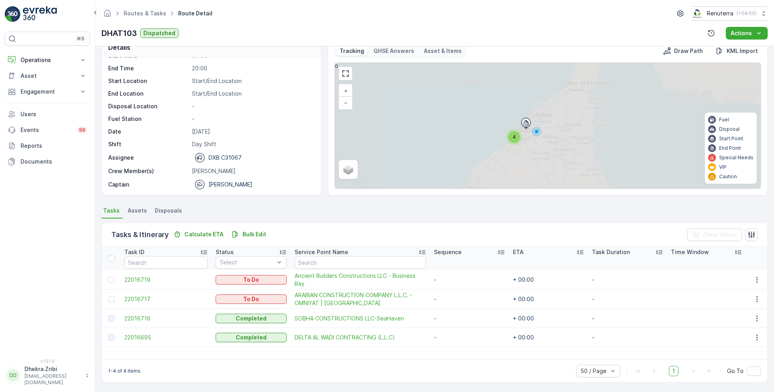
scroll to position [15, 0]
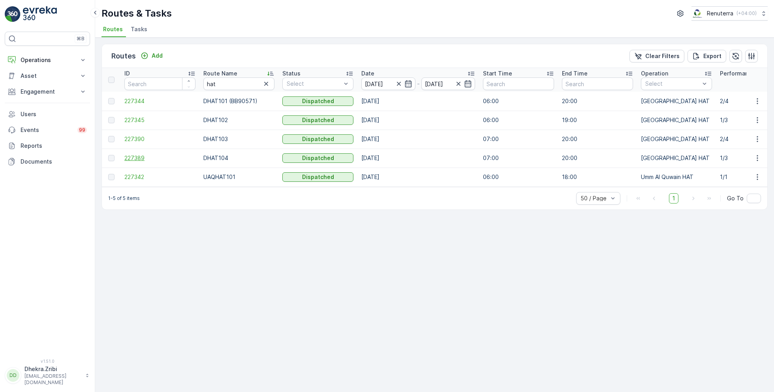
click at [139, 159] on span "227389" at bounding box center [159, 158] width 71 height 8
click at [147, 104] on span "227344" at bounding box center [159, 101] width 71 height 8
click at [224, 86] on input "hat" at bounding box center [238, 83] width 71 height 13
type input "roro"
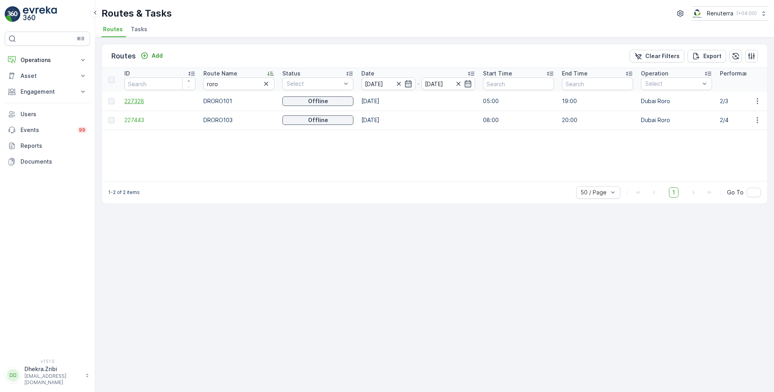
click at [137, 100] on span "227328" at bounding box center [159, 101] width 71 height 8
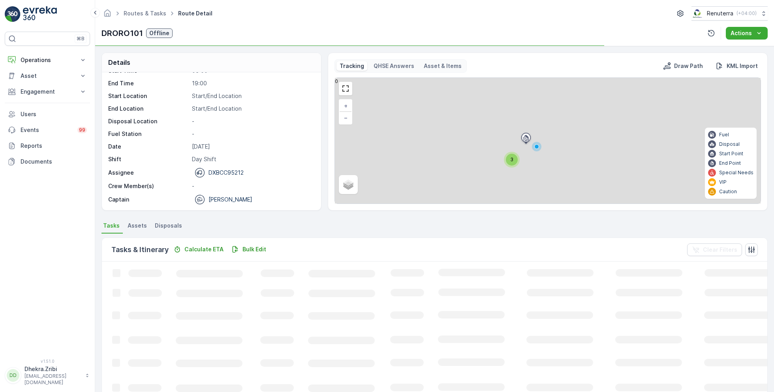
scroll to position [15, 0]
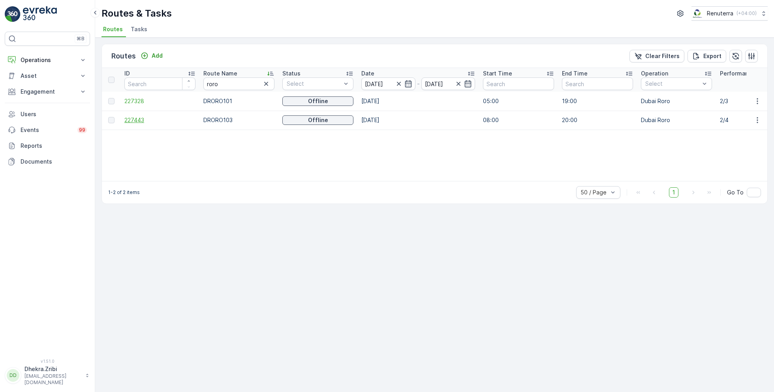
click at [140, 120] on span "227443" at bounding box center [159, 120] width 71 height 8
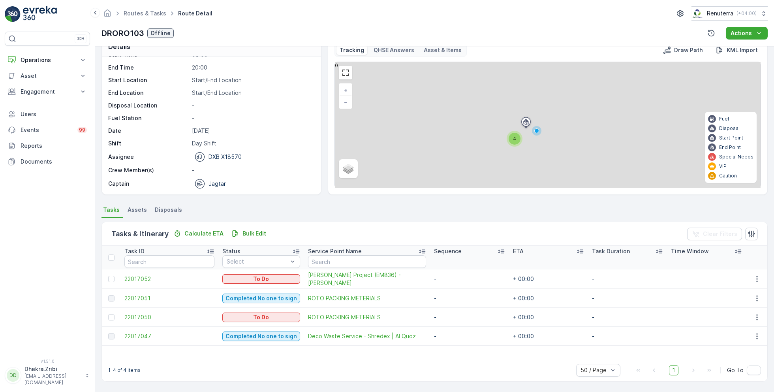
scroll to position [15, 0]
